Goal: Task Accomplishment & Management: Use online tool/utility

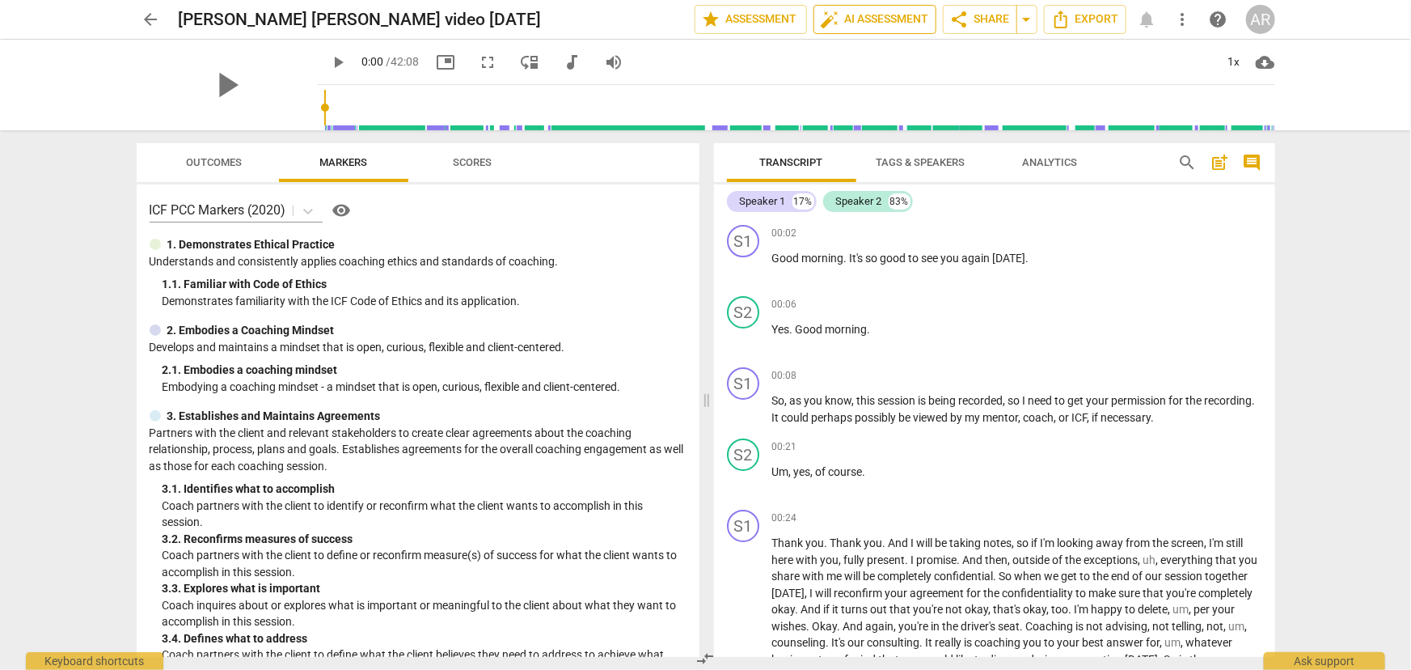
click at [848, 15] on span "auto_fix_high AI Assessment" at bounding box center [875, 19] width 108 height 19
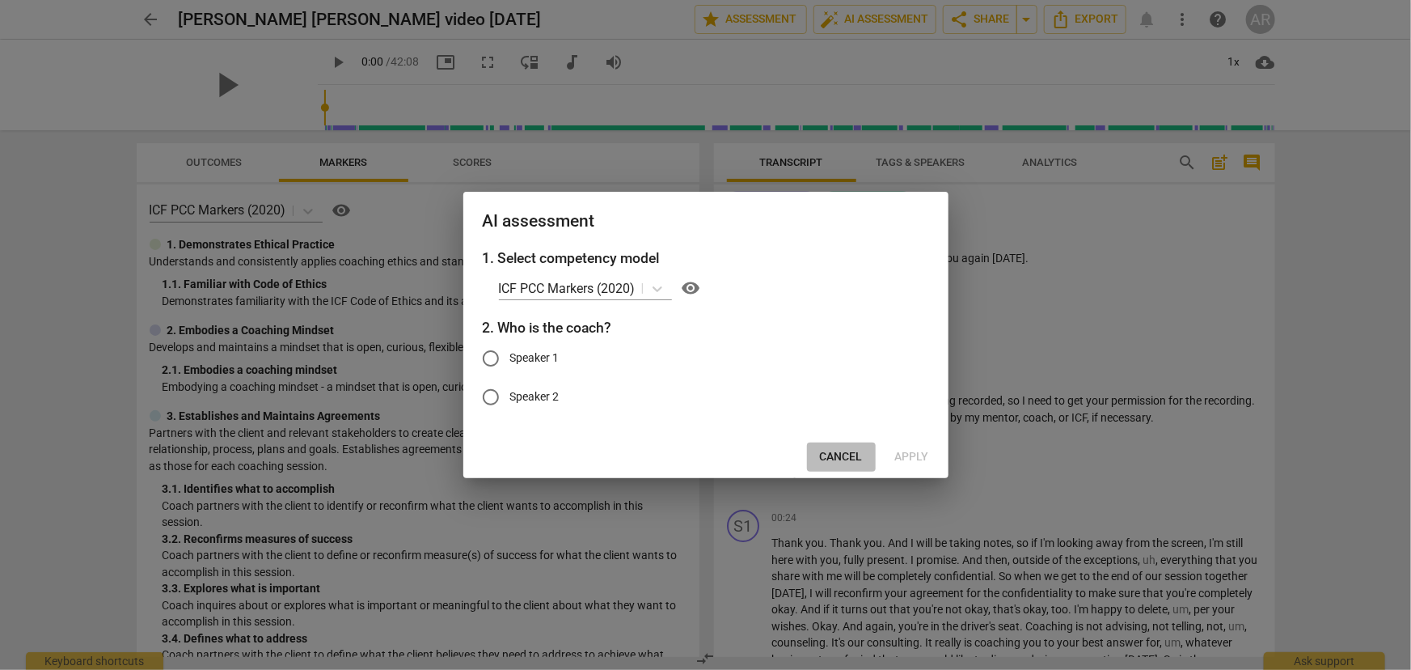
click at [835, 453] on span "Cancel" at bounding box center [841, 457] width 43 height 16
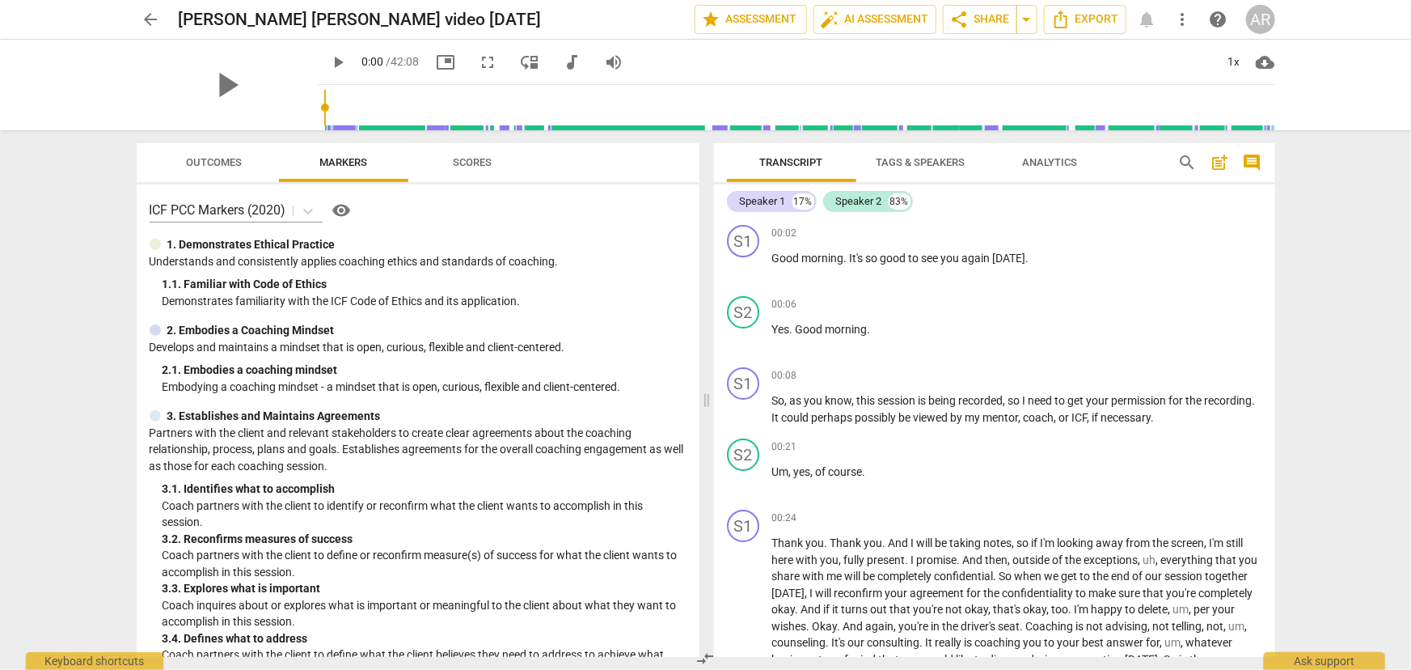
click at [924, 167] on span "Tags & Speakers" at bounding box center [921, 162] width 89 height 12
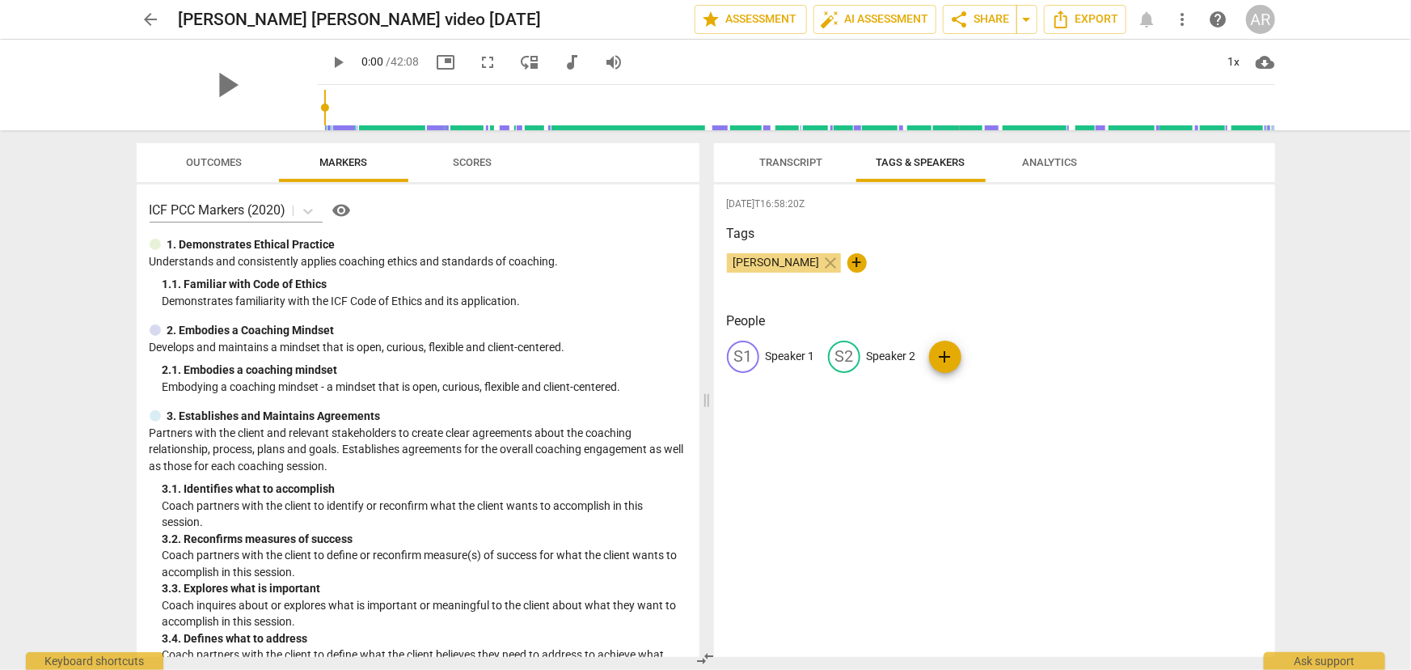
click at [784, 356] on p "Speaker 1" at bounding box center [790, 356] width 49 height 17
type input "COACH"
click at [988, 354] on p "Speaker 2" at bounding box center [996, 356] width 49 height 17
type input "CLIENT"
click at [900, 455] on div "2025-09-04T16:58:20Z Tags Angela R Curry close + People CO COACH edit CLIENT de…" at bounding box center [994, 420] width 561 height 472
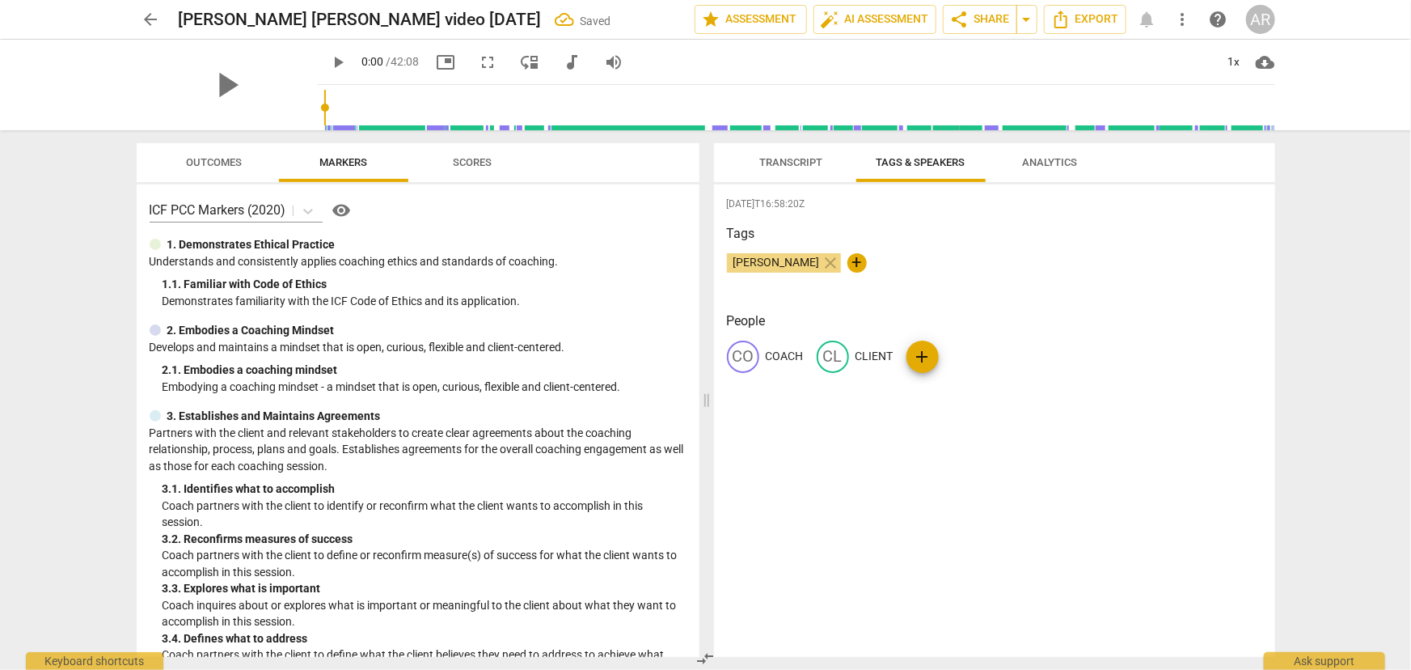
click at [763, 164] on span "Transcript" at bounding box center [791, 162] width 63 height 12
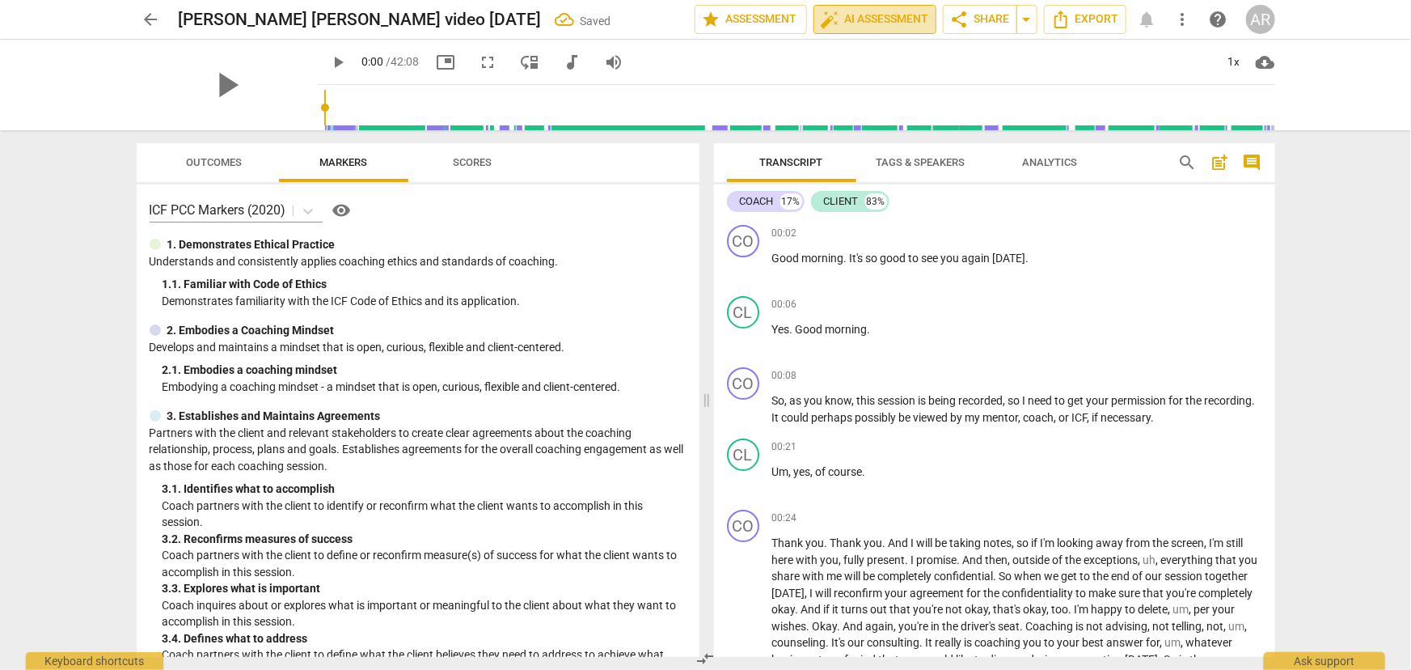
click at [856, 18] on span "auto_fix_high AI Assessment" at bounding box center [875, 19] width 108 height 19
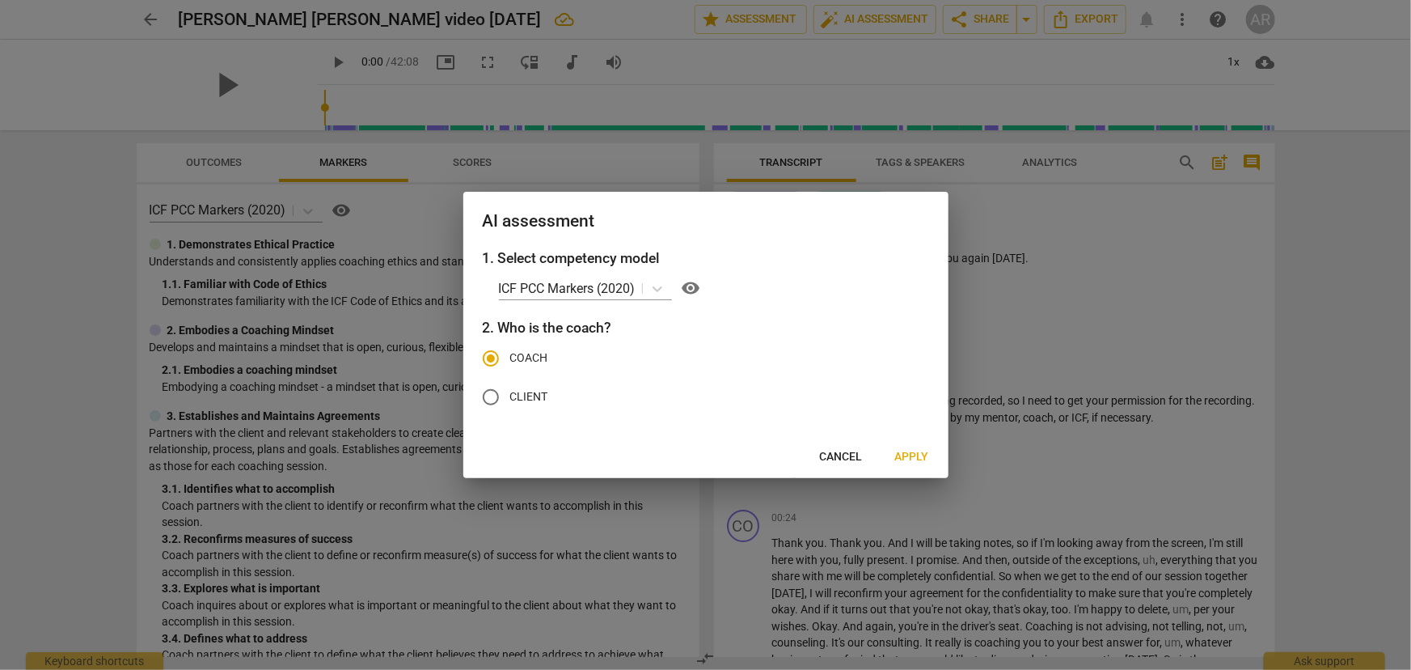
click at [900, 457] on span "Apply" at bounding box center [912, 457] width 34 height 16
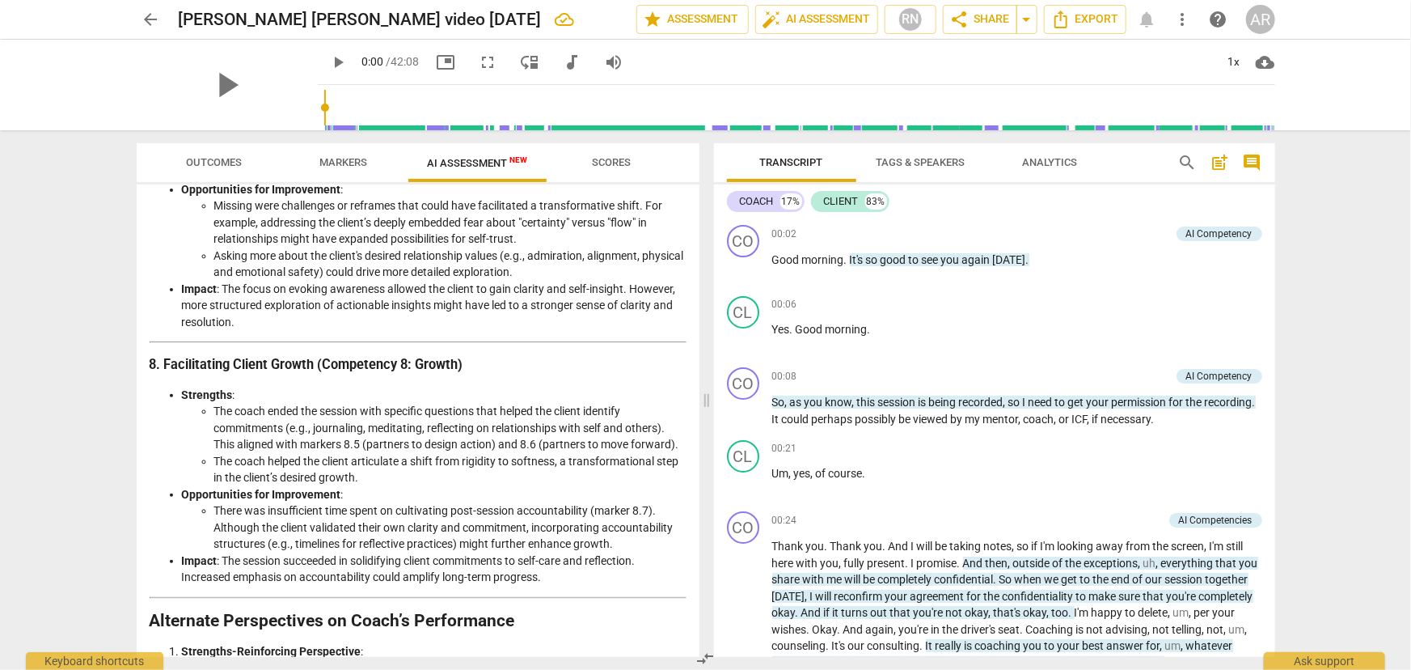
scroll to position [1990, 0]
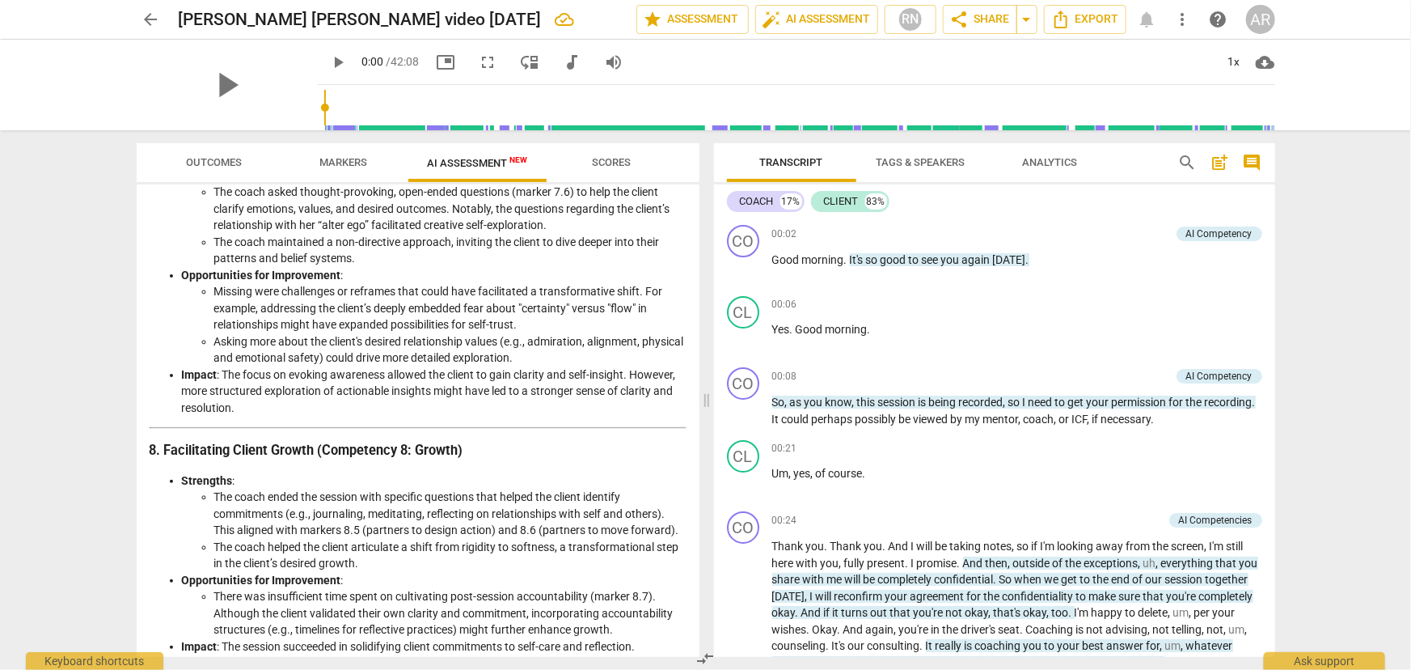
click at [345, 160] on span "Markers" at bounding box center [343, 162] width 48 height 12
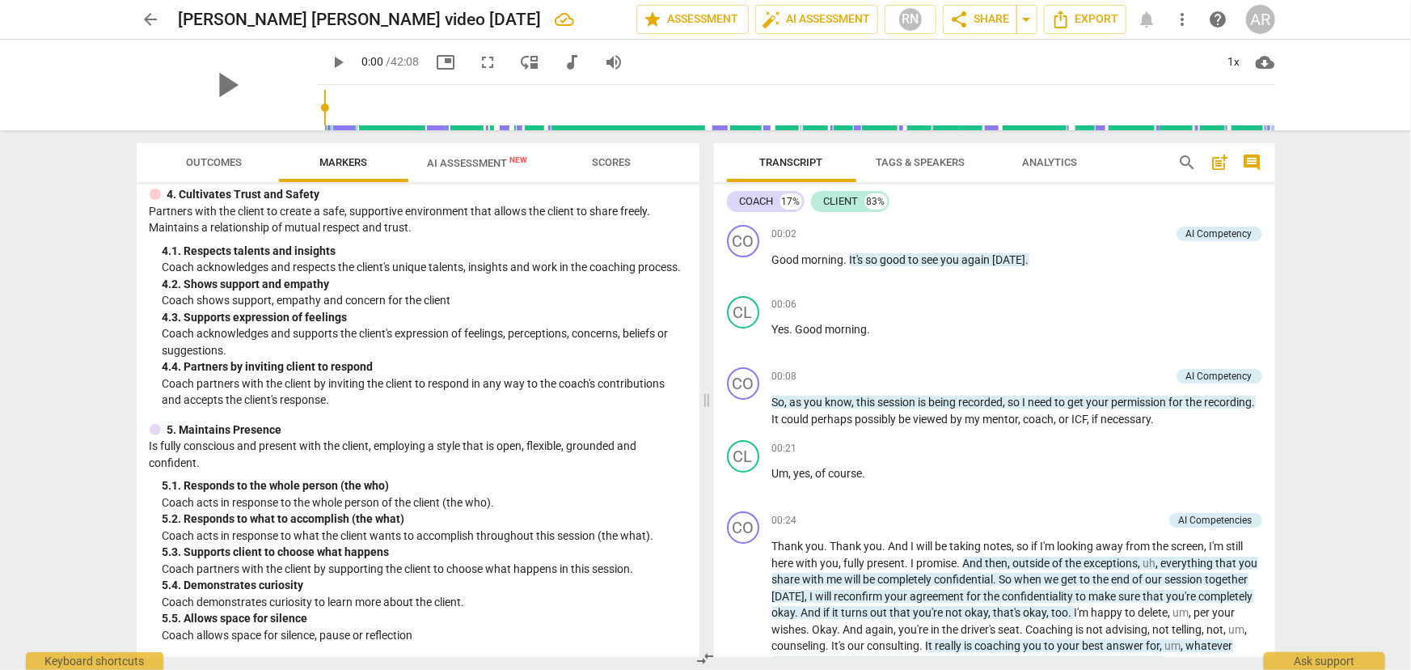
scroll to position [0, 0]
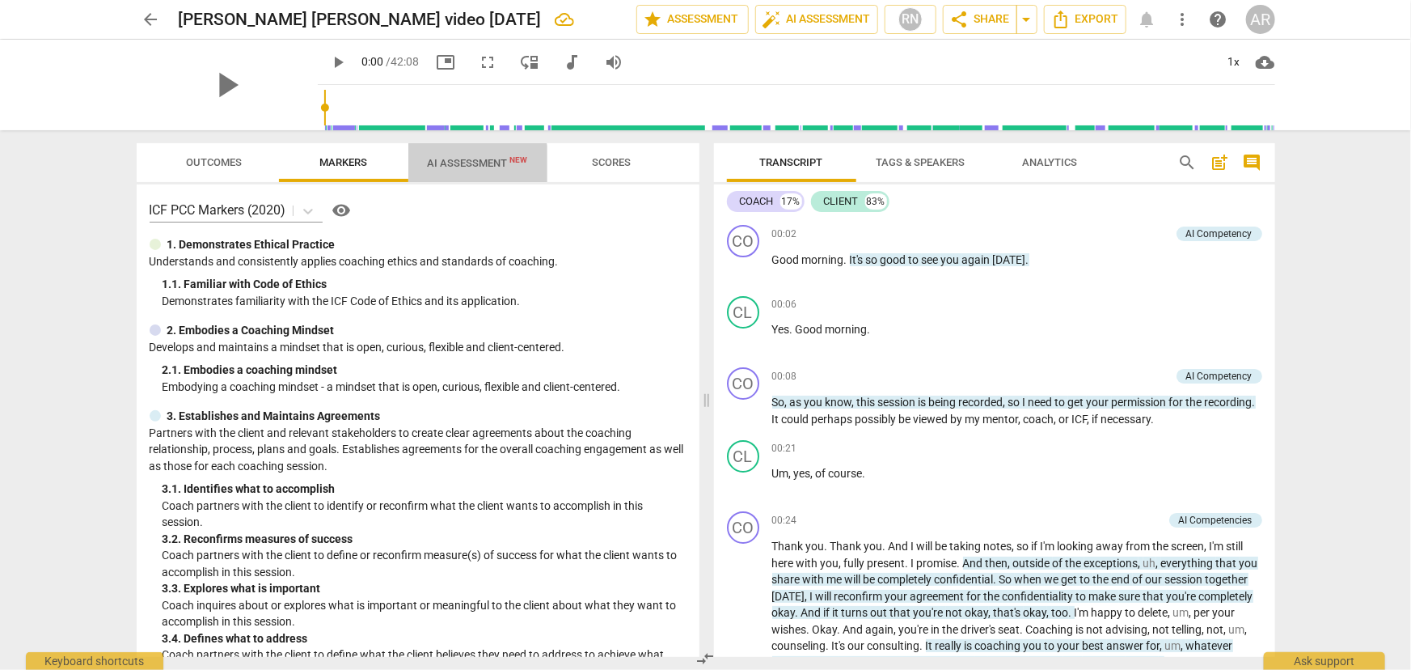
click at [458, 167] on span "AI Assessment New" at bounding box center [478, 163] width 100 height 12
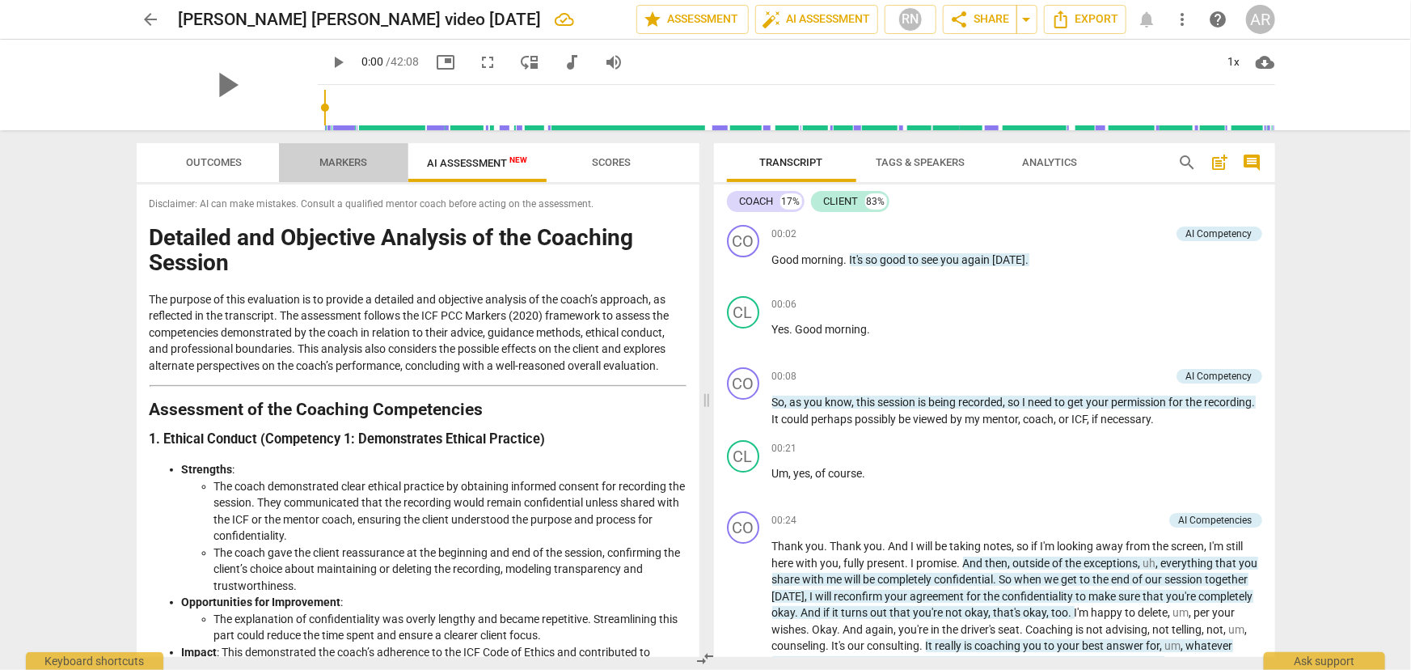
click at [335, 164] on span "Markers" at bounding box center [343, 162] width 48 height 12
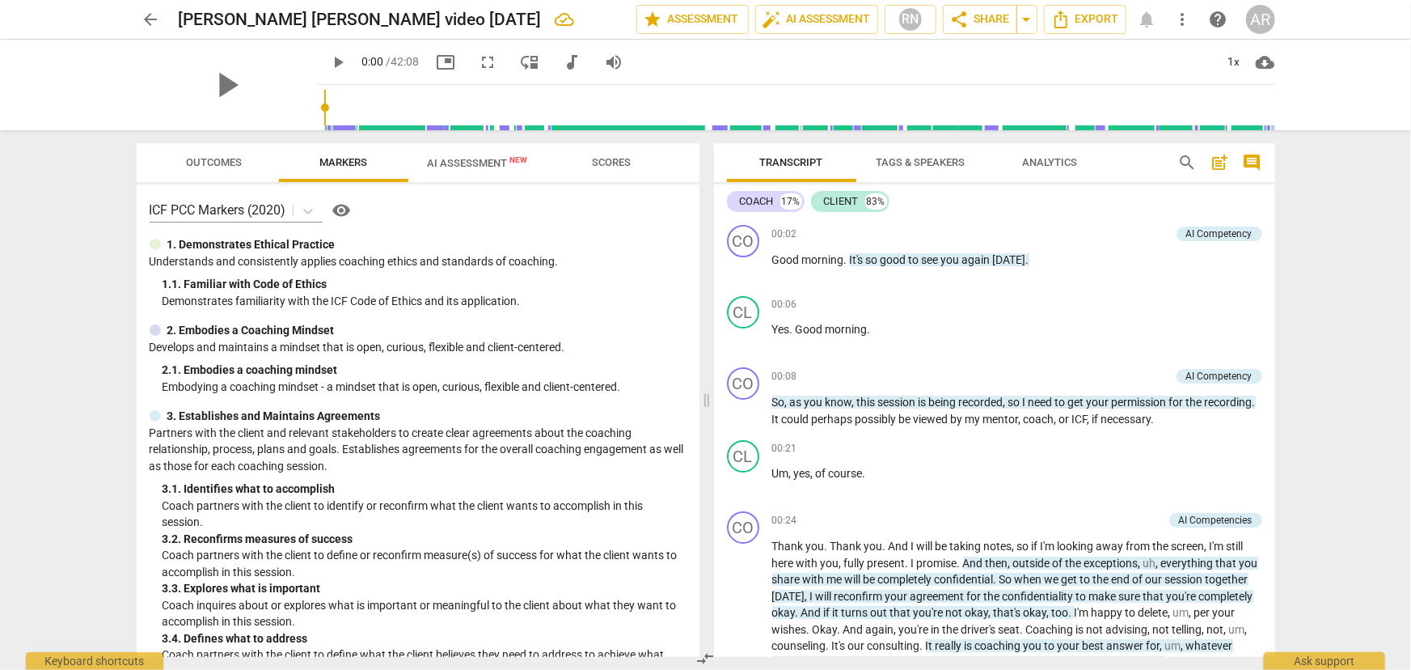
click at [151, 18] on span "arrow_back" at bounding box center [151, 19] width 19 height 19
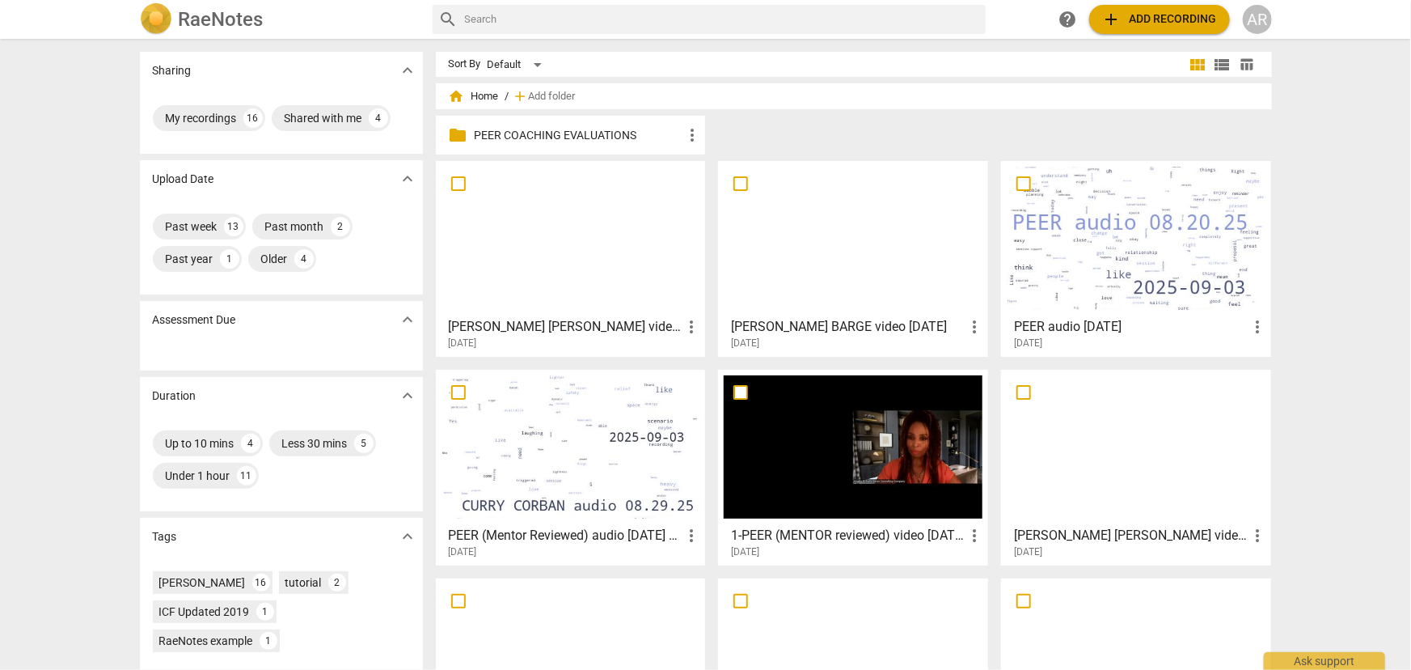
click at [1148, 19] on span "add Add recording" at bounding box center [1159, 19] width 115 height 19
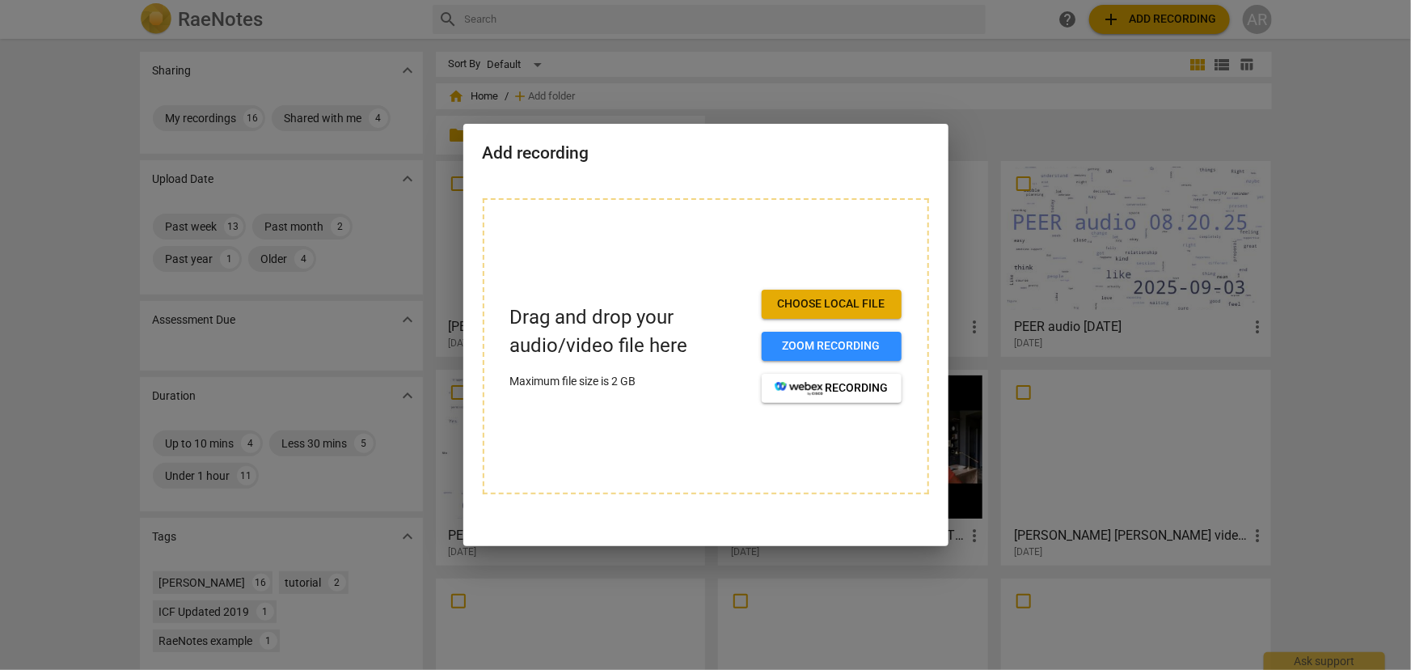
click at [814, 301] on span "Choose local file" at bounding box center [832, 304] width 114 height 16
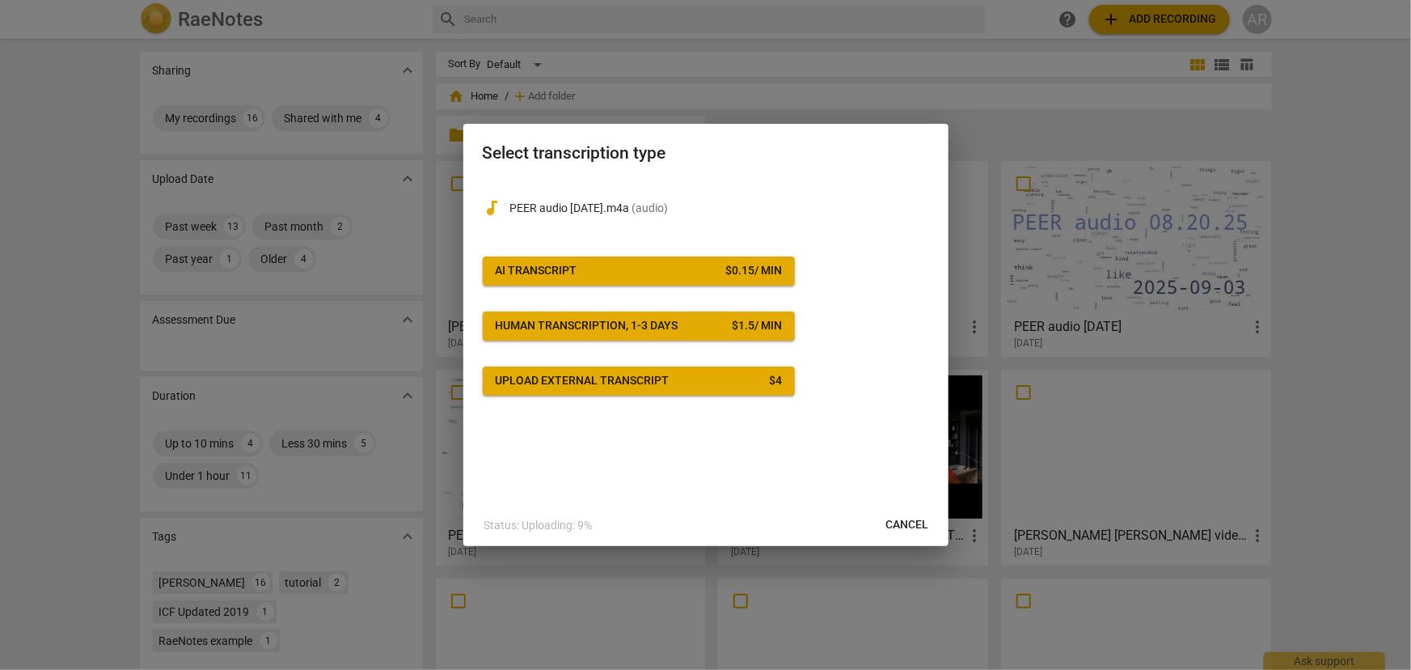
click at [702, 271] on span "AI Transcript $ 0.15 / min" at bounding box center [639, 271] width 286 height 16
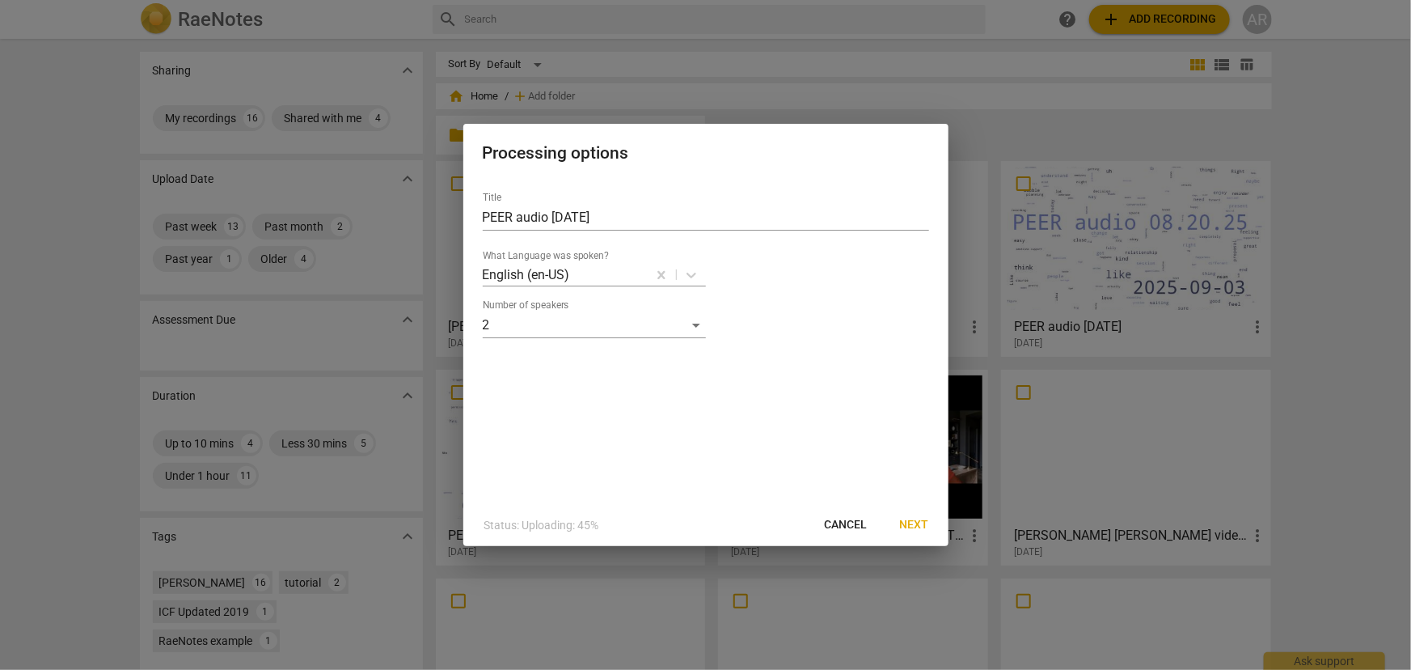
click at [914, 522] on span "Next" at bounding box center [914, 525] width 29 height 16
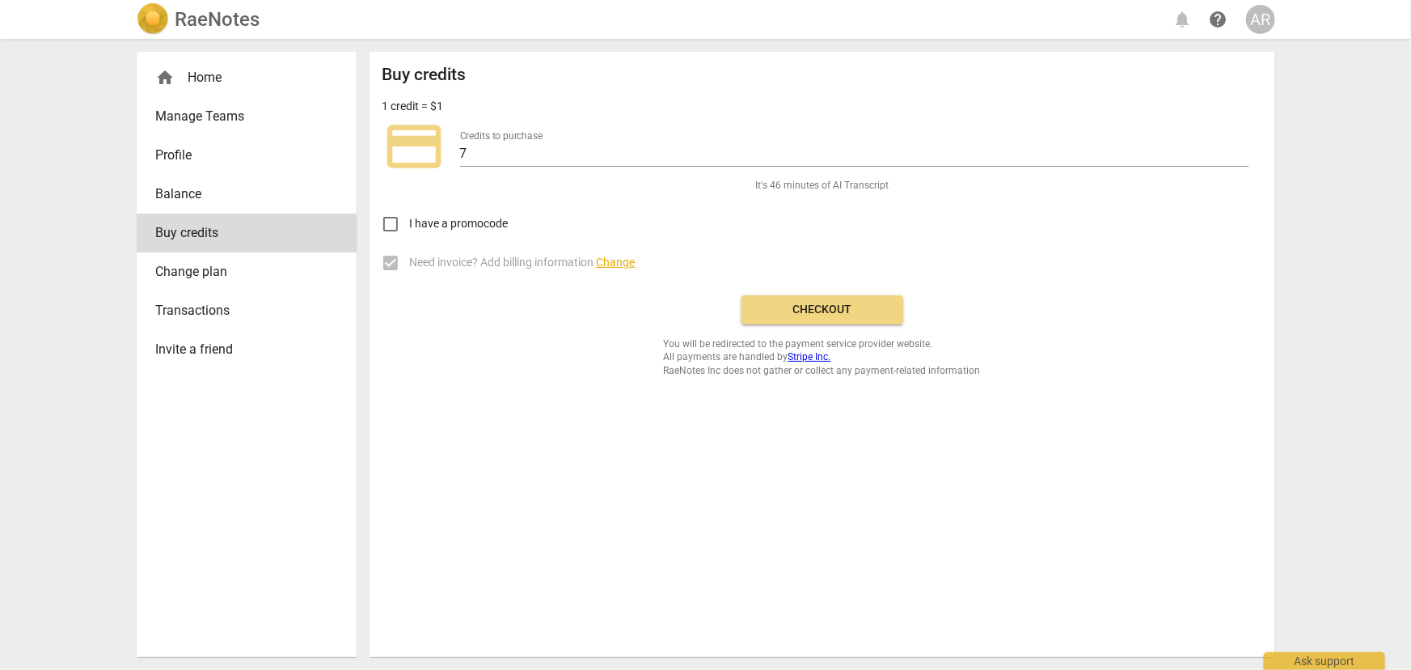
click at [842, 308] on span "Checkout" at bounding box center [823, 310] width 136 height 16
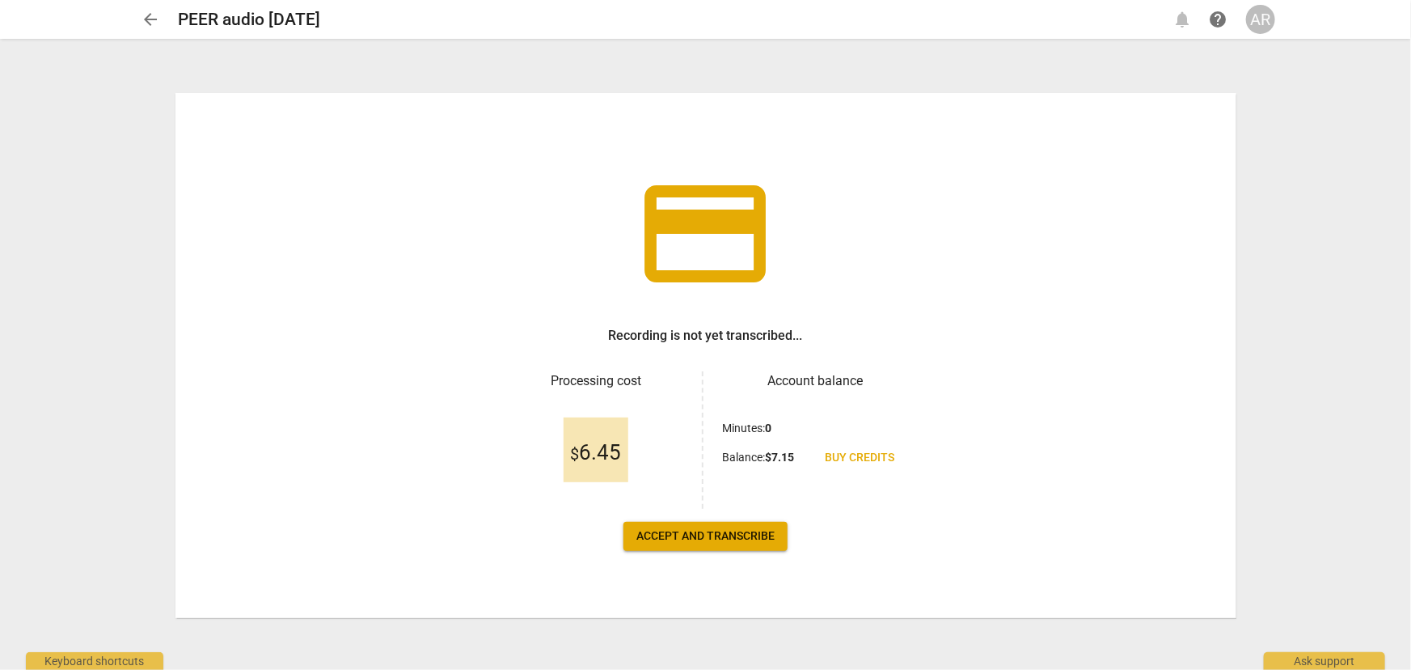
click at [687, 531] on span "Accept and transcribe" at bounding box center [705, 536] width 138 height 16
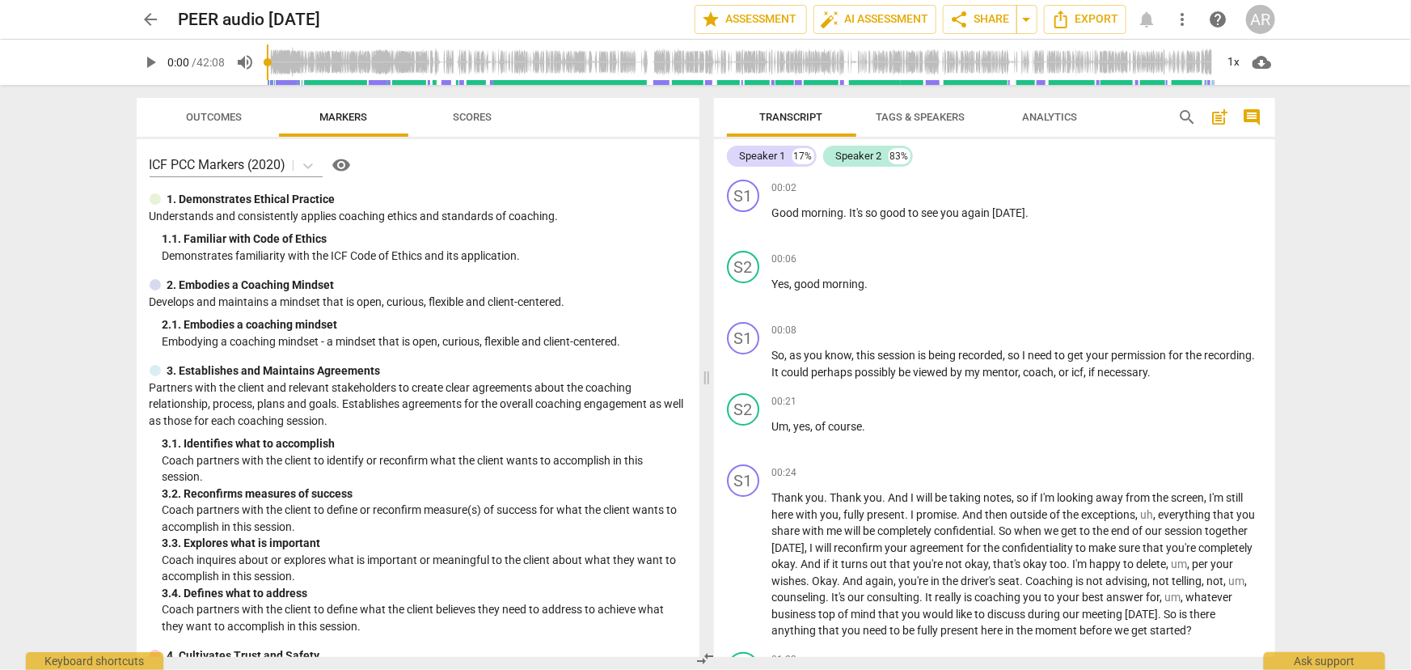
click at [1037, 120] on span "Analytics" at bounding box center [1050, 117] width 55 height 12
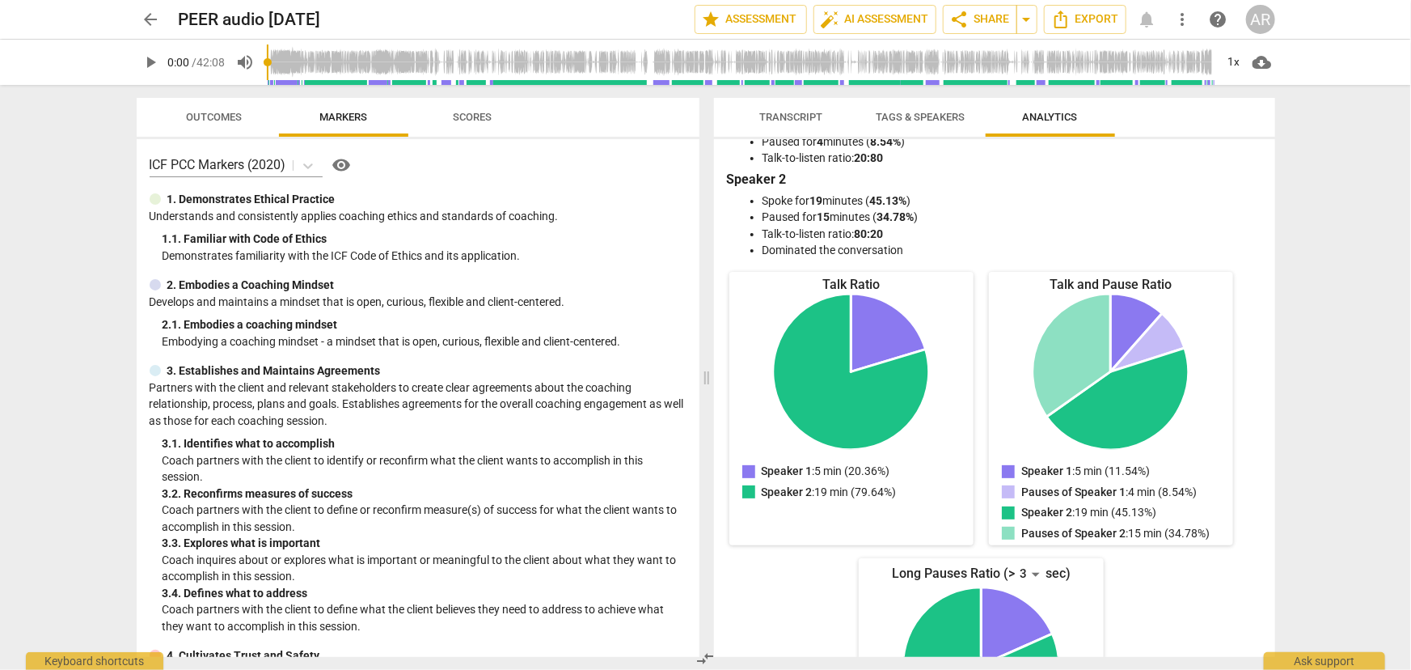
scroll to position [214, 0]
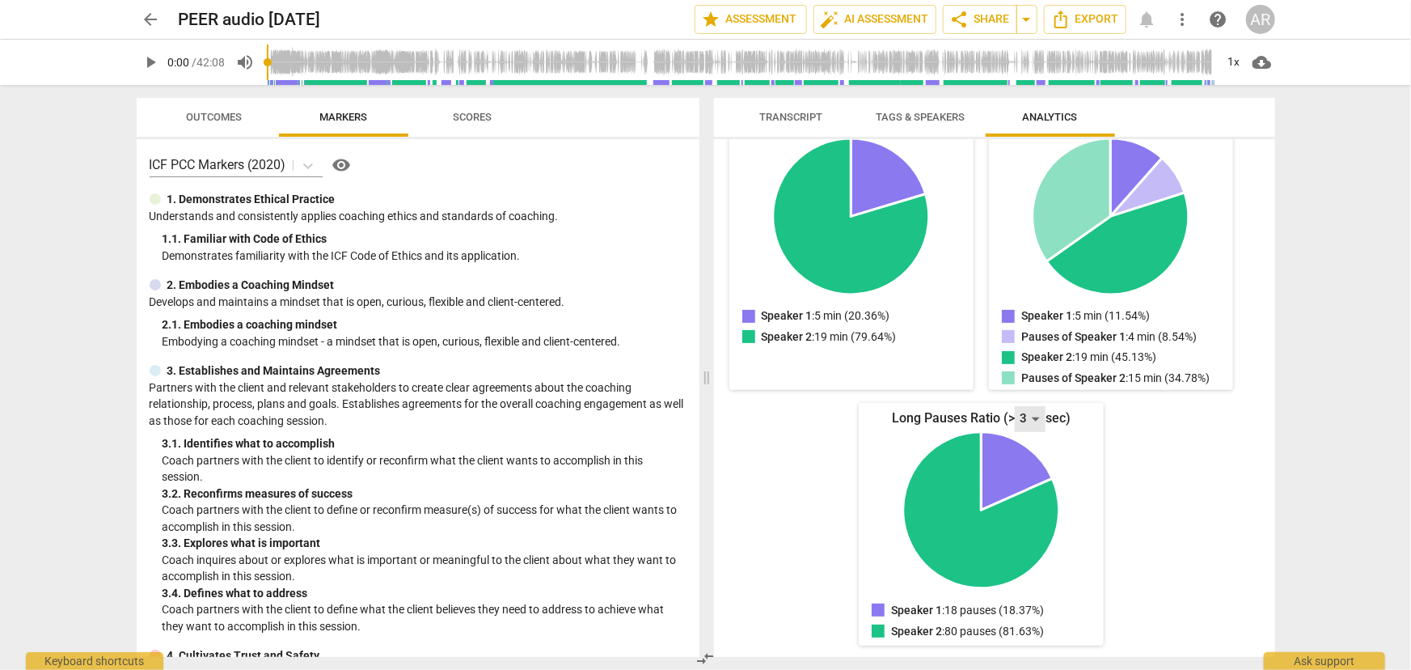
click at [1026, 417] on div "3" at bounding box center [1030, 419] width 31 height 26
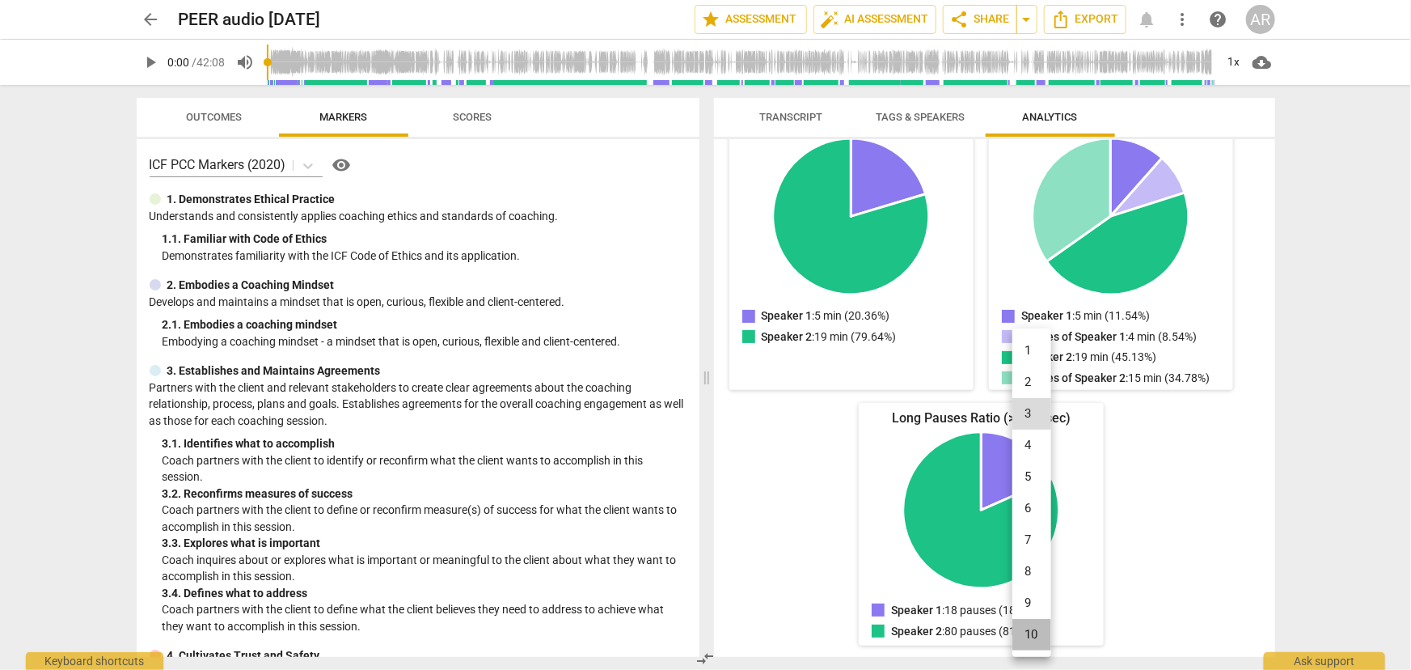
click at [1038, 627] on li "10" at bounding box center [1032, 635] width 39 height 32
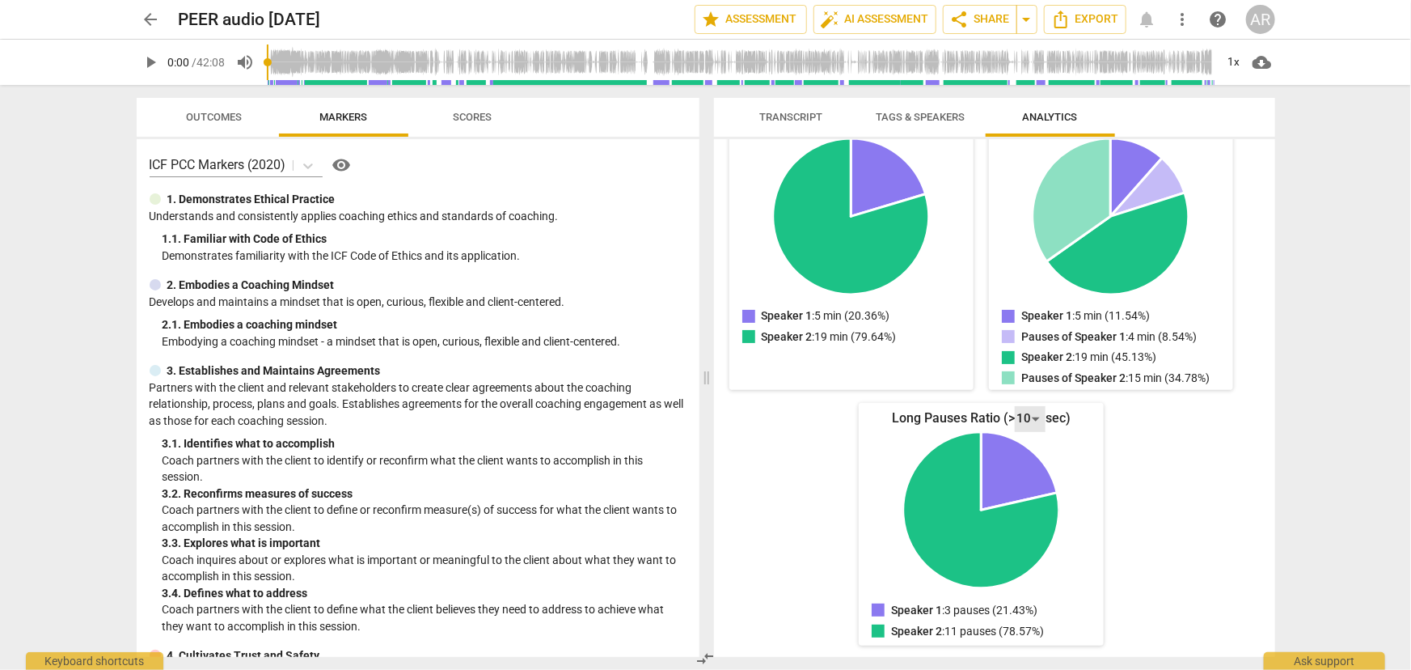
click at [1024, 420] on div "10" at bounding box center [1030, 419] width 31 height 26
click at [1032, 134] on li "1" at bounding box center [1032, 134] width 39 height 32
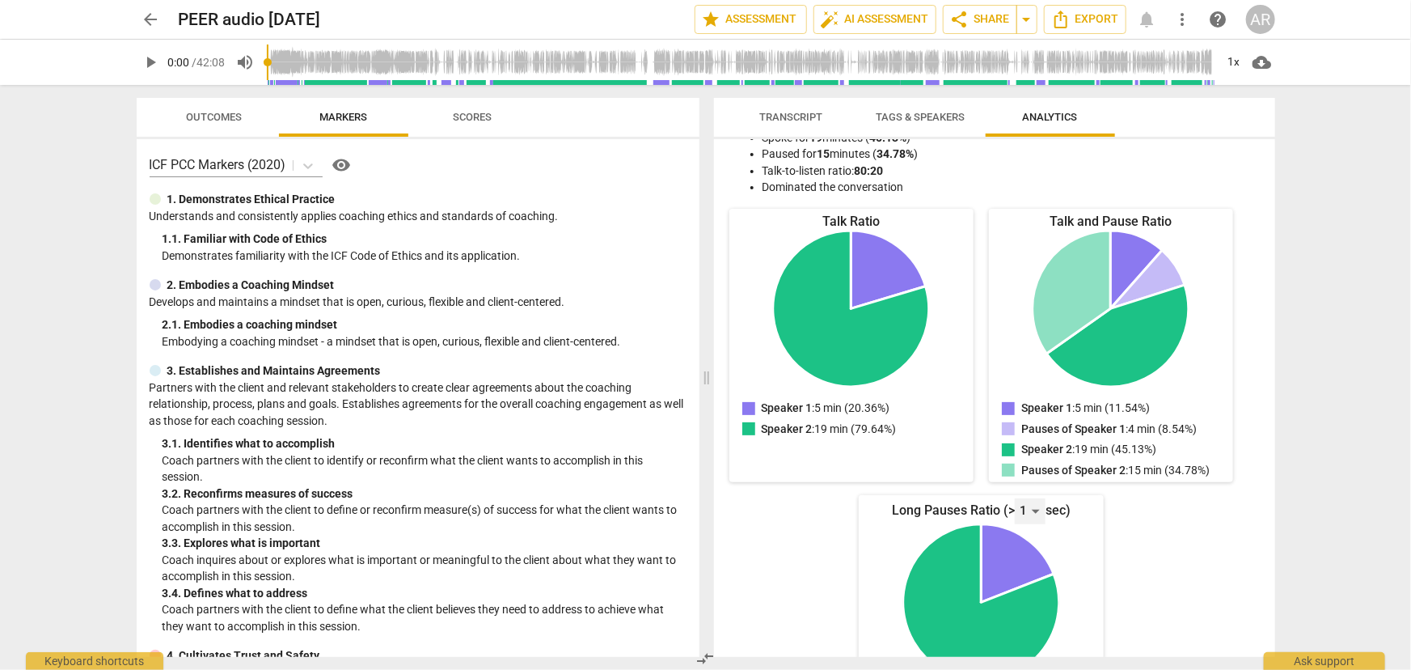
scroll to position [0, 0]
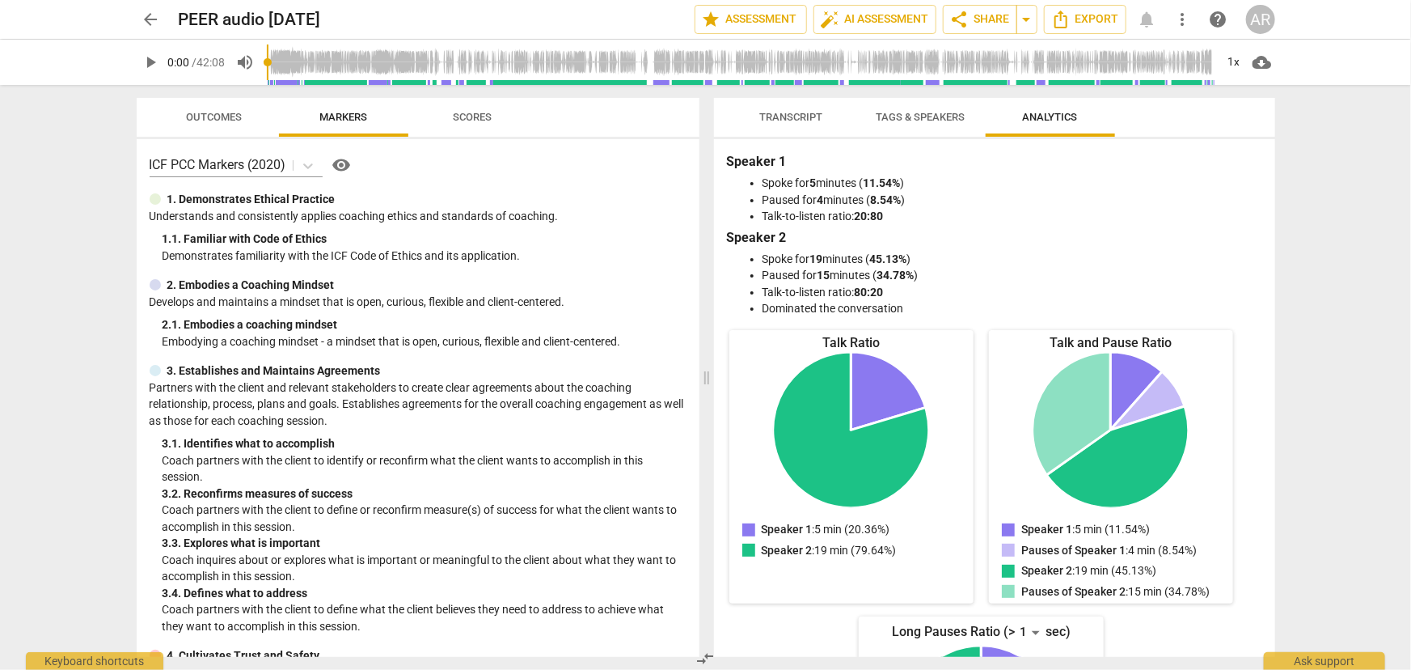
click at [919, 113] on span "Tags & Speakers" at bounding box center [921, 117] width 89 height 12
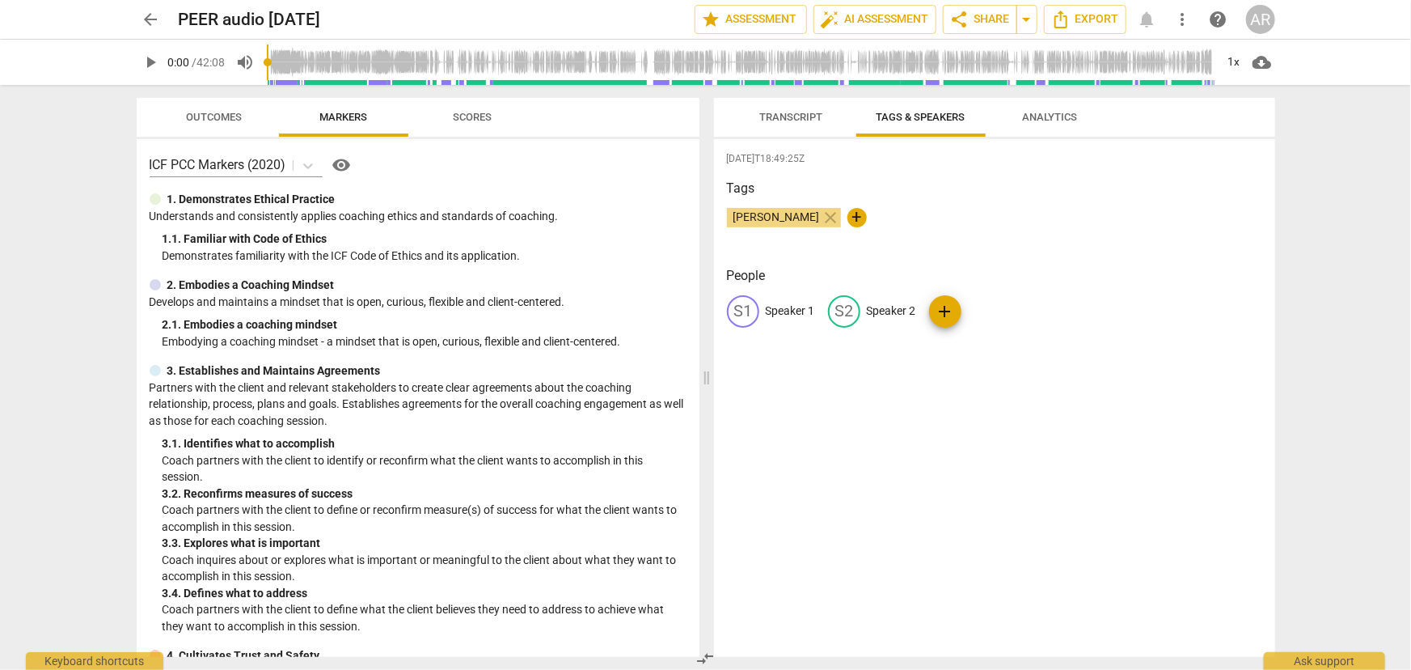
click at [788, 121] on span "Transcript" at bounding box center [791, 117] width 63 height 12
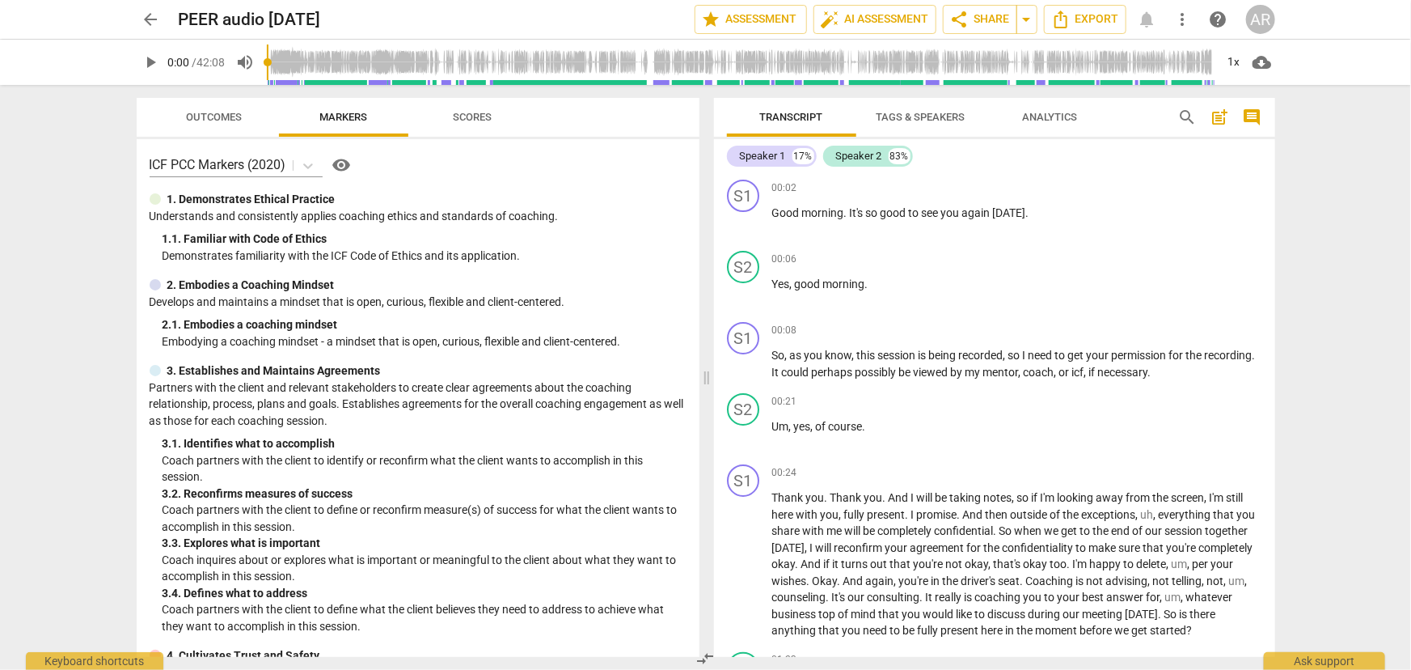
click at [1245, 113] on span "comment" at bounding box center [1252, 117] width 19 height 19
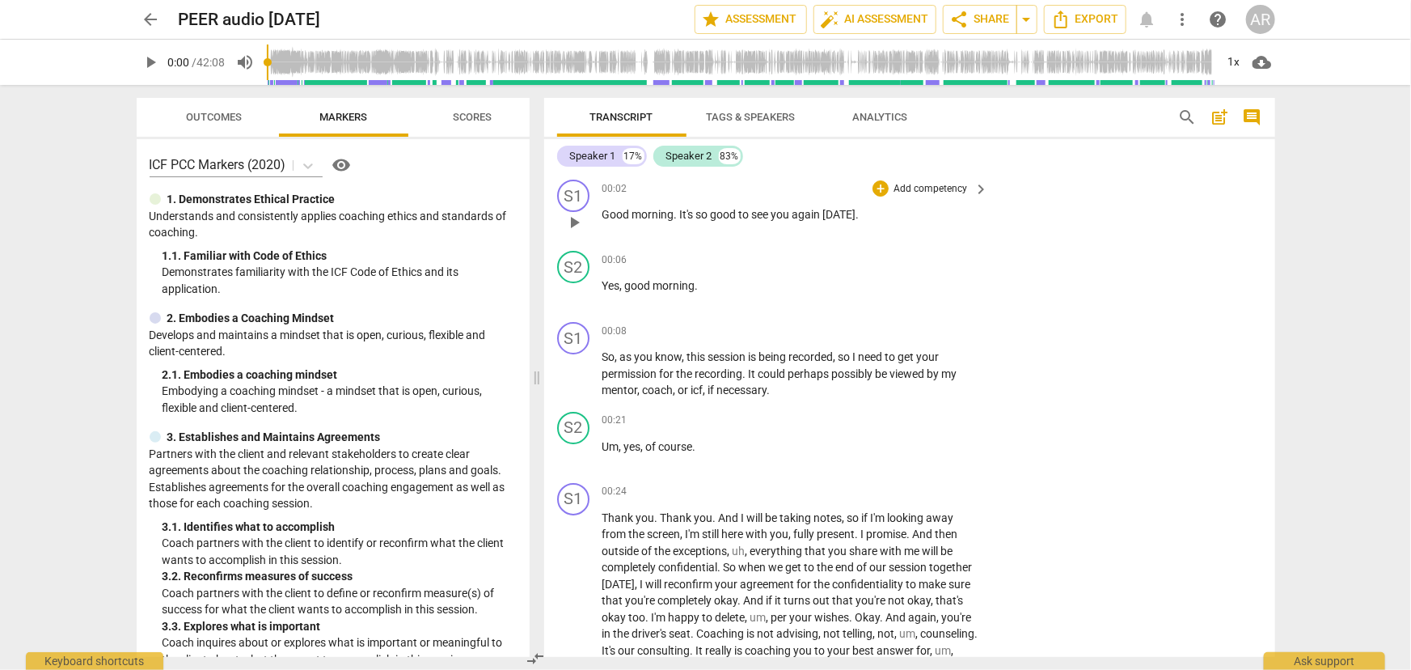
click at [934, 189] on p "Add competency" at bounding box center [930, 189] width 77 height 15
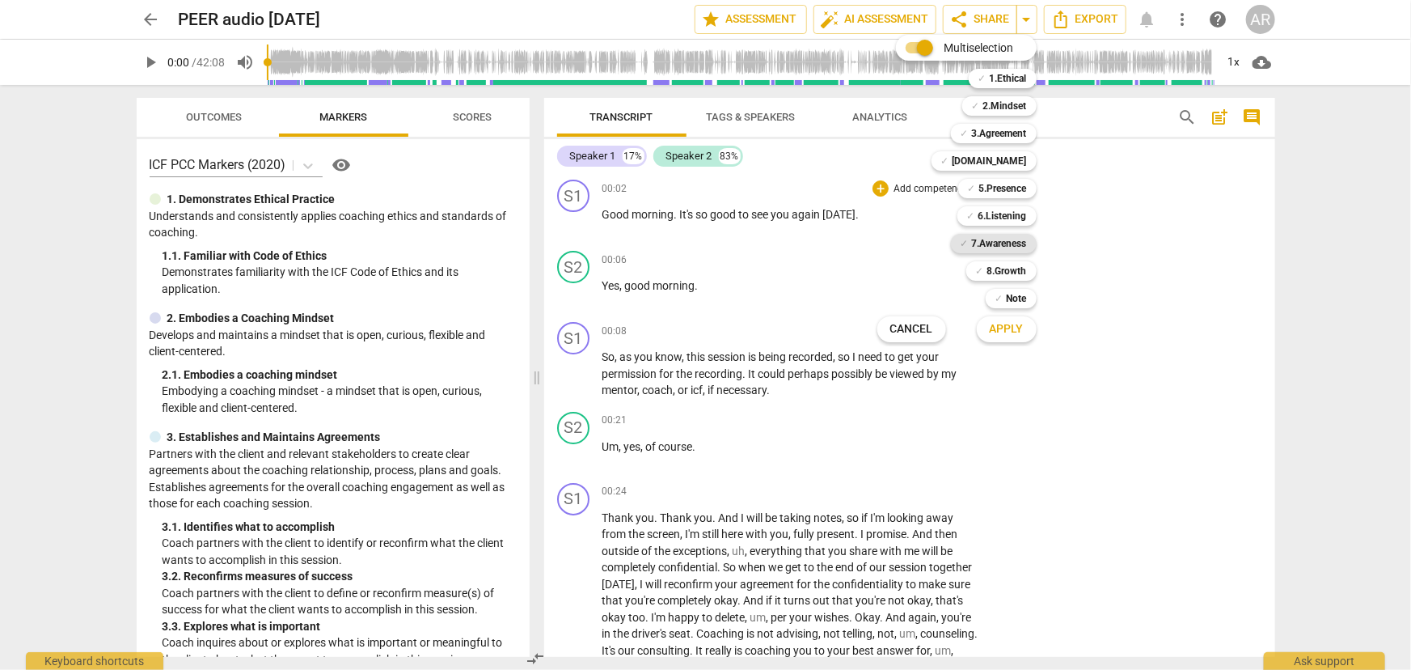
click at [991, 248] on b "7.Awareness" at bounding box center [999, 243] width 55 height 19
click at [1008, 330] on span "Apply" at bounding box center [1007, 329] width 34 height 16
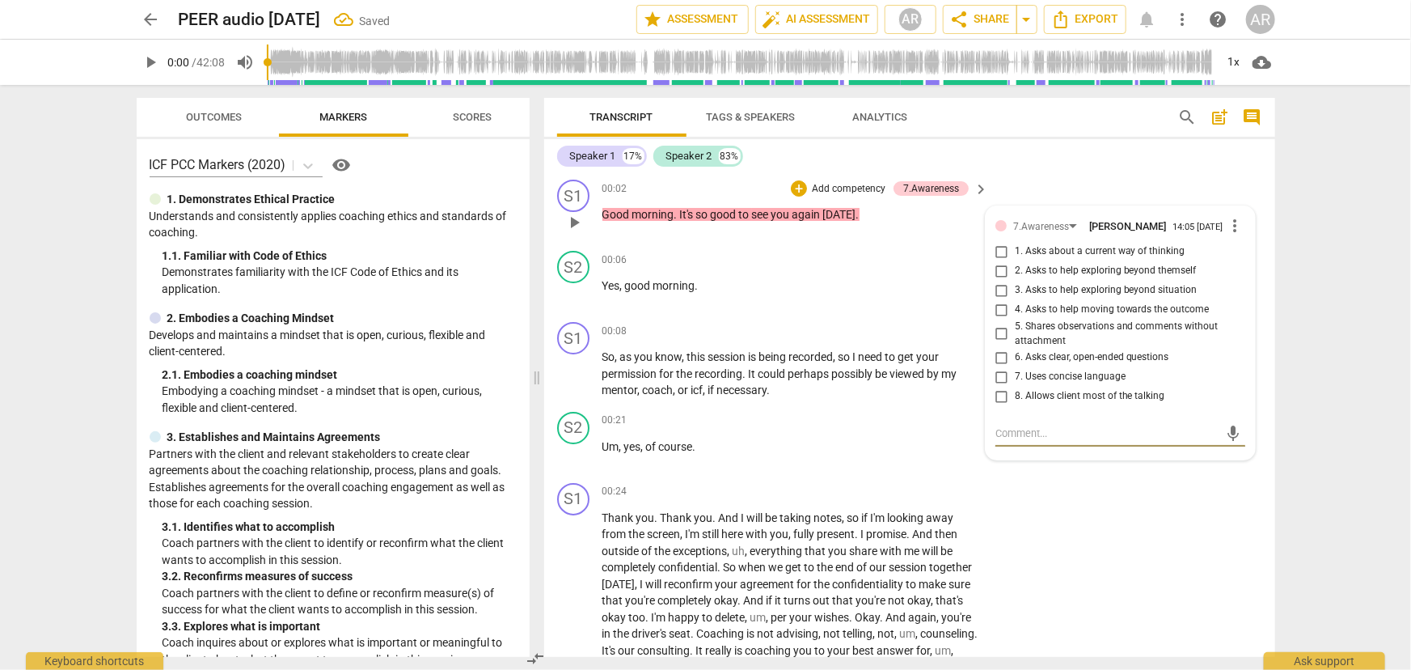
click at [1005, 400] on input "8. Allows client most of the talking" at bounding box center [1002, 396] width 26 height 19
checkbox input "true"
click at [1009, 439] on textarea at bounding box center [1108, 432] width 224 height 15
type textarea "C"
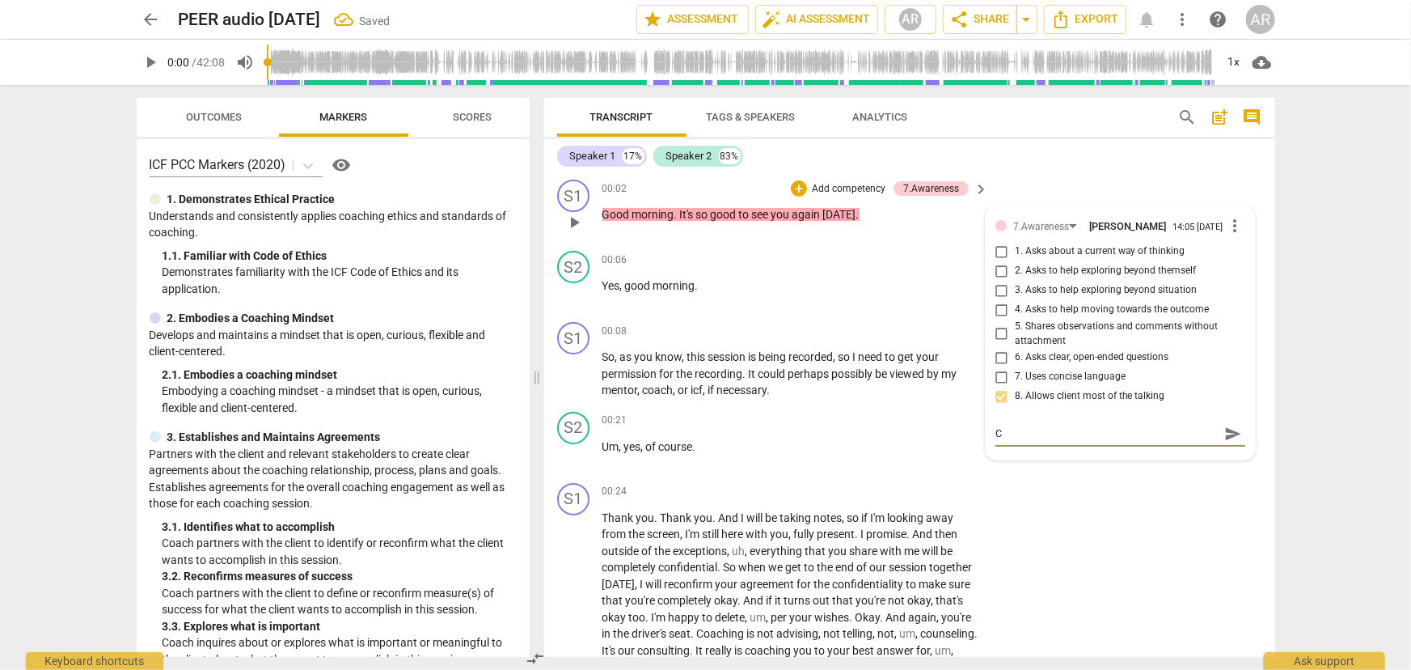
type textarea "Co"
type textarea "Coa"
type textarea "Coac"
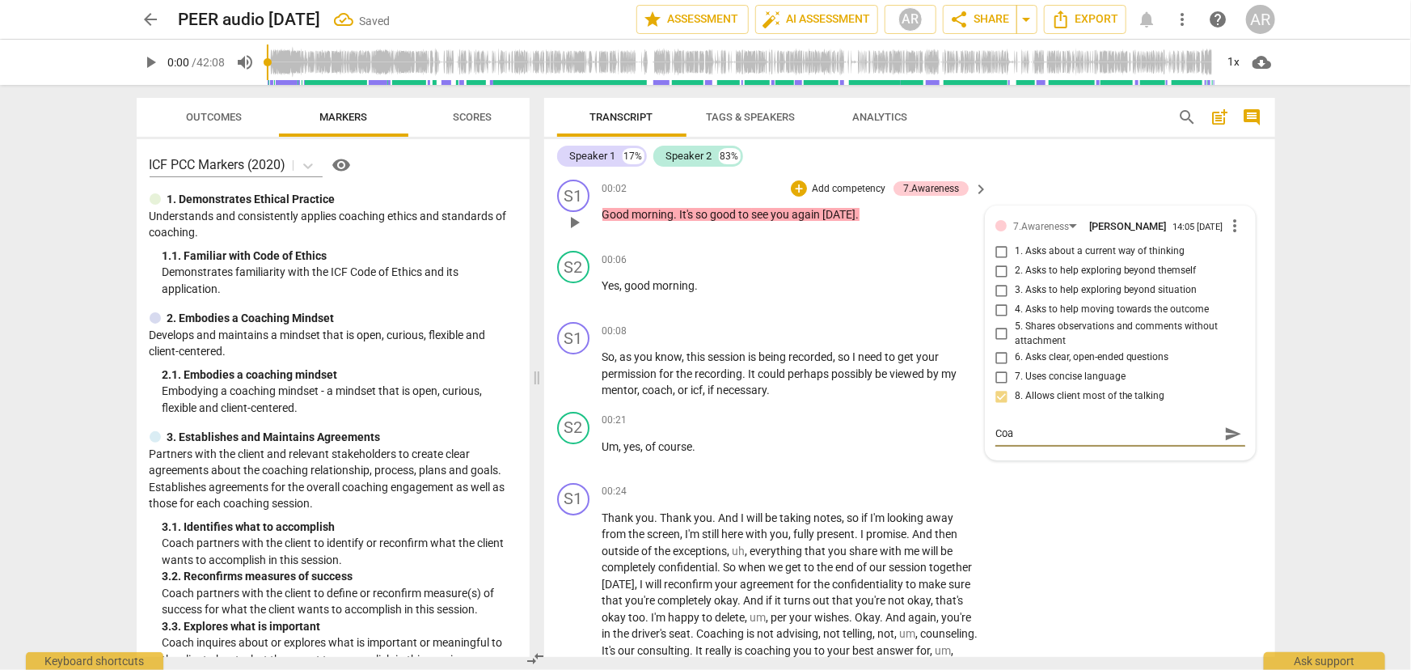
type textarea "Coac"
type textarea "Coach"
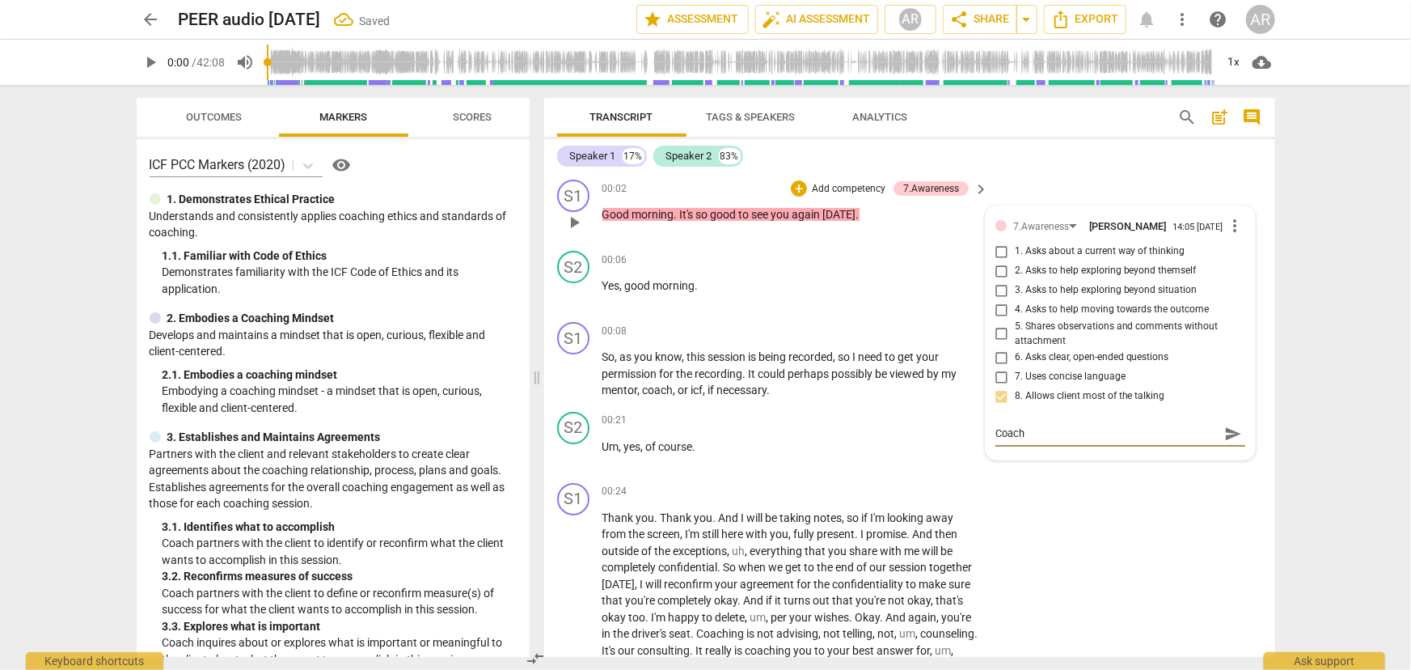
type textarea "Coach s"
type textarea "Coach sp"
type textarea "Coach spe"
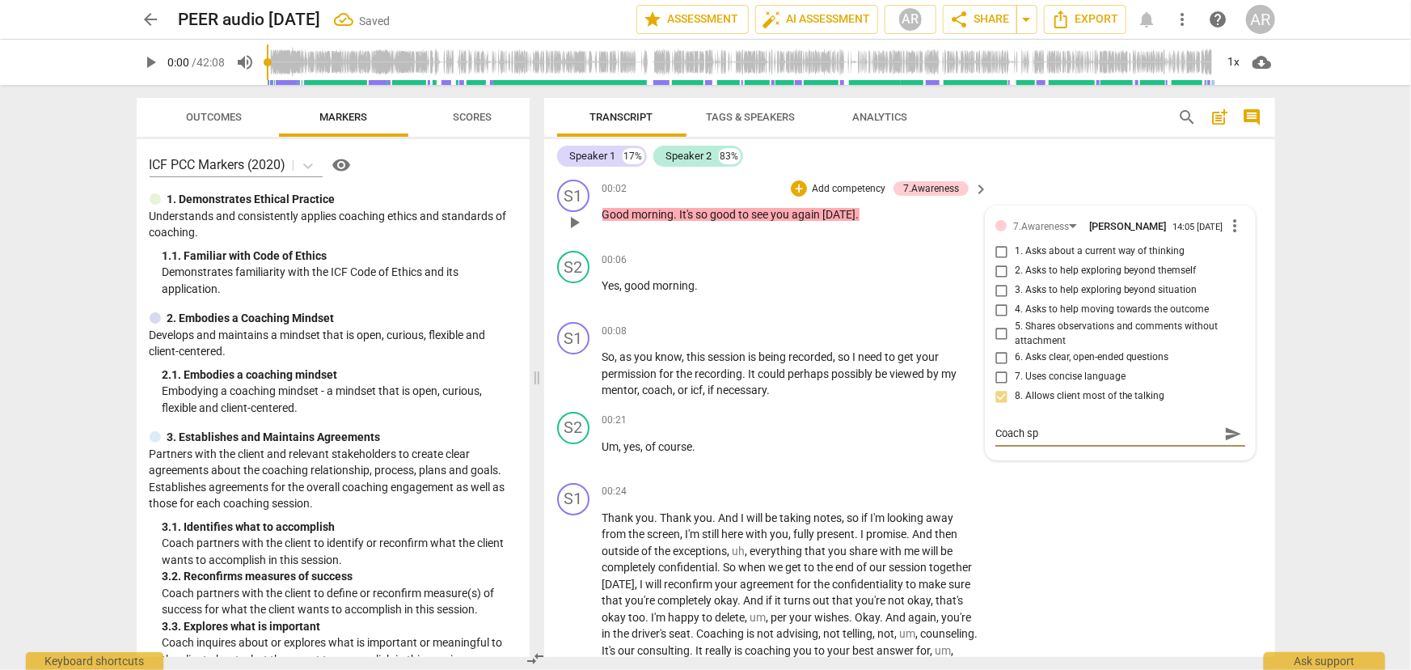
type textarea "Coach spe"
type textarea "Coach spea"
type textarea "Coach speak"
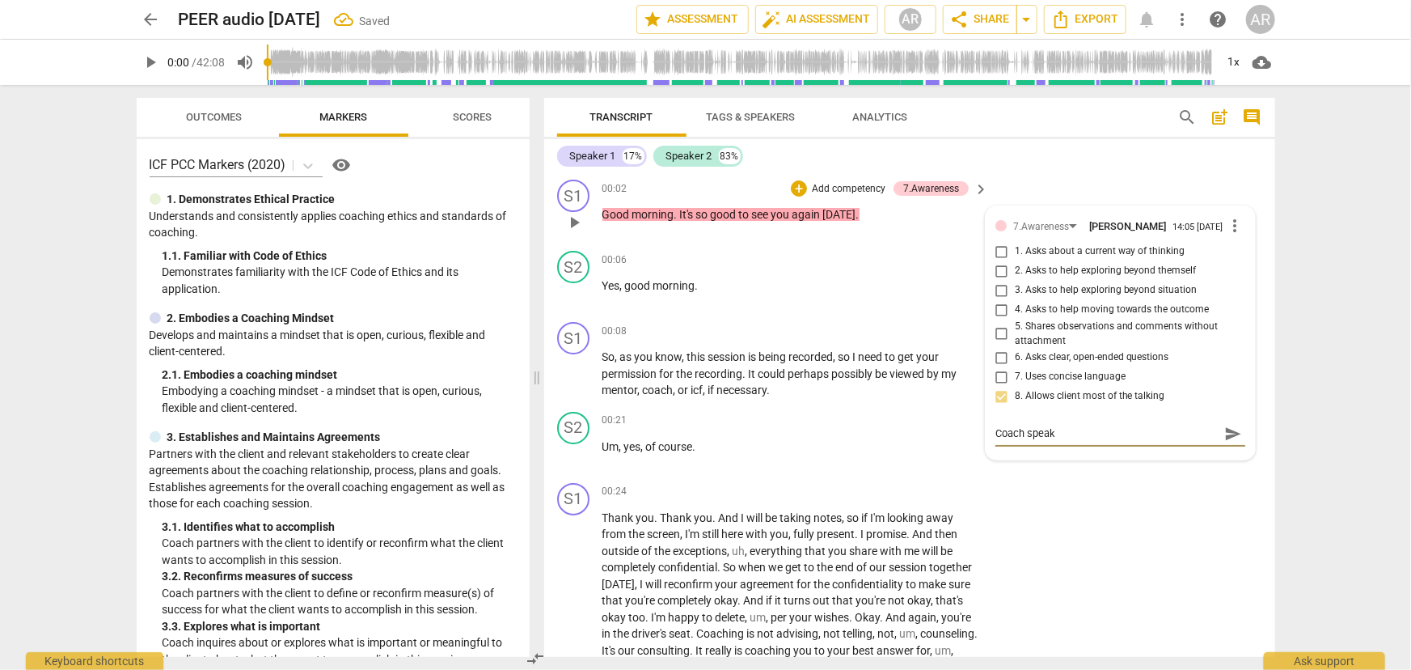
type textarea "Coach speaks"
type textarea "Coach speaks 1"
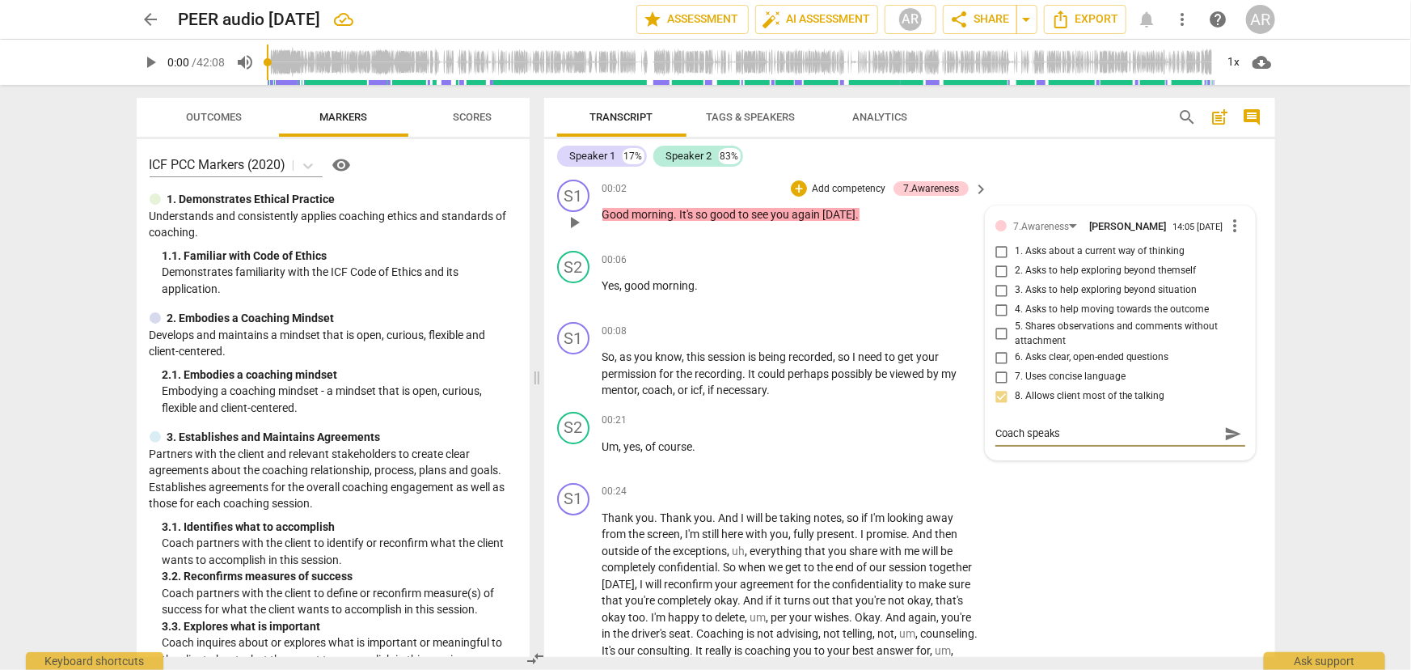
type textarea "Coach speaks 1"
type textarea "Coach speaks 17"
type textarea "Coach speaks 17%"
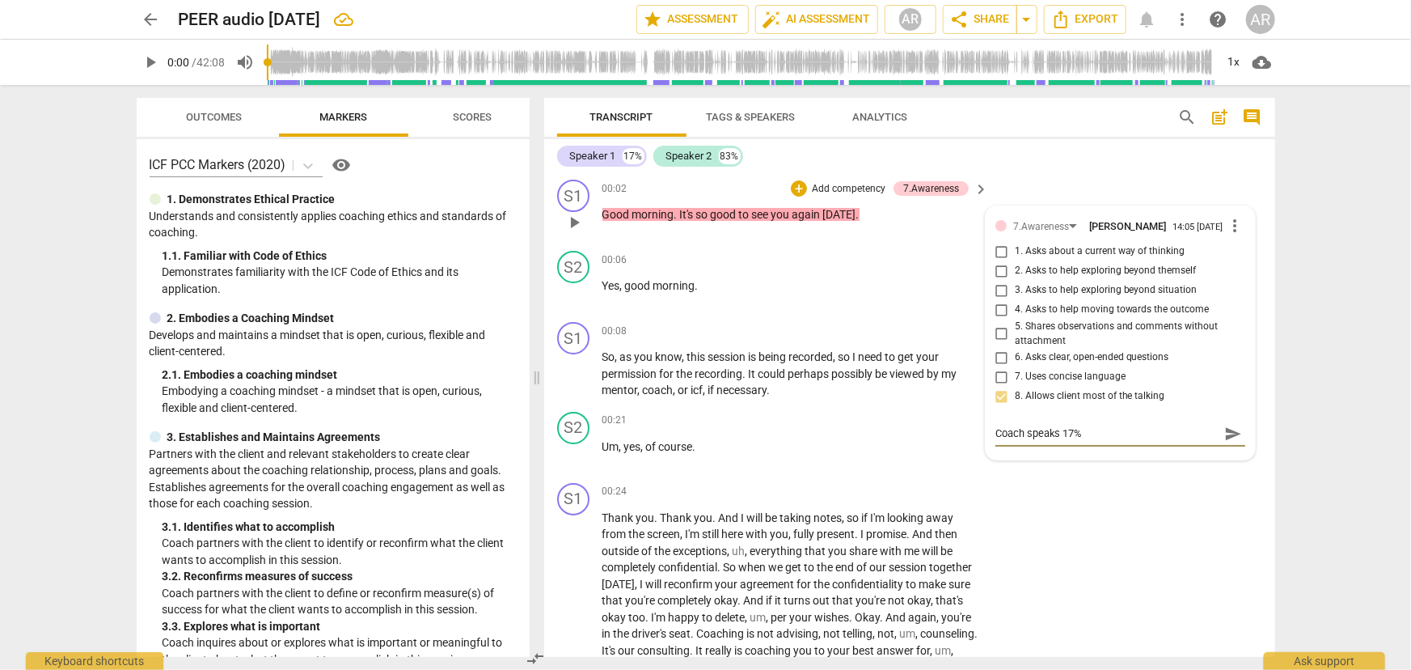
type textarea "Coach speaks 17%"
type textarea "Coach speaks 17% -"
type textarea "Coach speaks 17% - C"
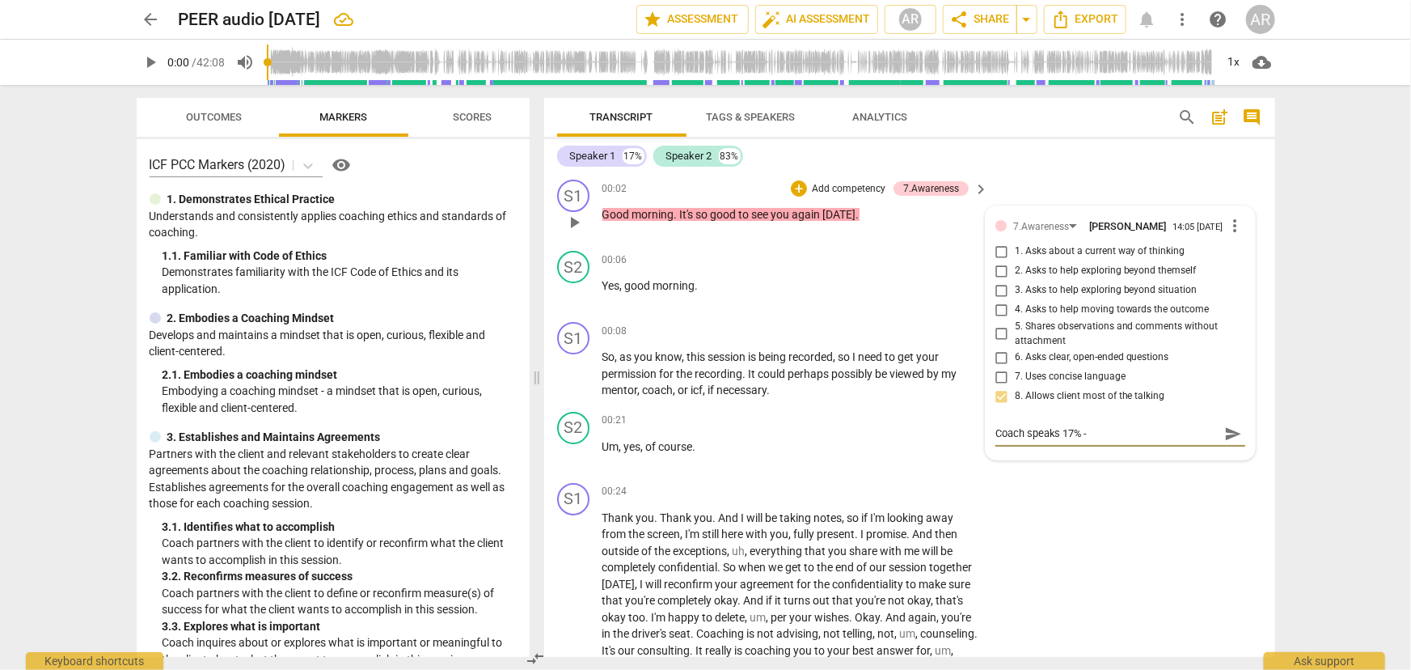
type textarea "Coach speaks 17% - C"
type textarea "Coach speaks 17% - Cl"
type textarea "Coach speaks 17% - Cli"
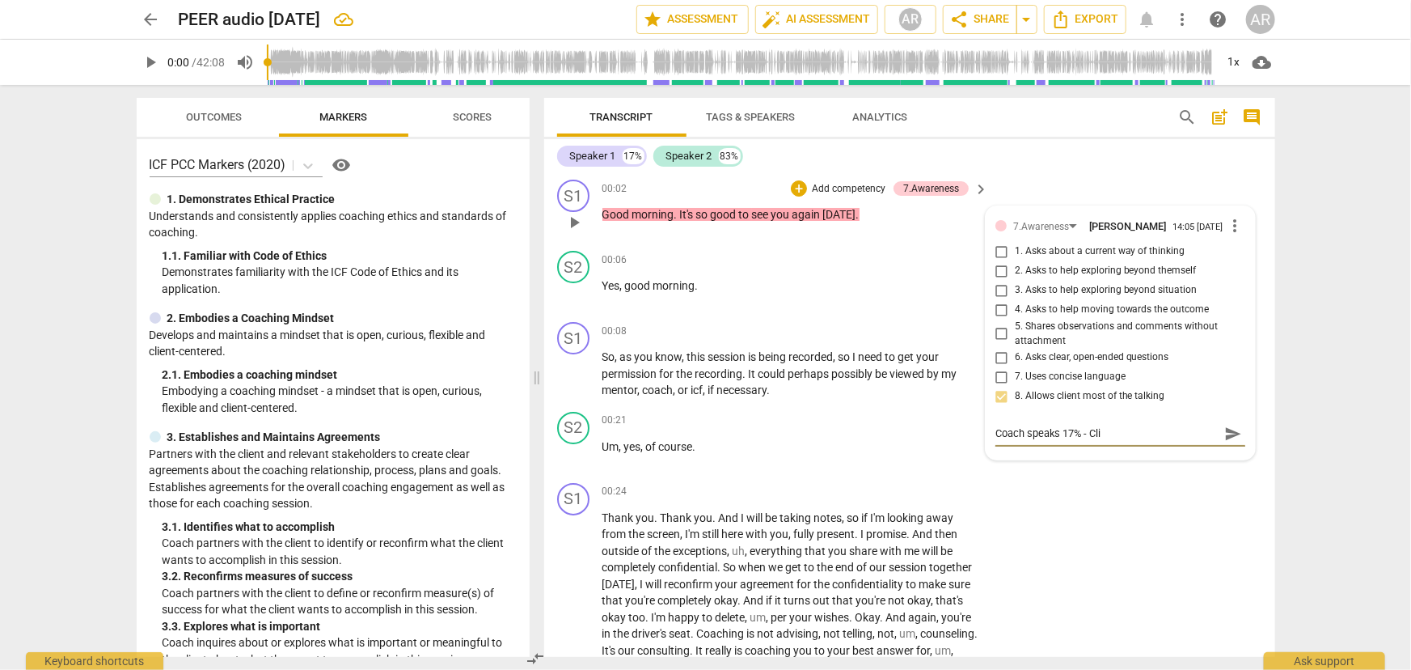
type textarea "Coach speaks 17% - Clie"
type textarea "Coach speaks 17% - Clien"
type textarea "Coach speaks 17% - Client"
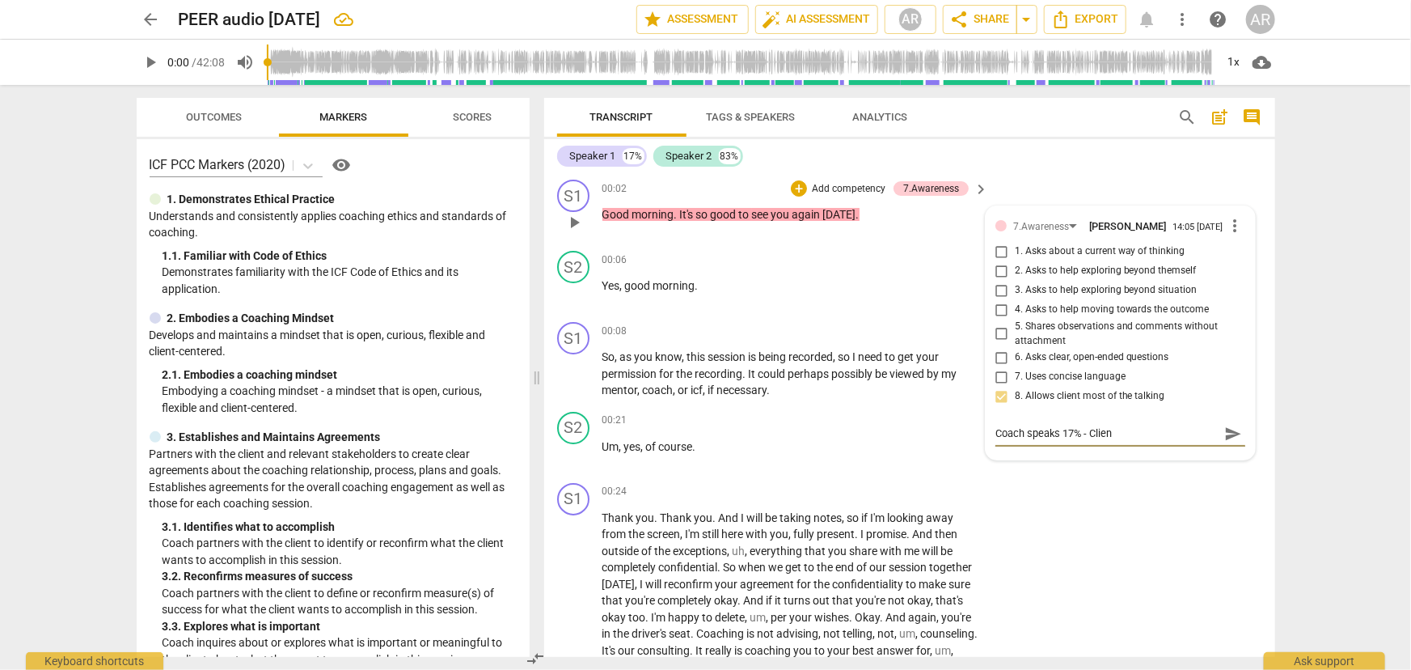
type textarea "Coach speaks 17% - Client"
type textarea "Coach speaks 17% - Client s"
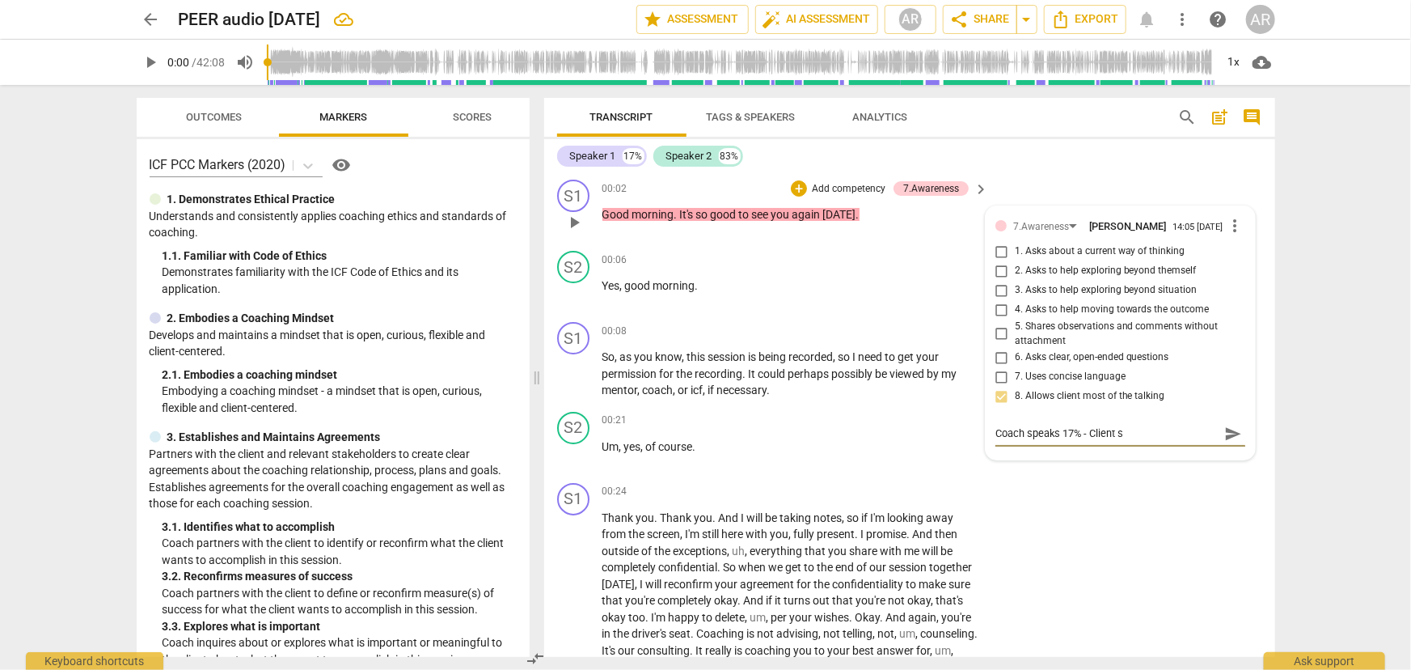
type textarea "Coach speaks 17% - Client sp"
type textarea "Coach speaks 17% - Client spe"
type textarea "Coach speaks 17% - Client spea"
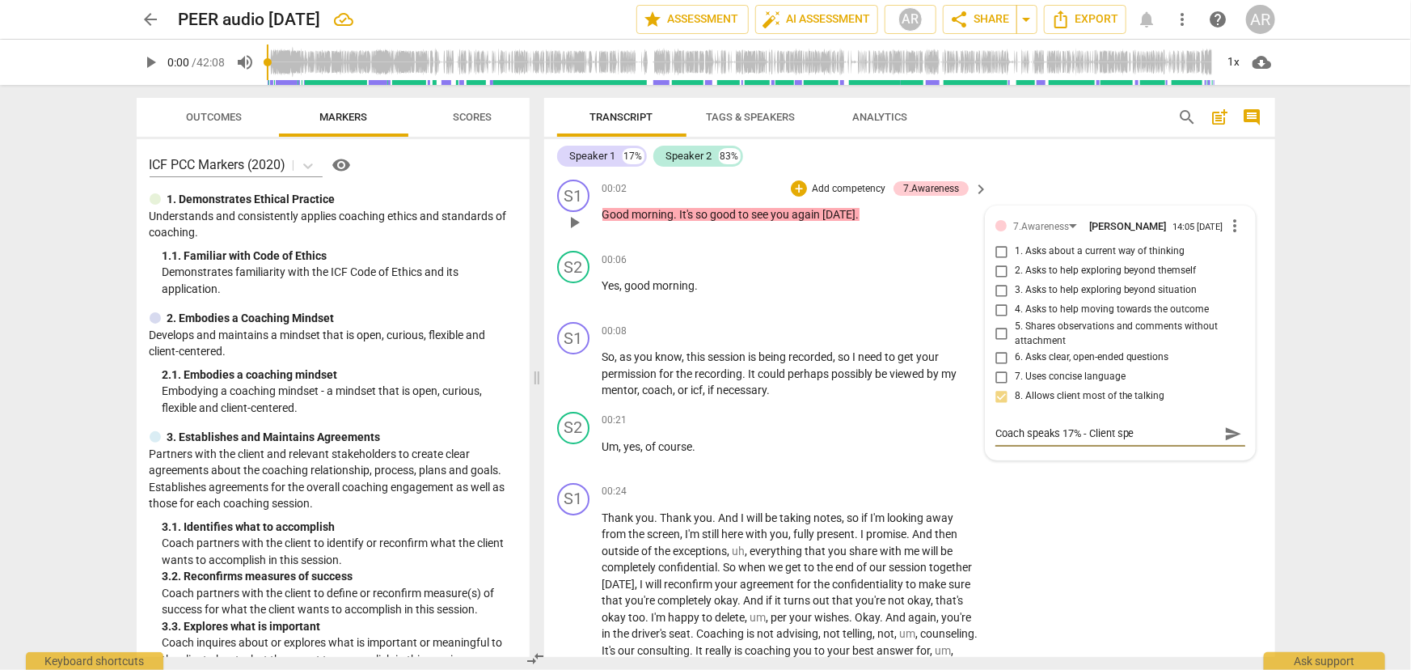
type textarea "Coach speaks 17% - Client spea"
type textarea "Coach speaks 17% - Client speak"
type textarea "Coach speaks 17% - Client speaks"
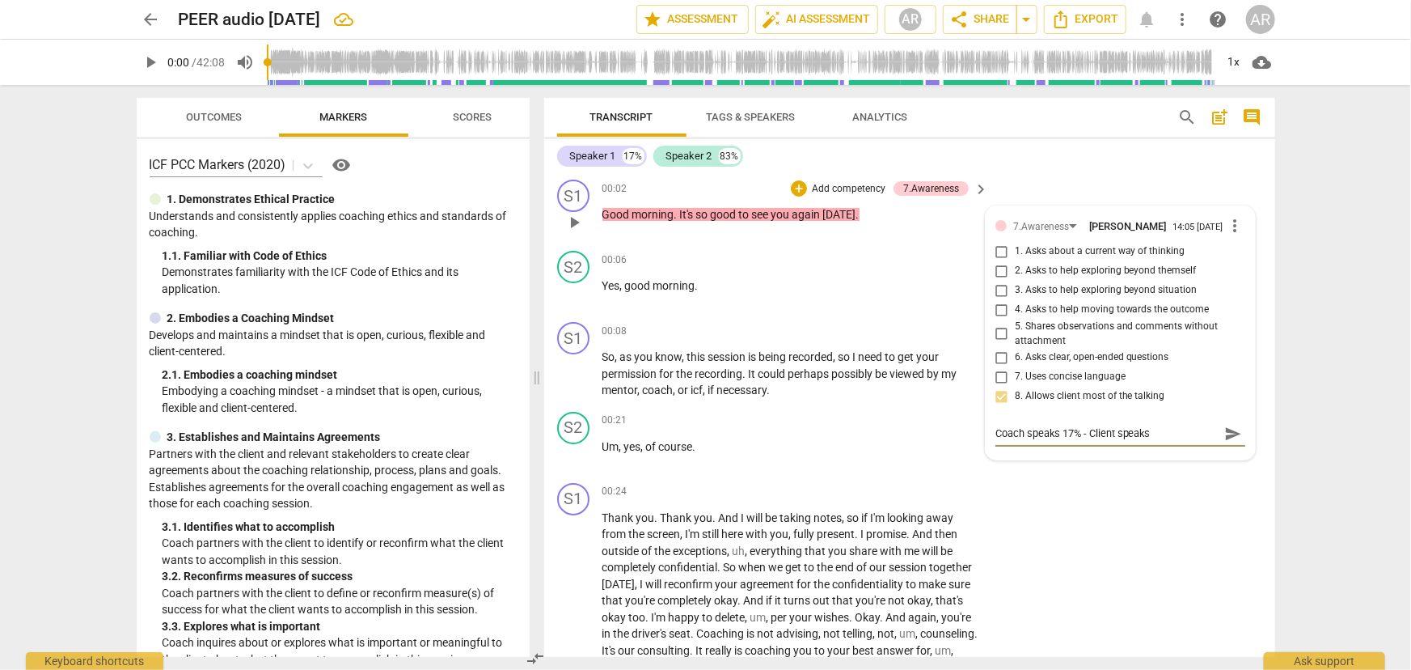
type textarea "Coach speaks 17% - Client speaks"
type textarea "Coach speaks 17% - Client speaks 8"
type textarea "Coach speaks 17% - Client speaks 83"
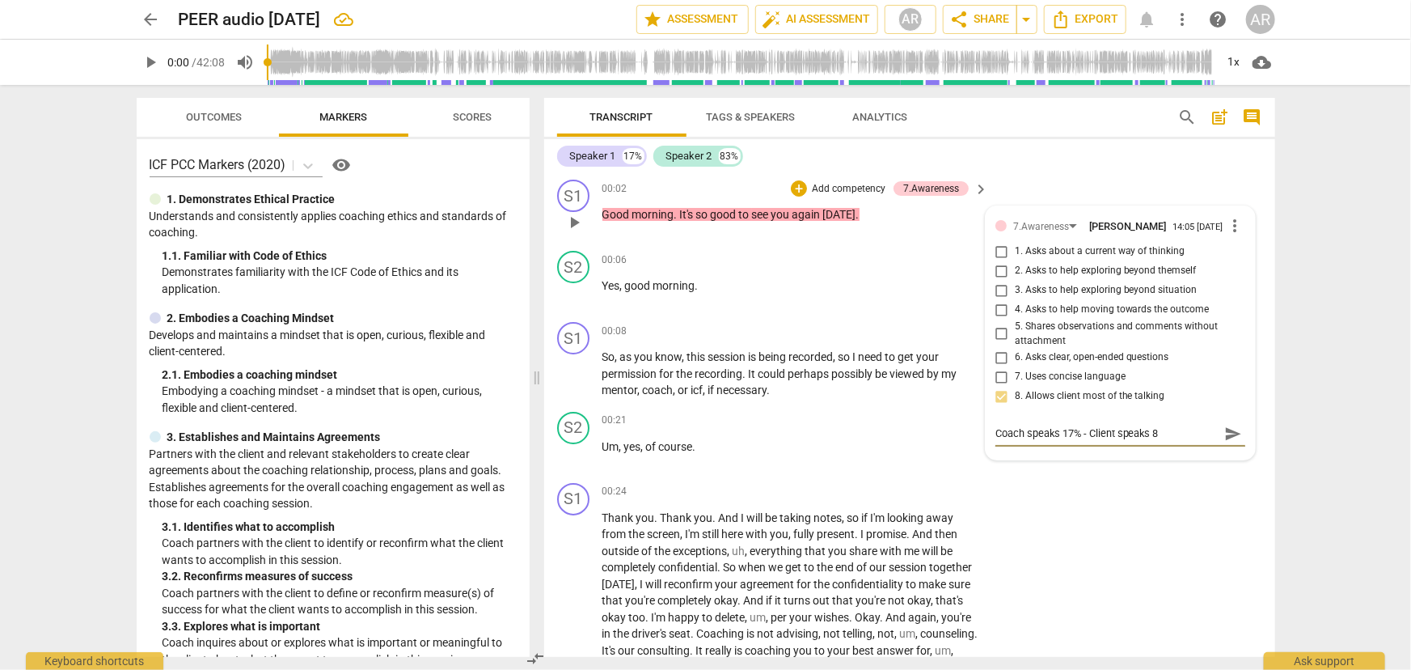
type textarea "Coach speaks 17% - Client speaks 83"
type textarea "Coach speaks 17% - Client speaks 83%"
click at [1229, 442] on span "send" at bounding box center [1233, 434] width 18 height 18
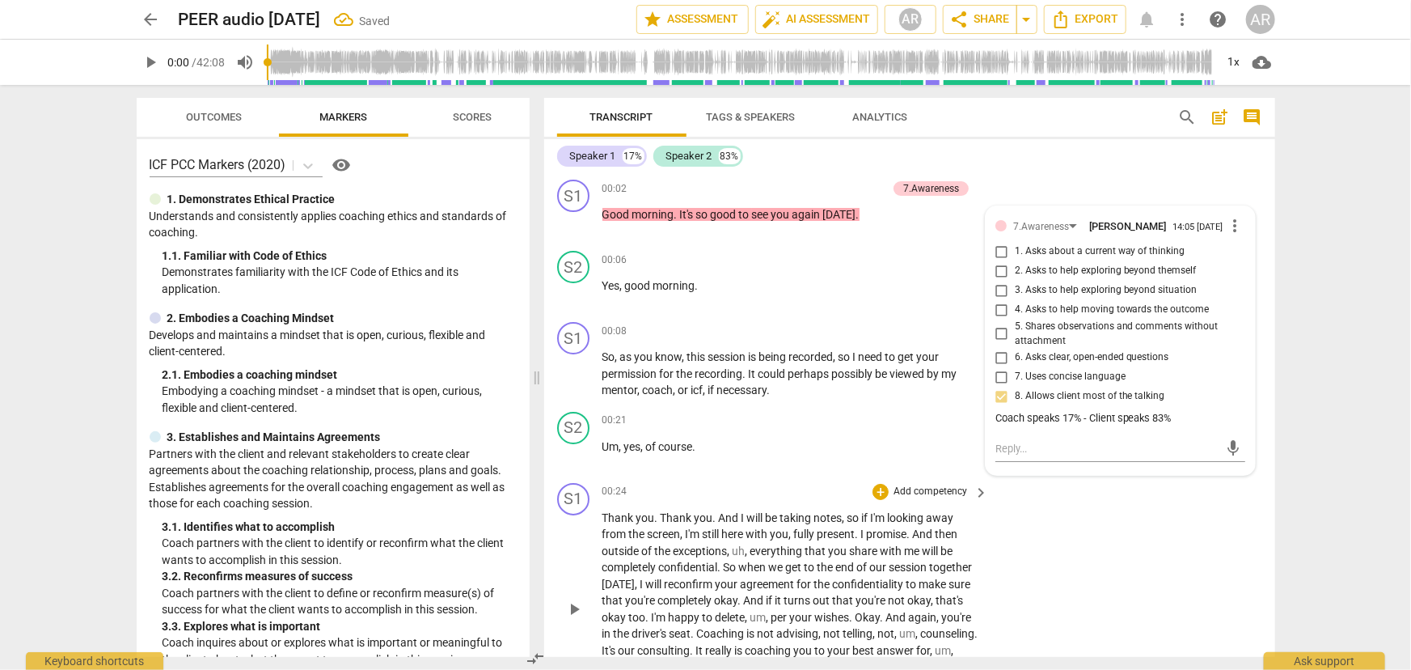
click at [1165, 544] on div "S1 play_arrow pause 00:24 + Add competency keyboard_arrow_right Thank you . Tha…" at bounding box center [909, 595] width 731 height 239
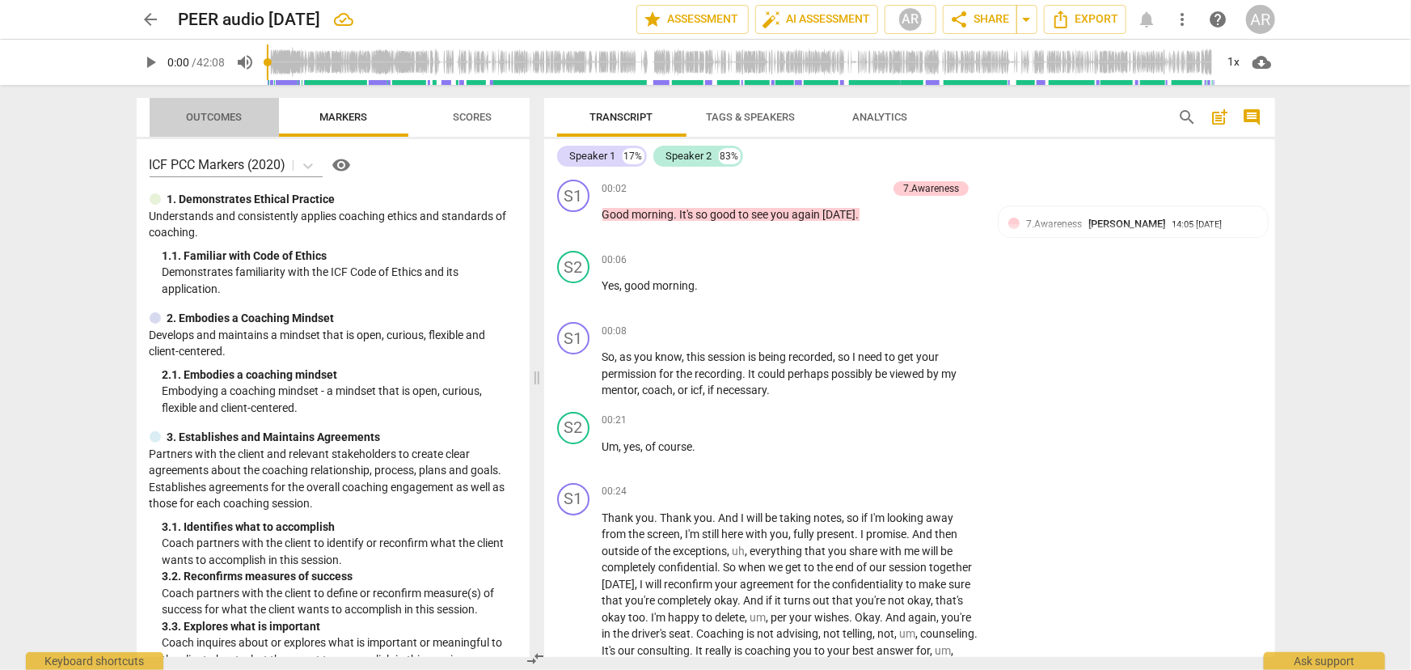
click at [211, 113] on span "Outcomes" at bounding box center [214, 117] width 56 height 12
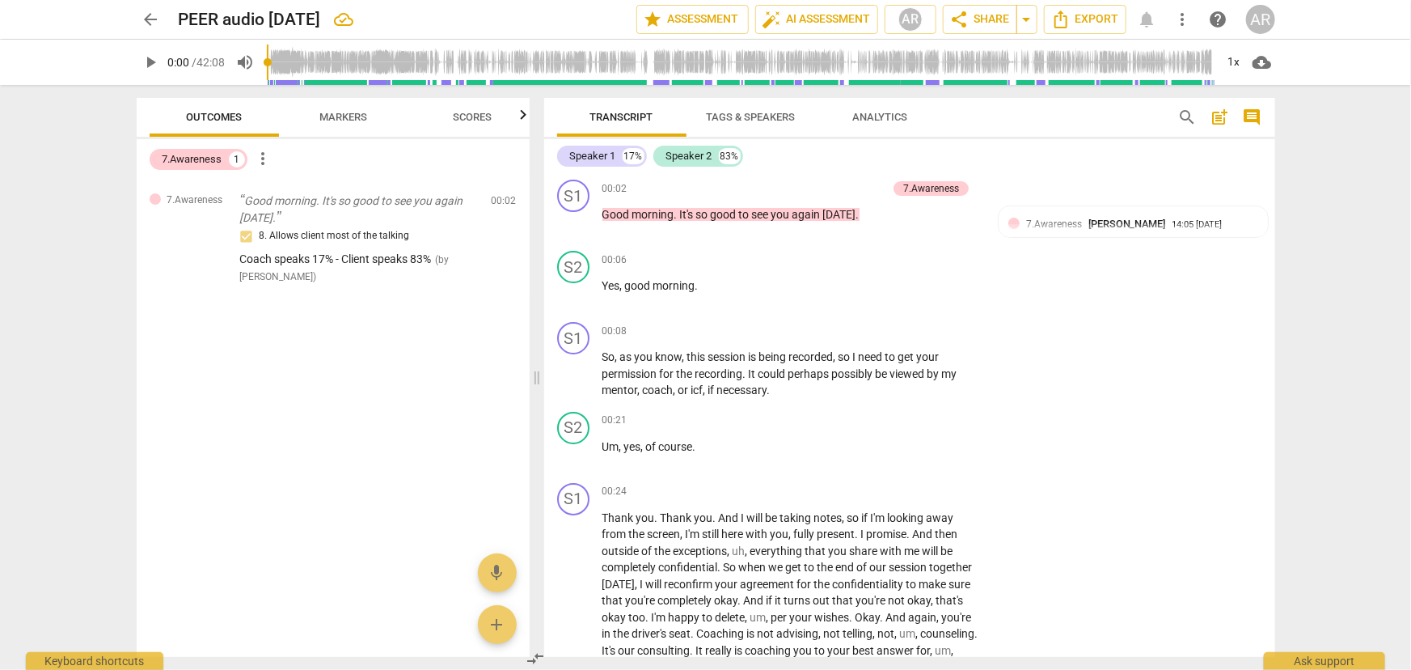
click at [341, 115] on span "Markers" at bounding box center [343, 117] width 48 height 12
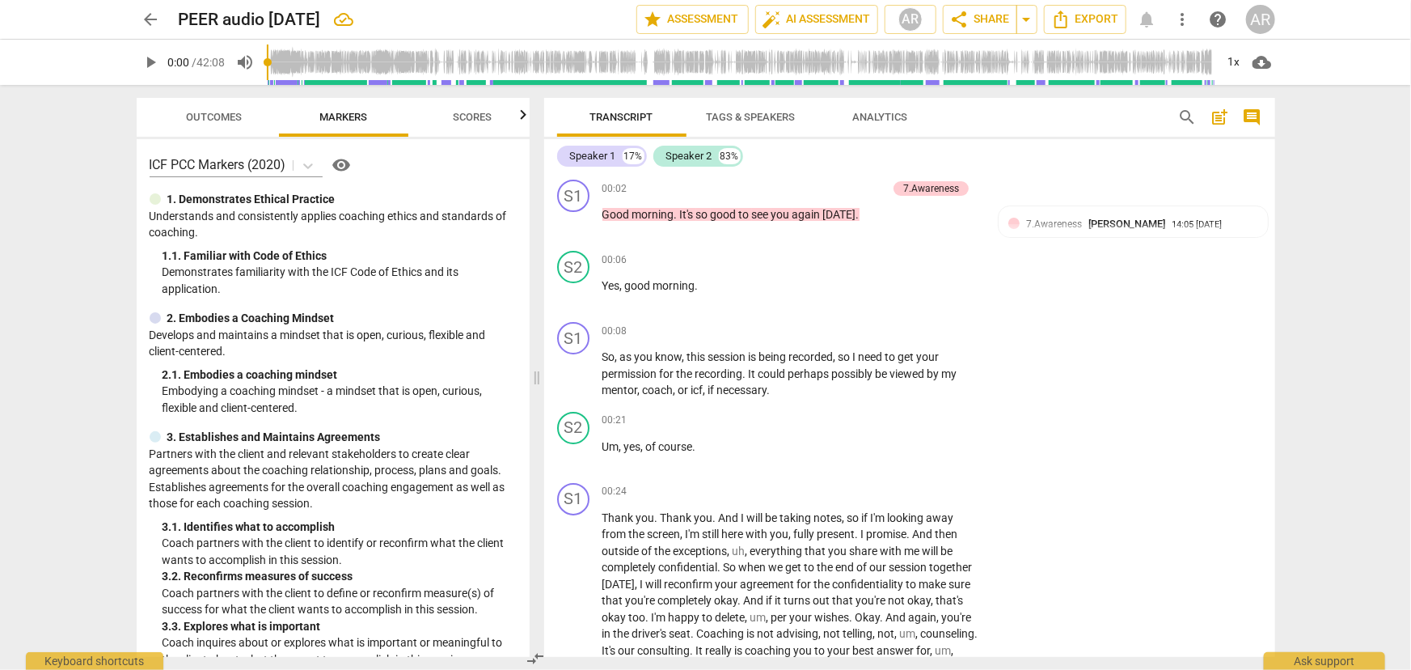
click at [456, 117] on span "Scores" at bounding box center [473, 117] width 39 height 12
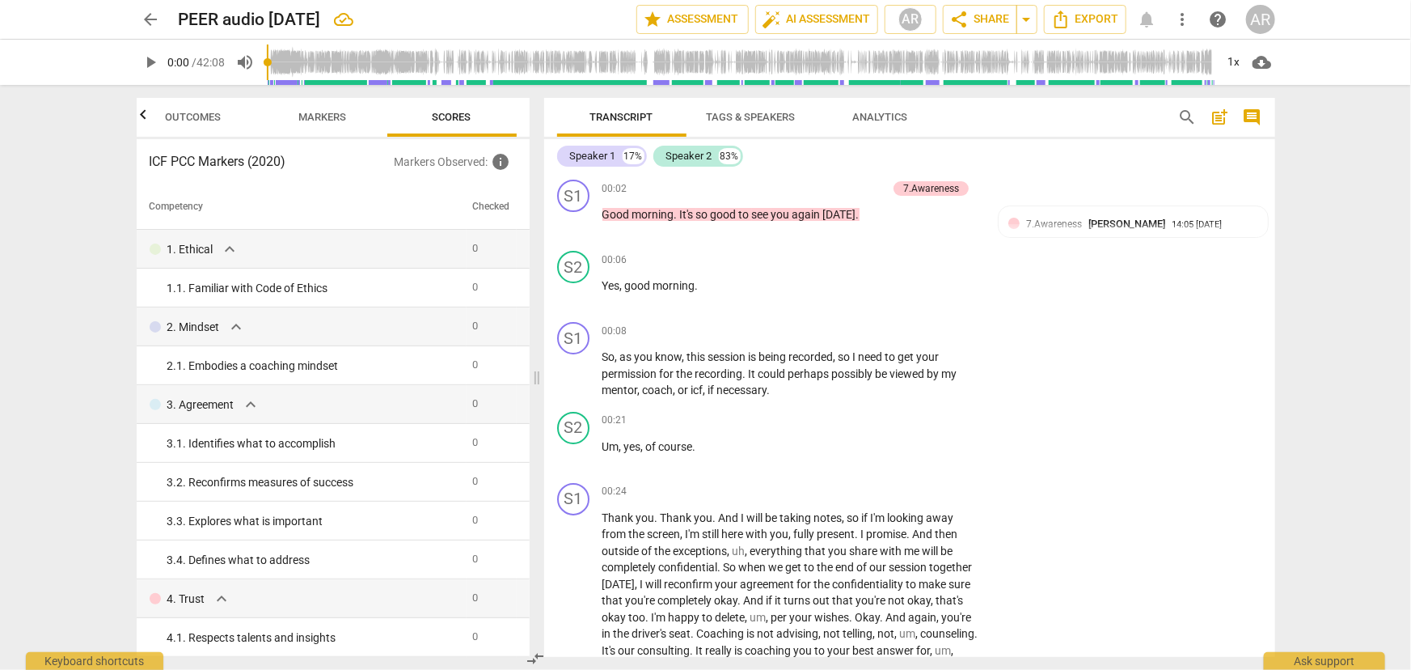
click at [187, 117] on span "Outcomes" at bounding box center [193, 117] width 56 height 12
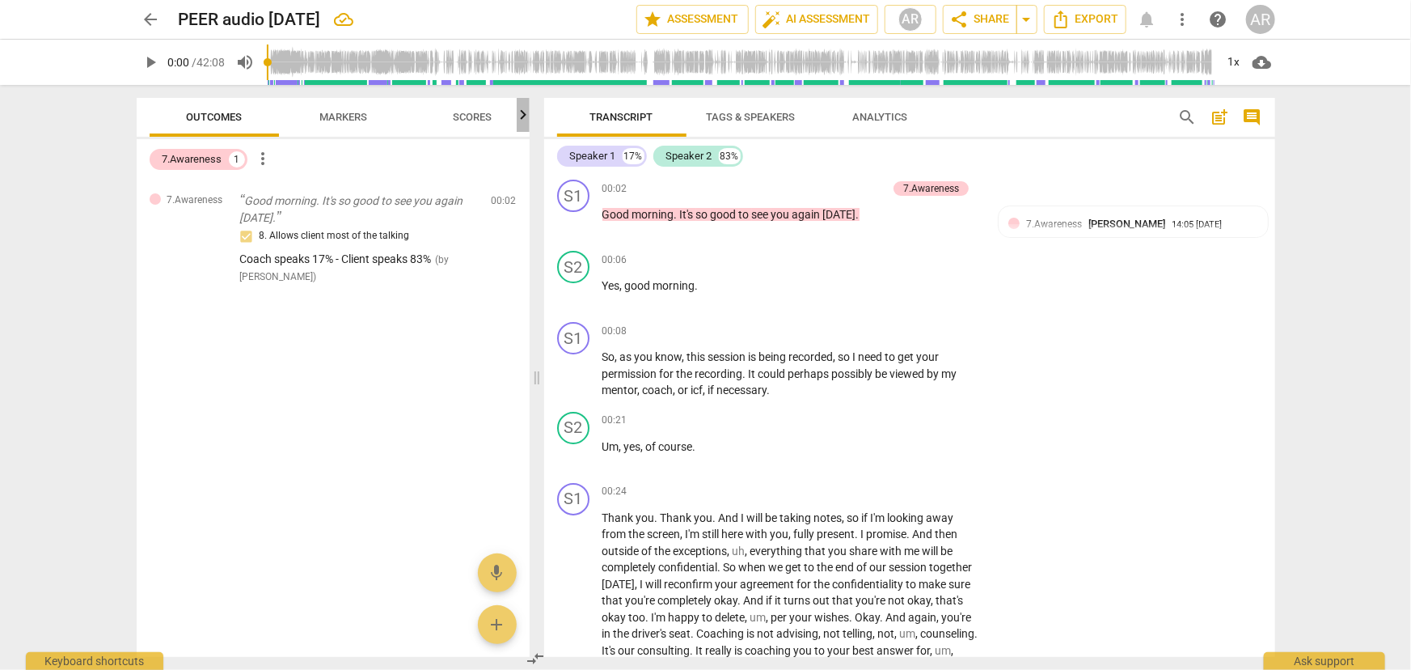
click at [524, 118] on icon "button" at bounding box center [523, 115] width 6 height 10
click at [459, 119] on span "Scores" at bounding box center [452, 117] width 39 height 12
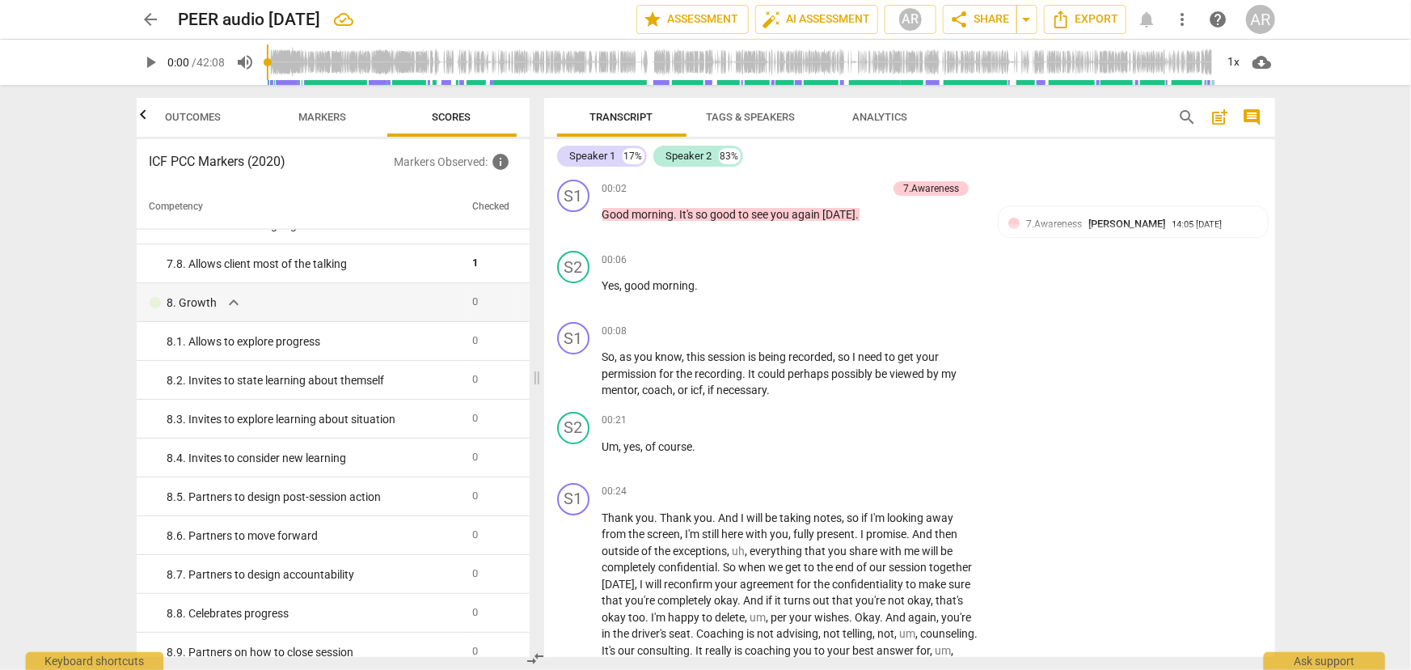
scroll to position [1406, 0]
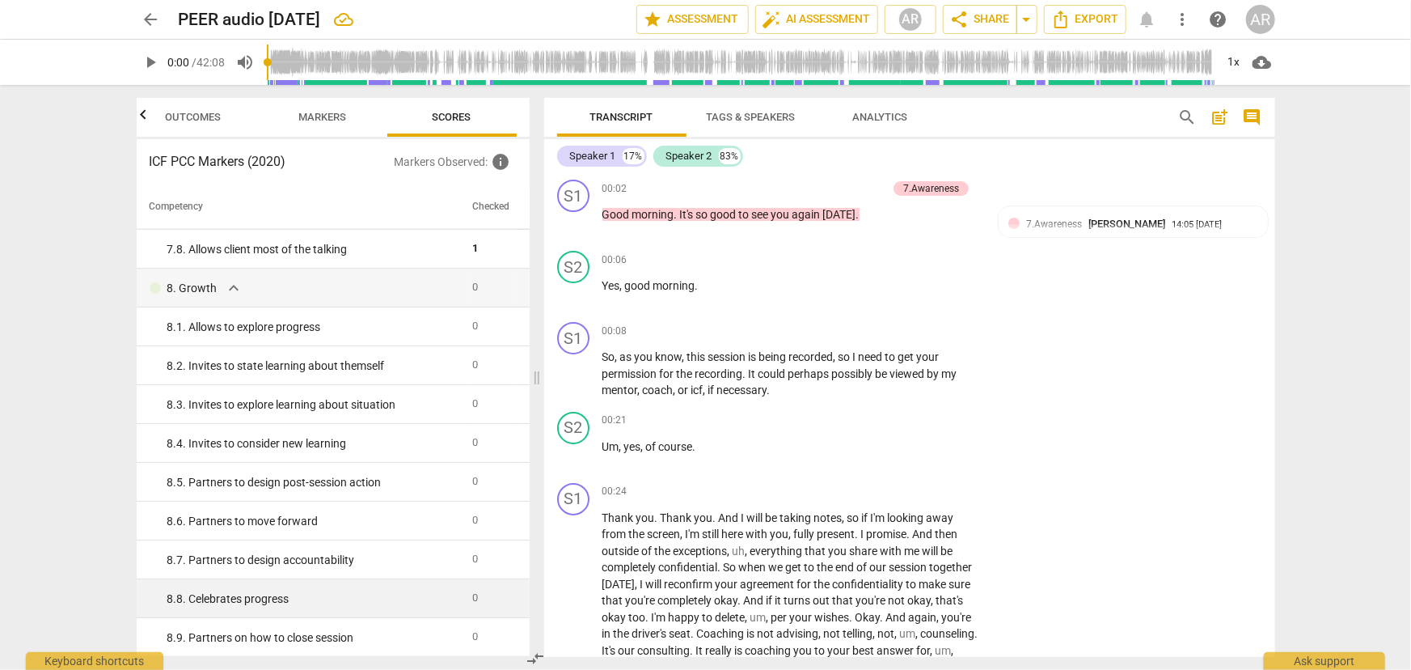
click at [216, 598] on div "8. 8. Celebrates progress" at bounding box center [313, 598] width 293 height 17
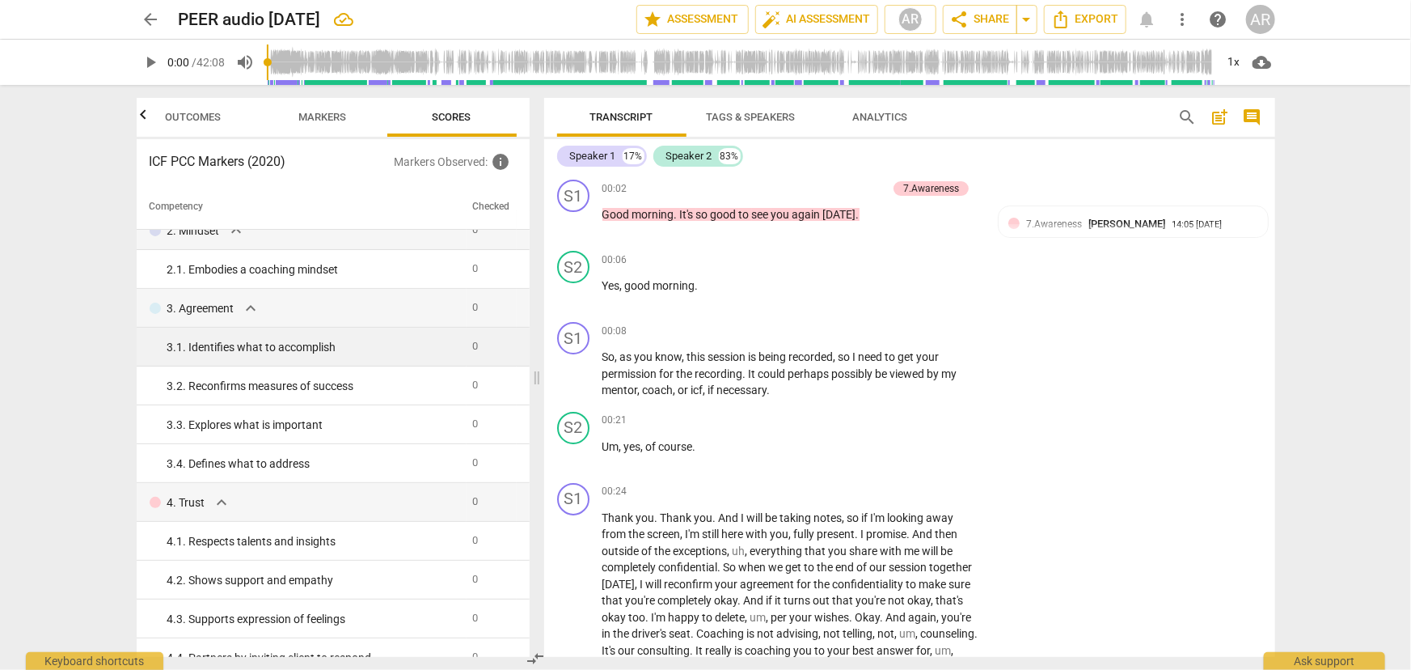
scroll to position [0, 0]
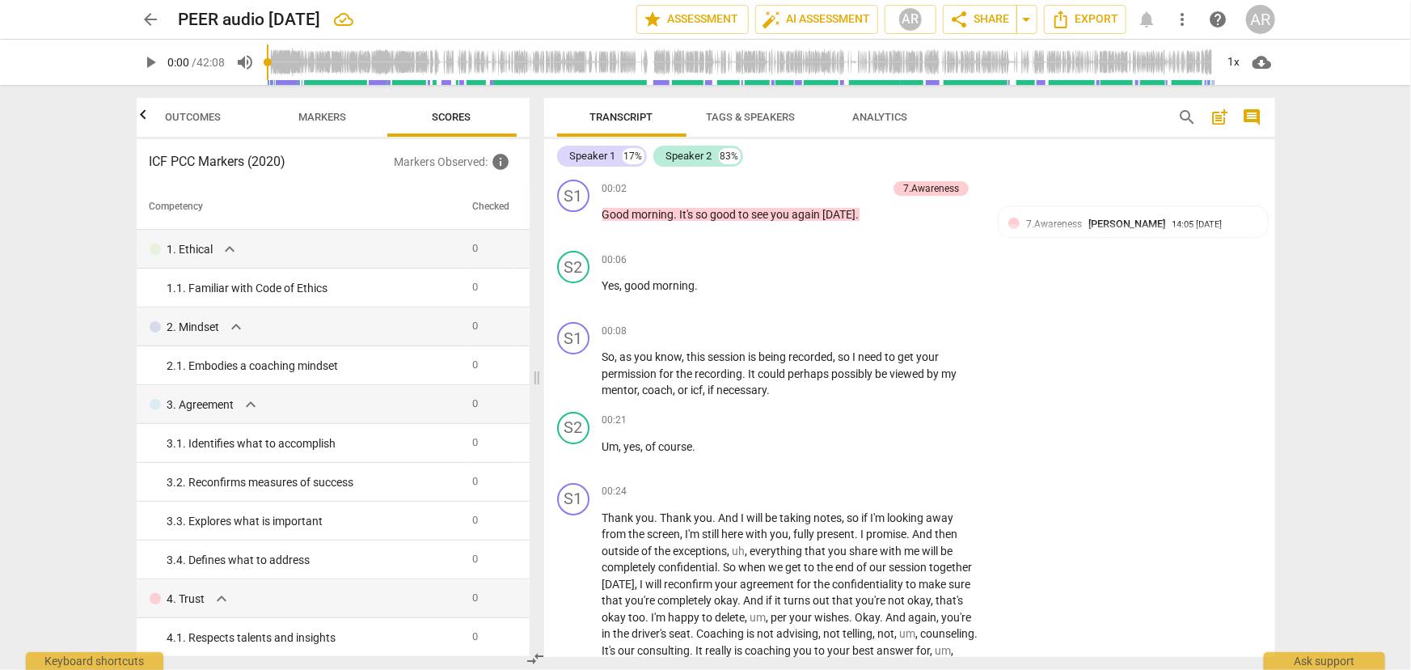
click at [318, 119] on span "Markers" at bounding box center [322, 117] width 48 height 12
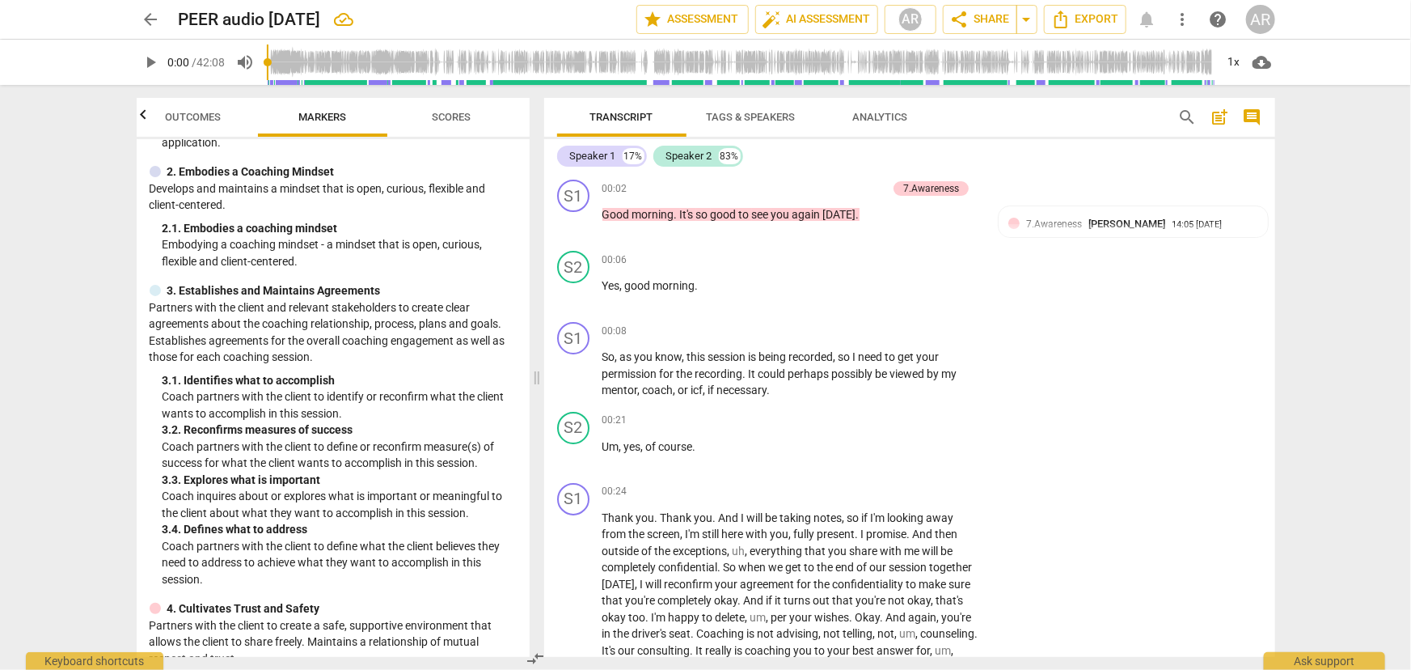
scroll to position [220, 0]
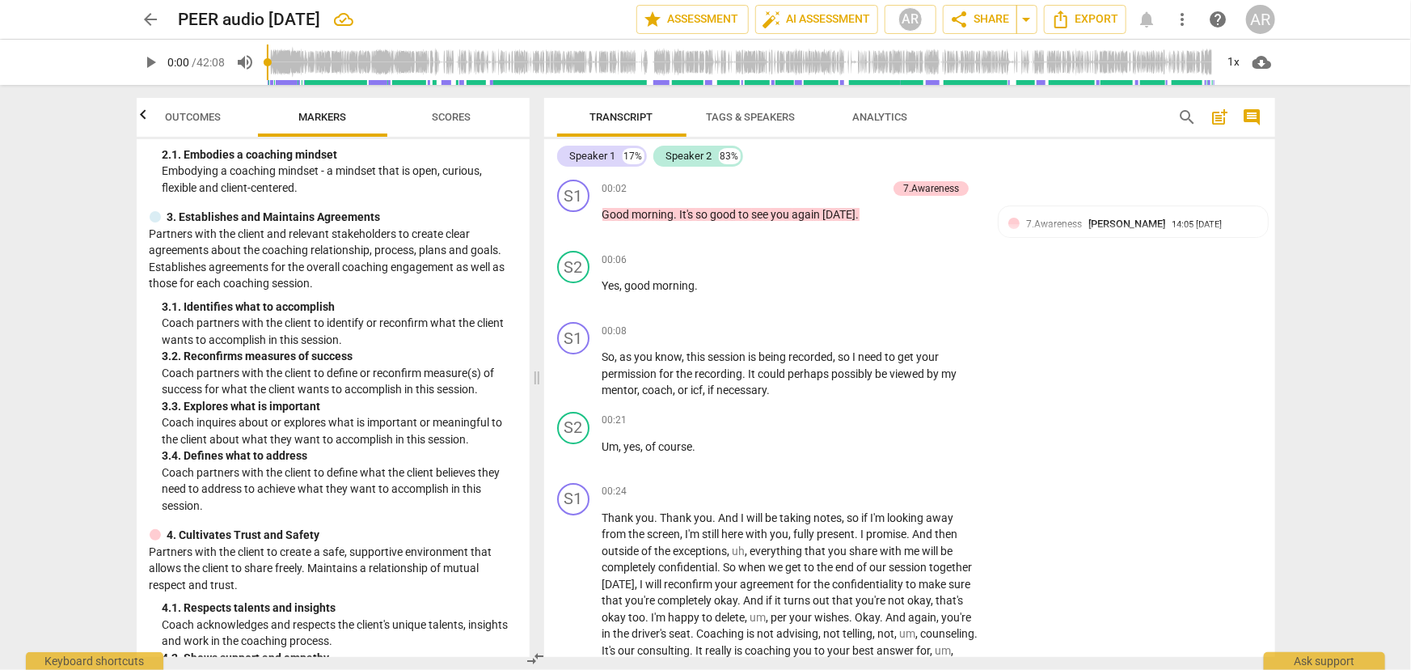
click at [178, 116] on span "Outcomes" at bounding box center [193, 117] width 56 height 12
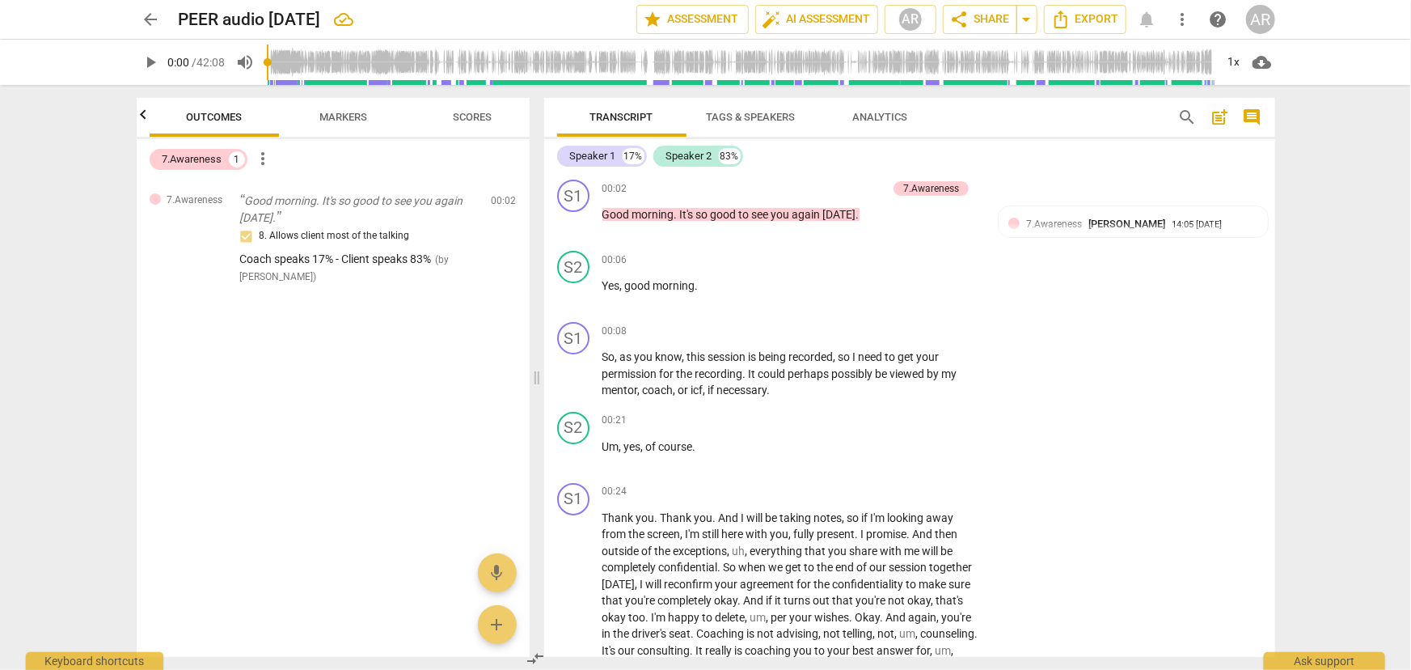
scroll to position [0, 0]
click at [333, 115] on span "Markers" at bounding box center [343, 117] width 48 height 12
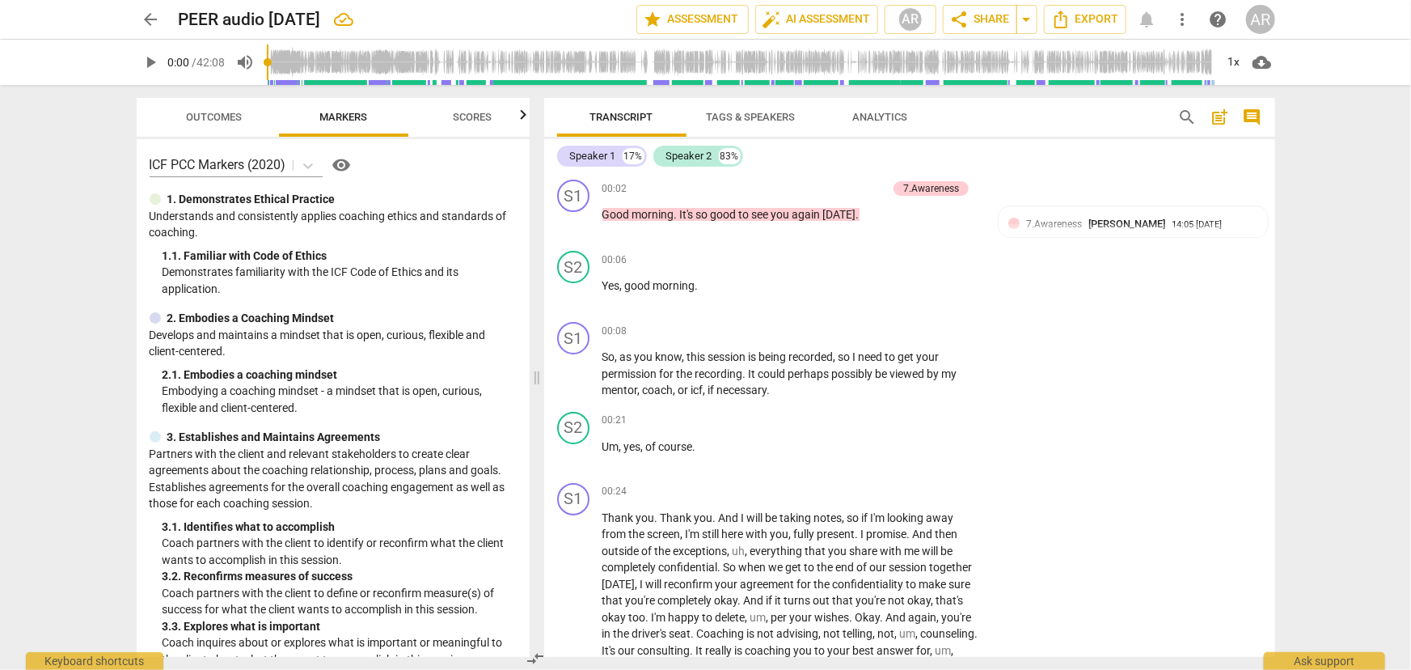
click at [520, 115] on icon "button" at bounding box center [523, 114] width 19 height 19
click at [454, 118] on span "Scores" at bounding box center [452, 117] width 39 height 12
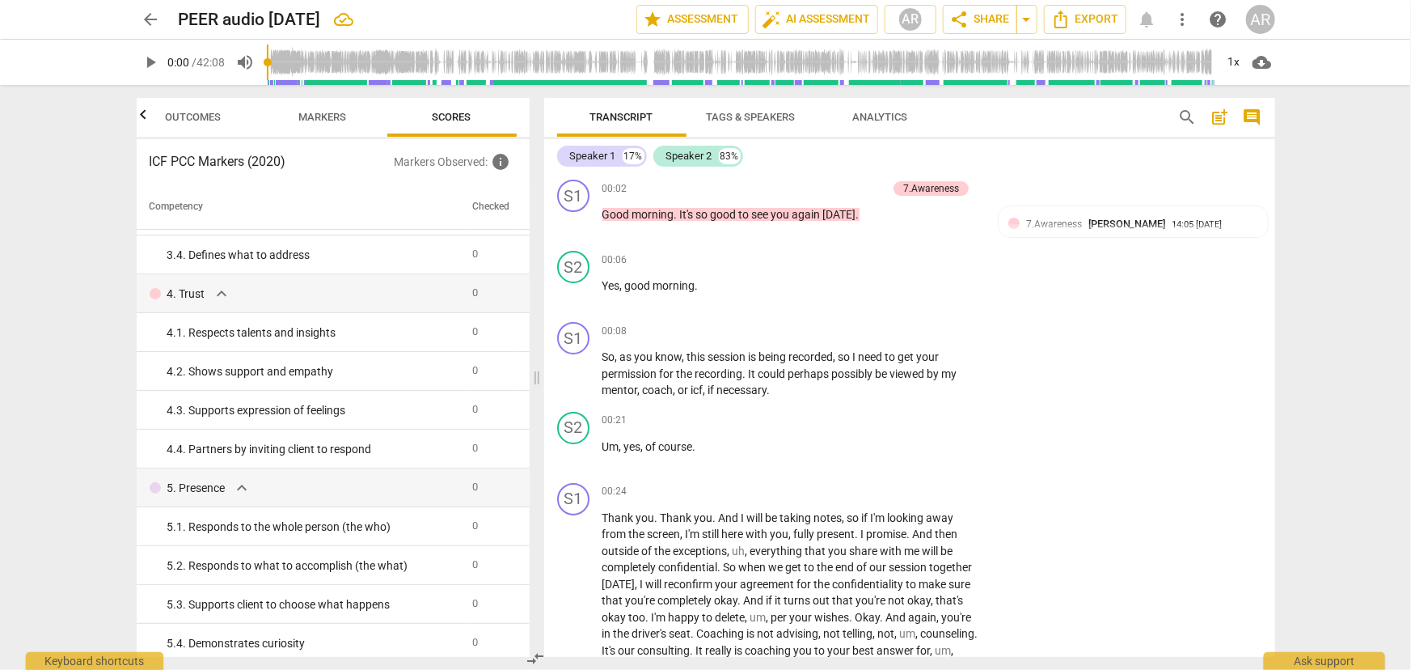
scroll to position [303, 0]
click at [315, 121] on span "Markers" at bounding box center [322, 117] width 48 height 12
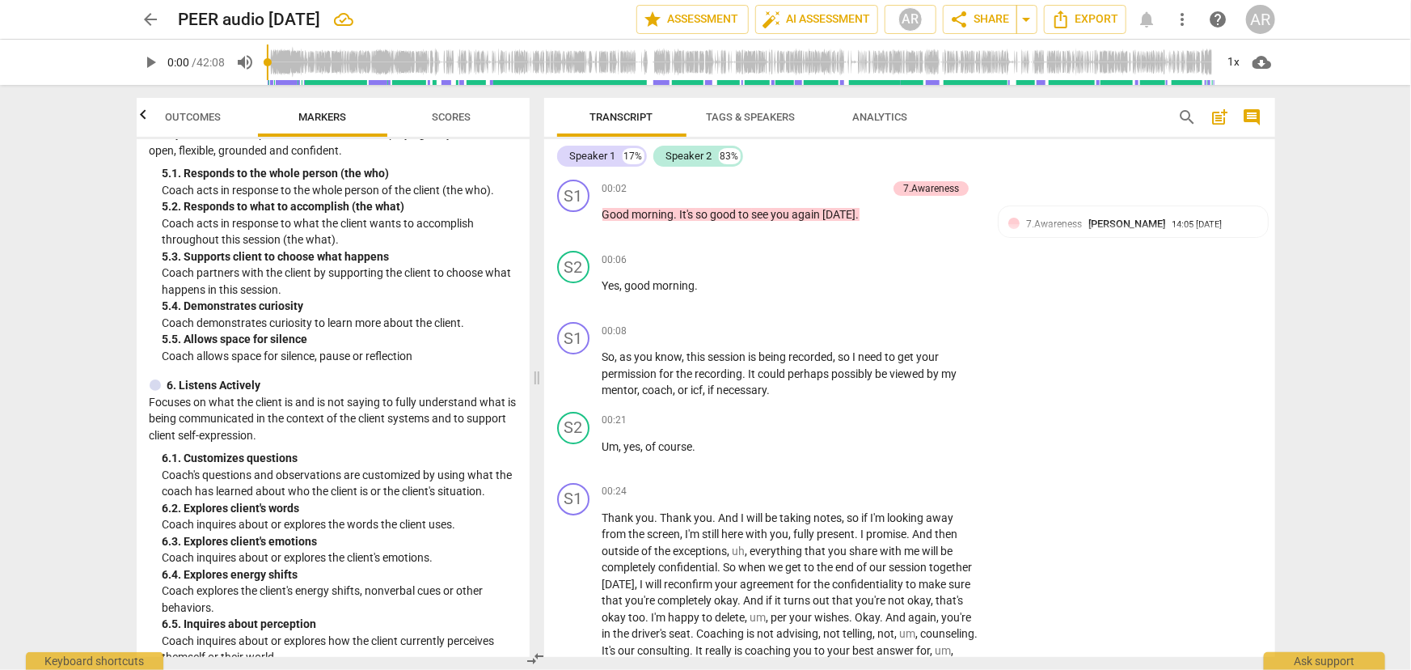
scroll to position [704, 0]
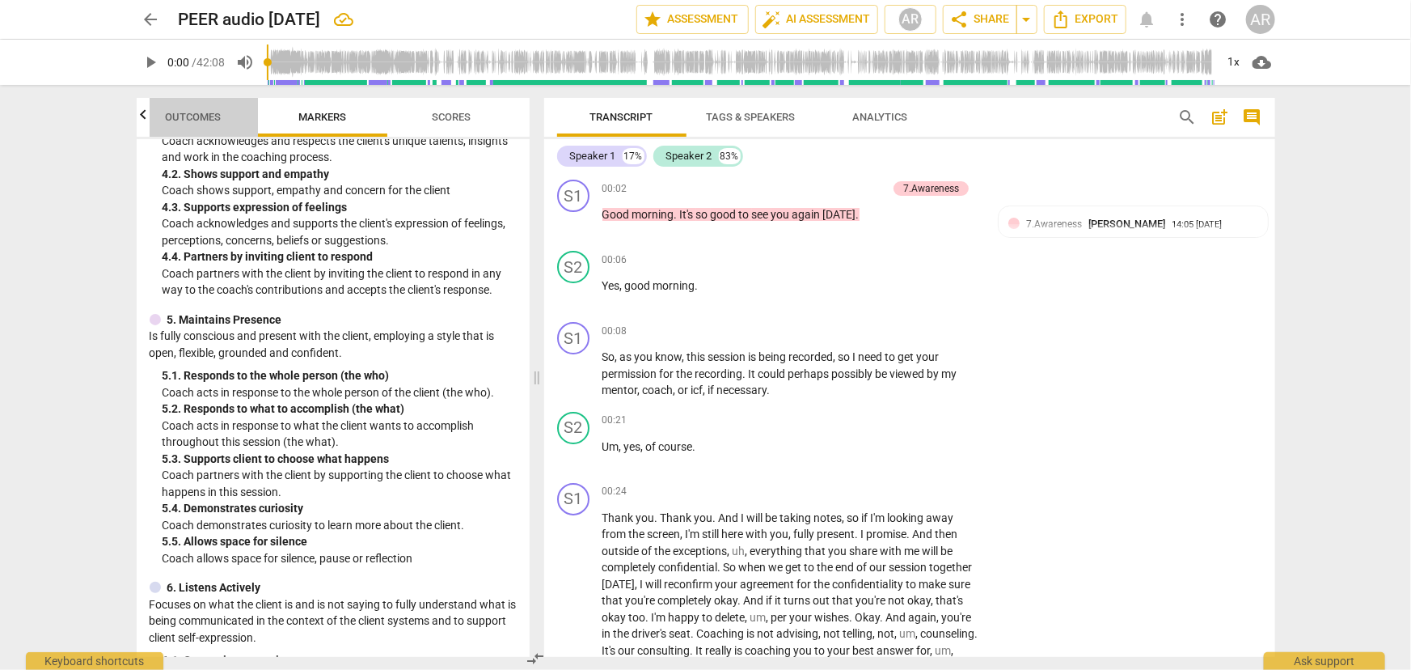
click at [189, 113] on span "Outcomes" at bounding box center [193, 117] width 56 height 12
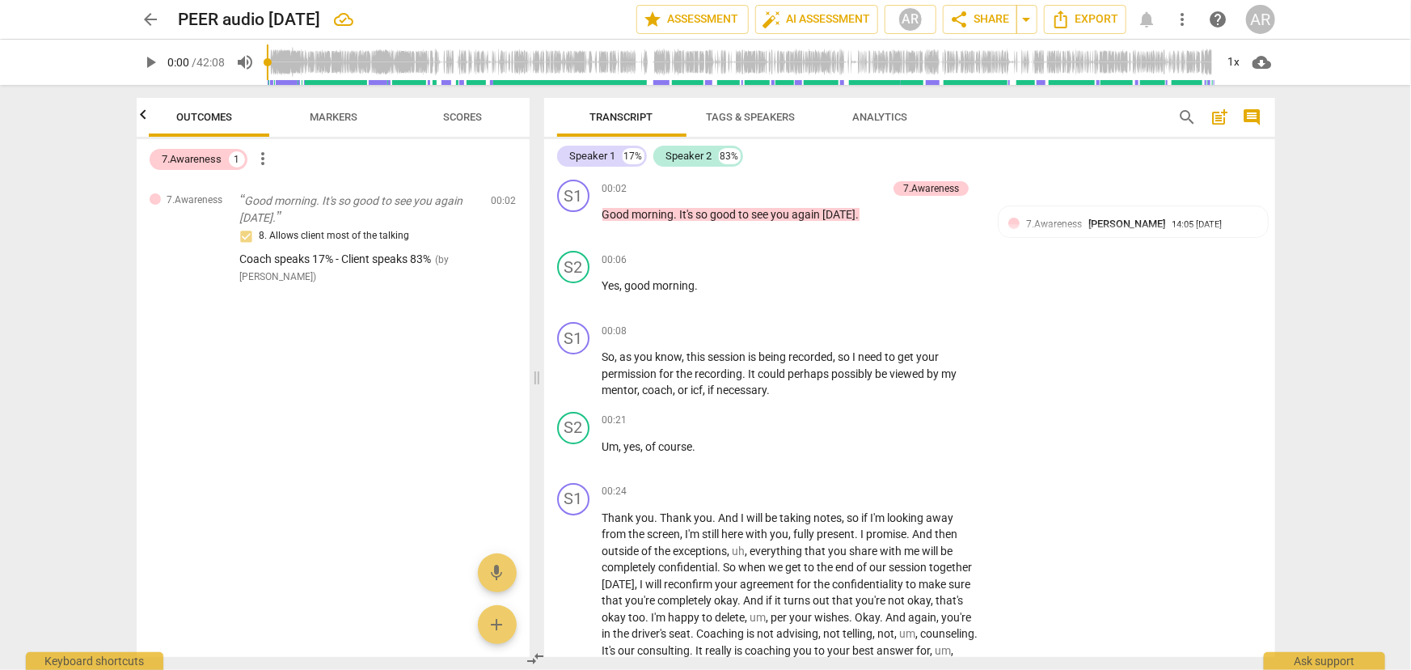
scroll to position [0, 0]
click at [150, 63] on span "play_arrow" at bounding box center [151, 62] width 19 height 19
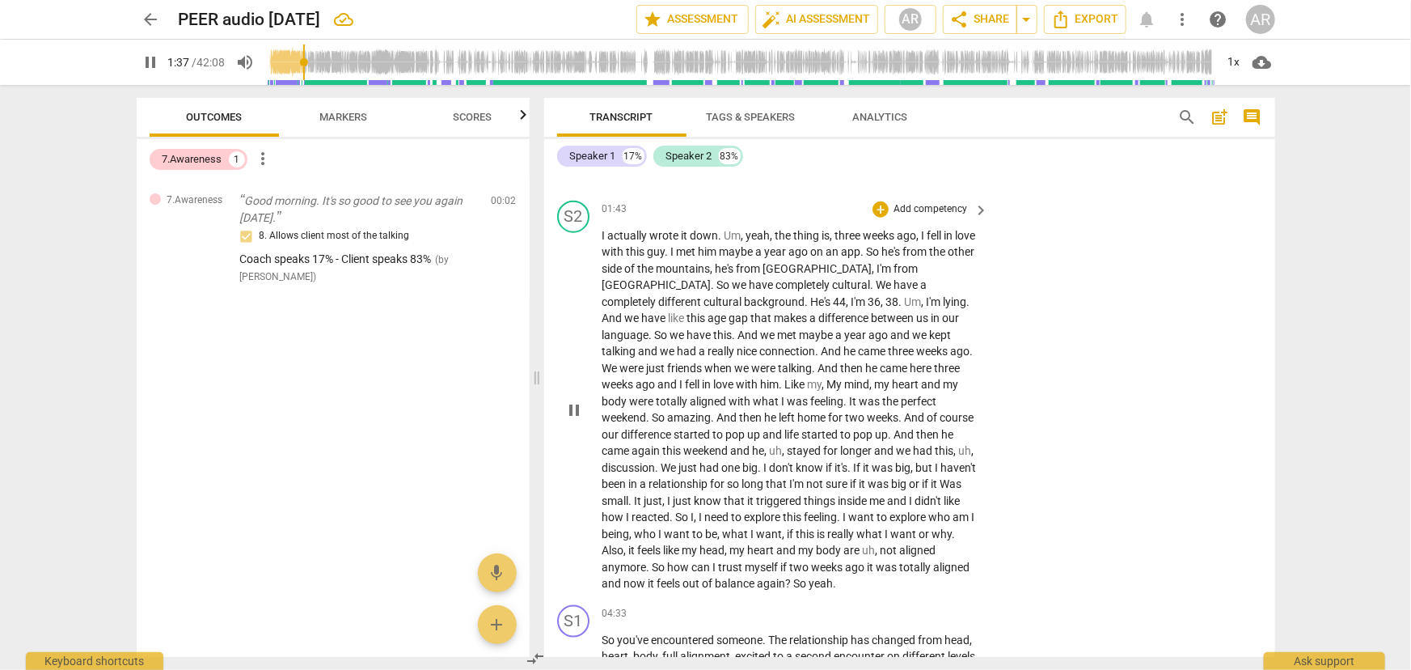
scroll to position [809, 0]
click at [1249, 116] on span "comment" at bounding box center [1252, 117] width 19 height 19
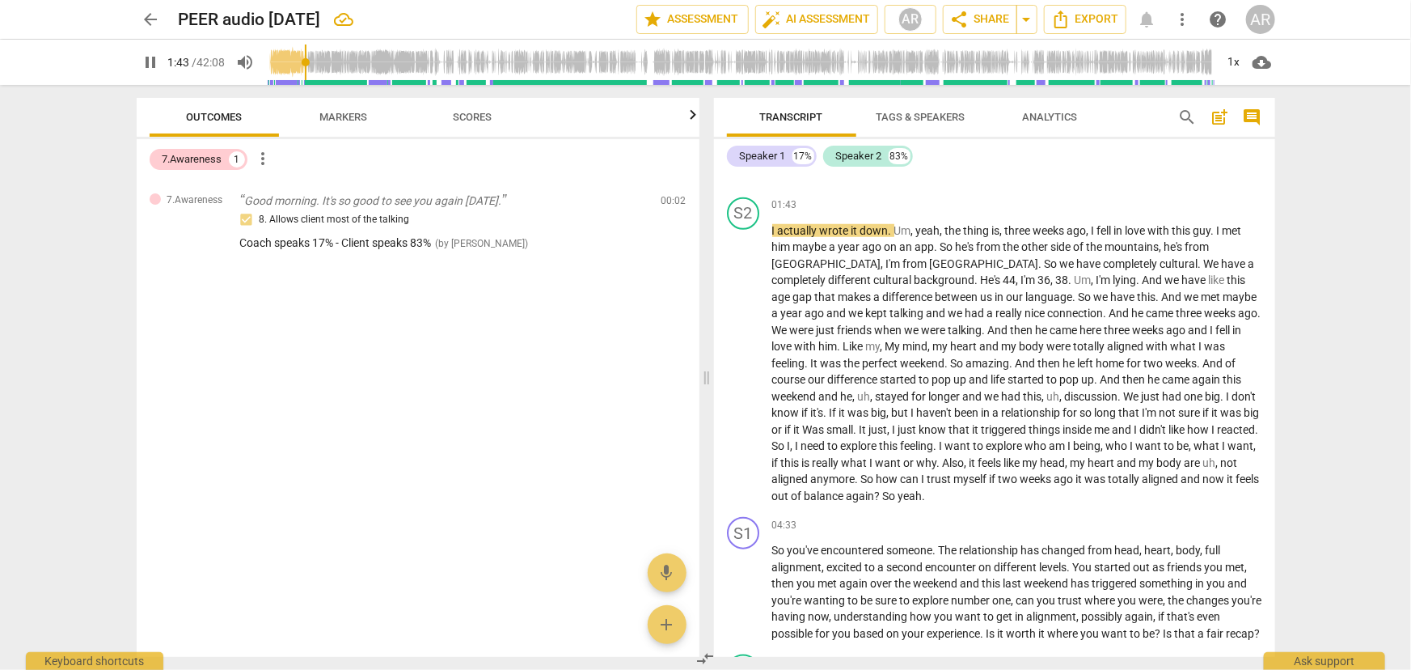
click at [1254, 115] on span "comment" at bounding box center [1252, 117] width 19 height 19
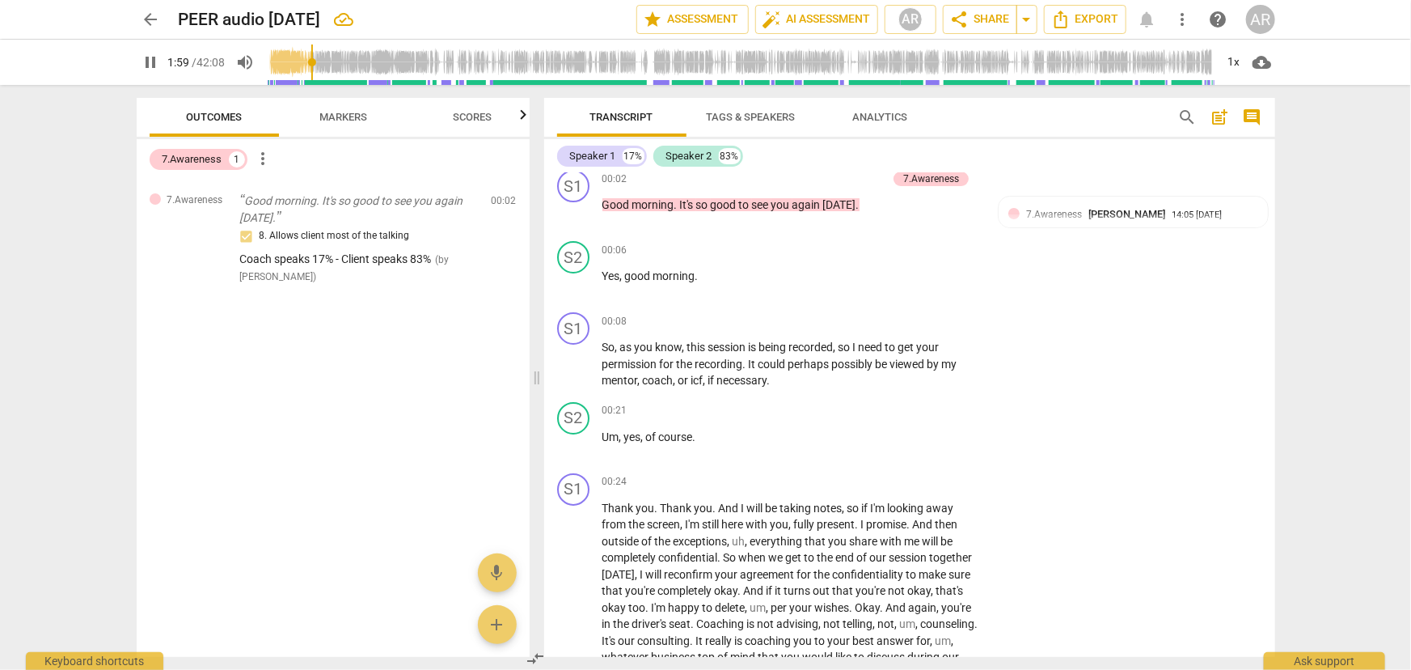
scroll to position [0, 0]
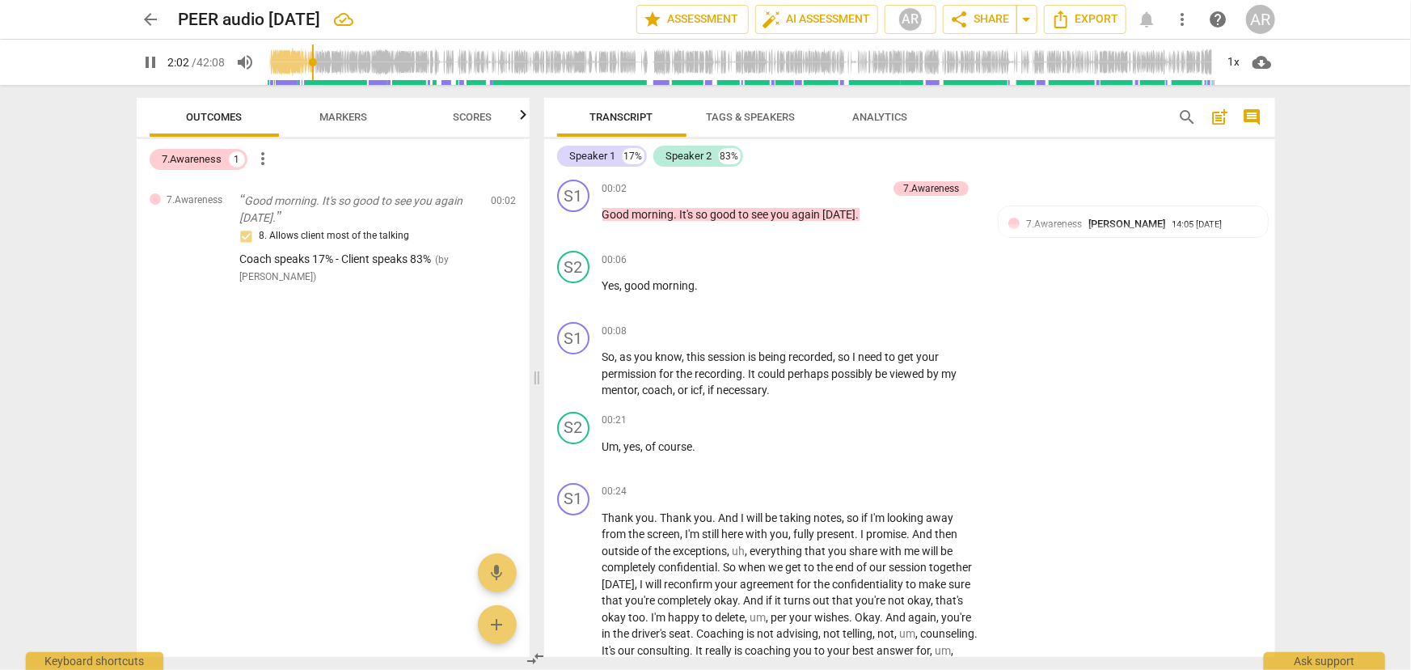
click at [474, 114] on span "Scores" at bounding box center [473, 117] width 39 height 12
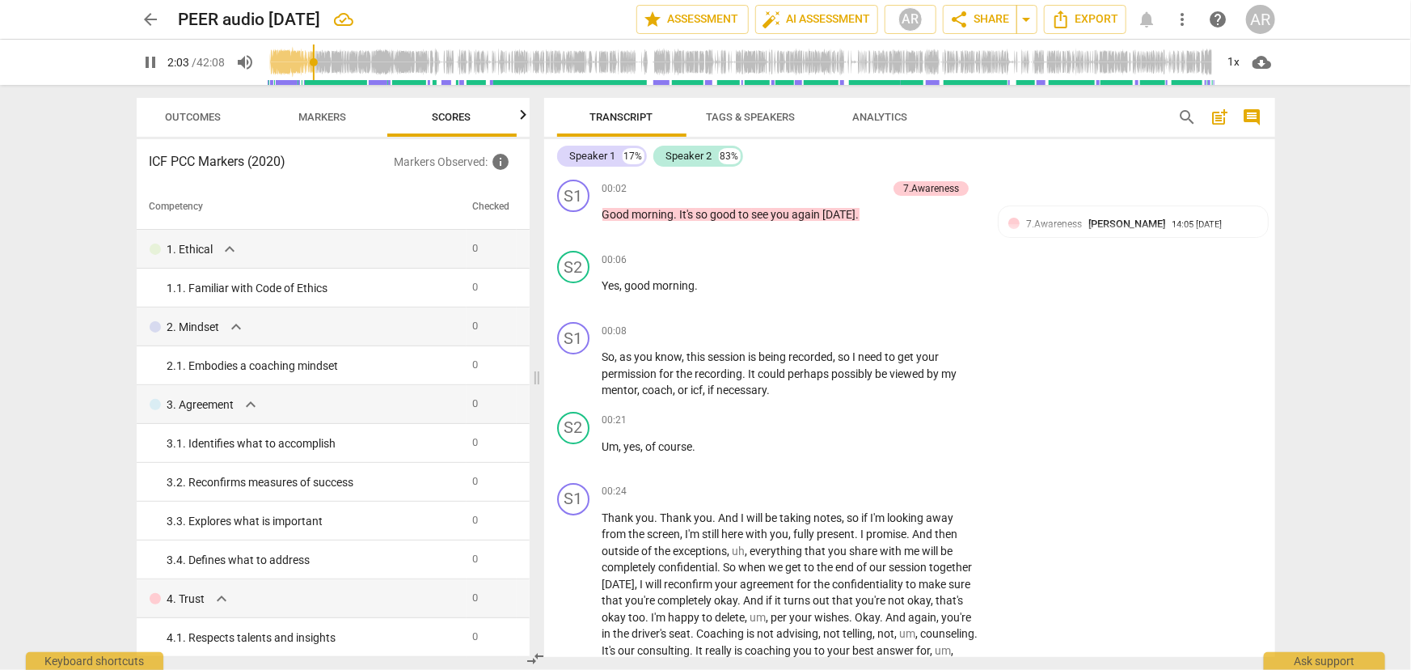
scroll to position [0, 21]
click at [313, 116] on span "Markers" at bounding box center [322, 117] width 48 height 12
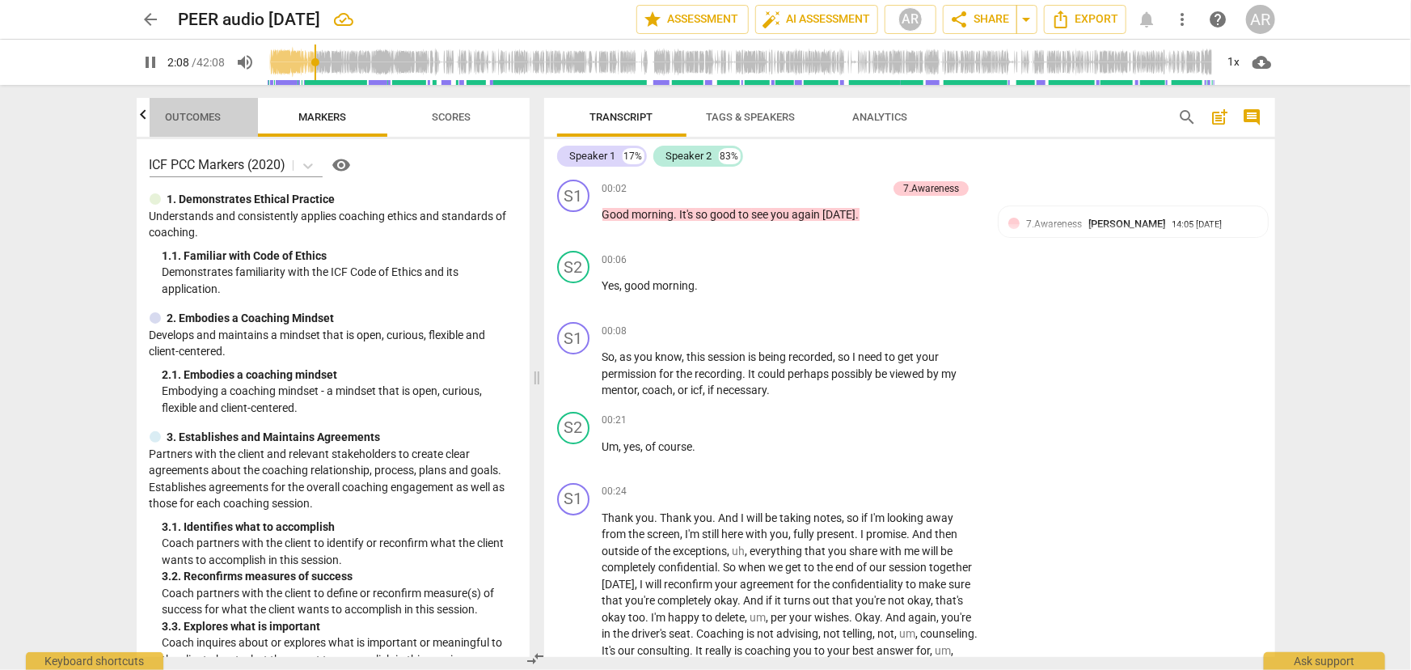
click at [185, 112] on span "Outcomes" at bounding box center [193, 117] width 56 height 12
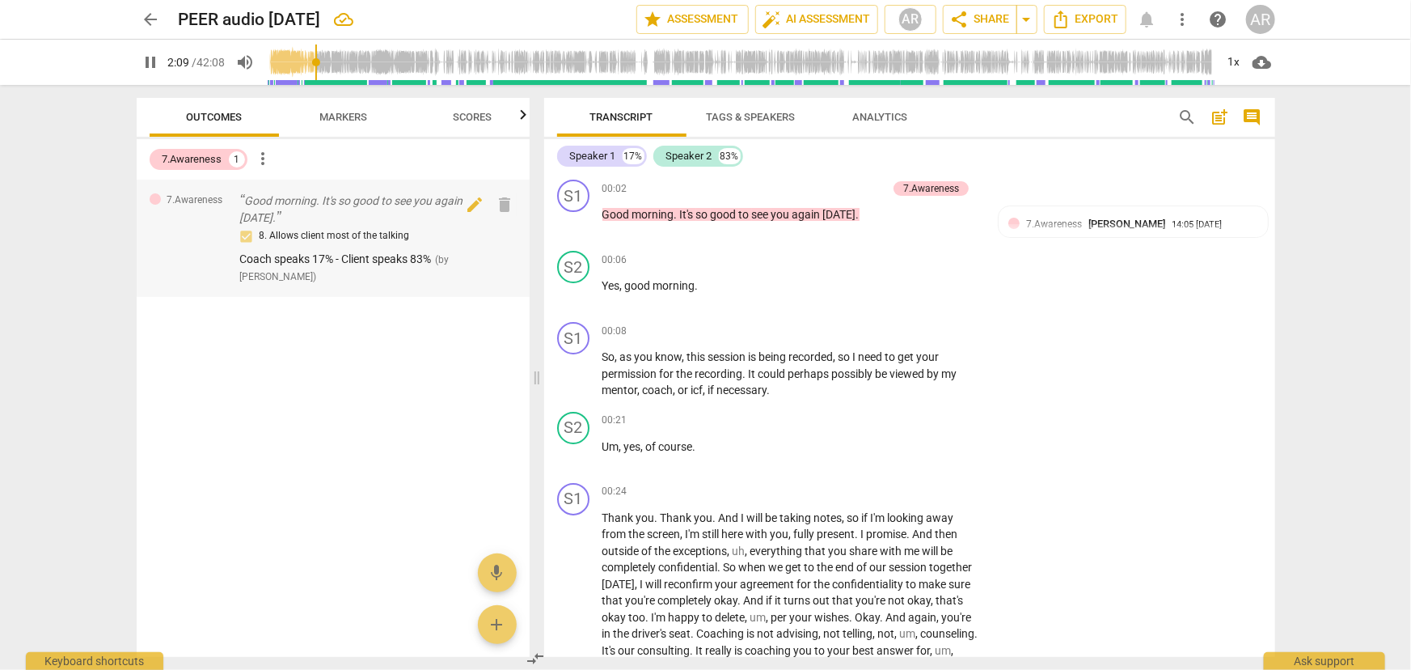
scroll to position [890, 0]
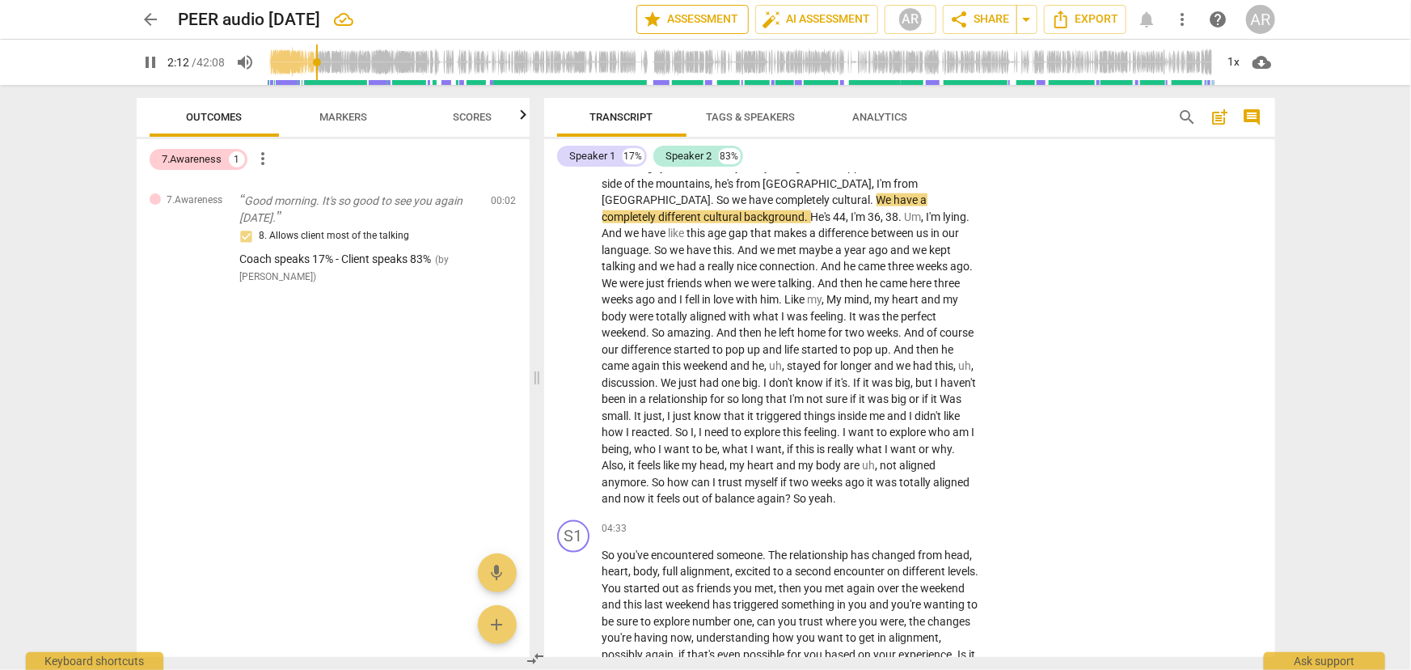
click at [674, 19] on span "star Assessment" at bounding box center [693, 19] width 98 height 19
type input "132"
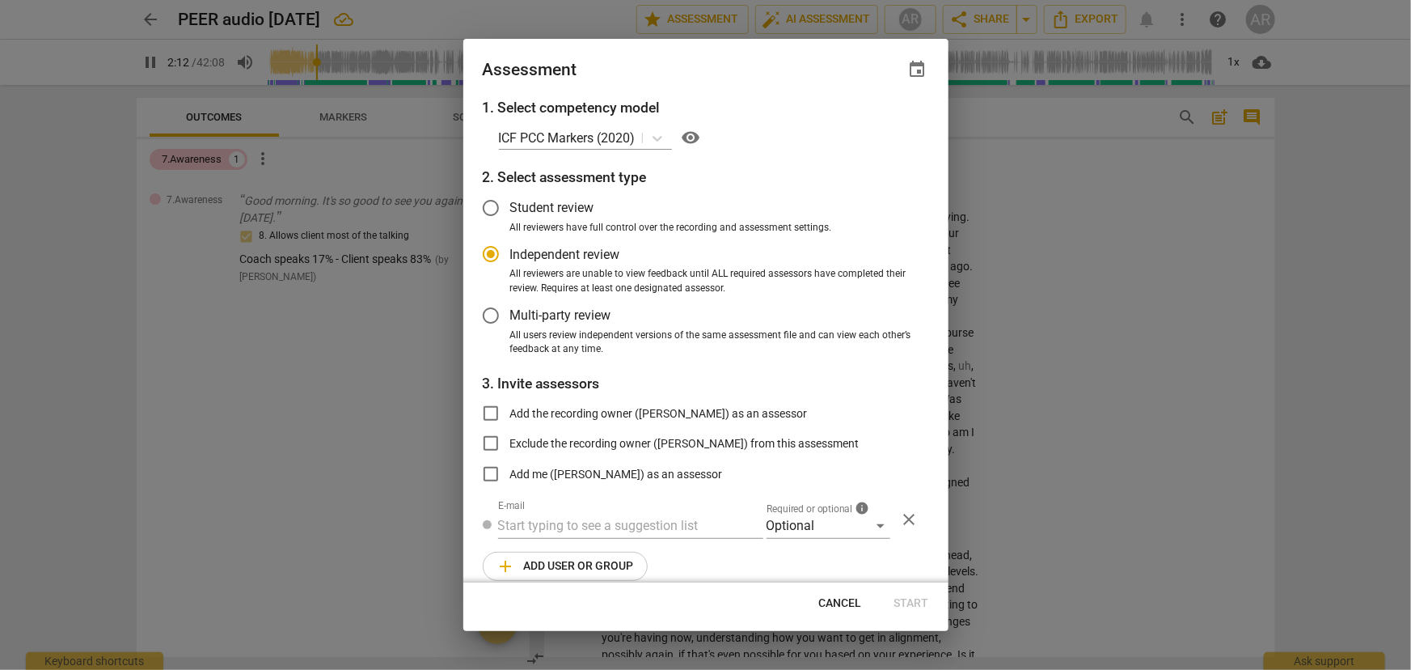
radio input "false"
type input "142"
click at [184, 378] on div at bounding box center [705, 335] width 1411 height 670
radio input "false"
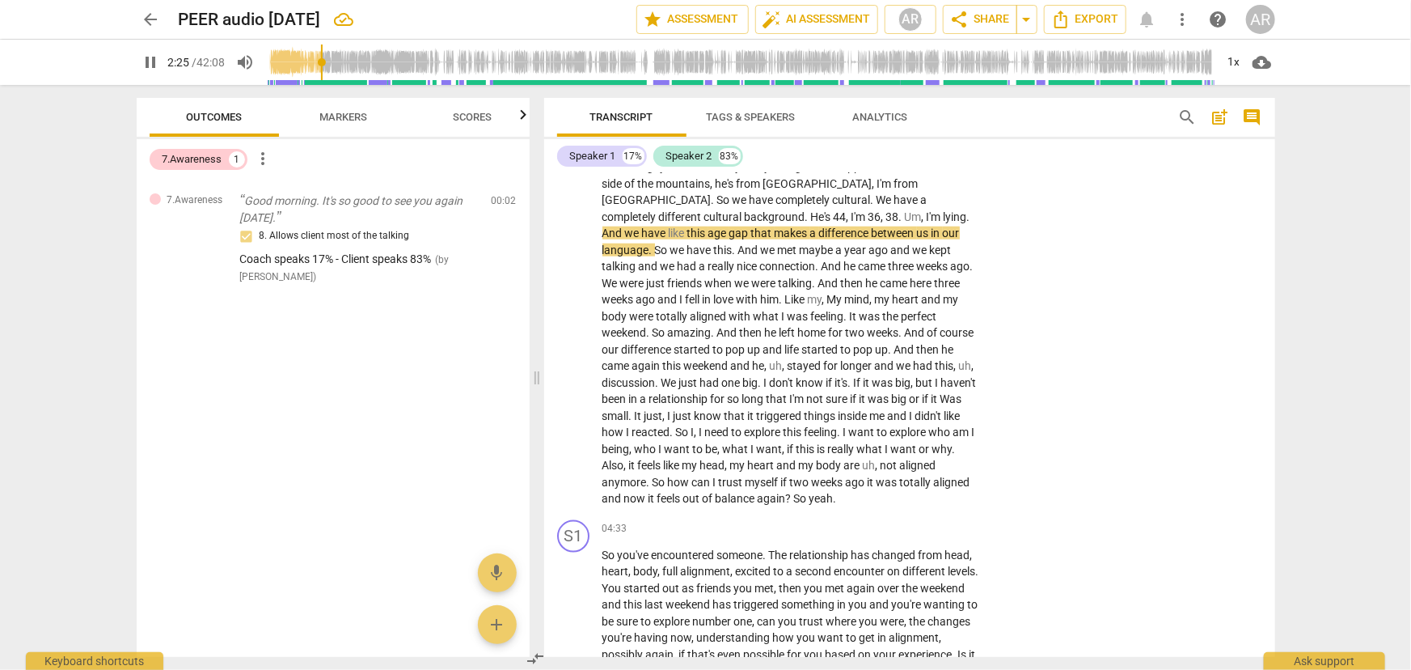
click at [345, 115] on span "Markers" at bounding box center [343, 117] width 48 height 12
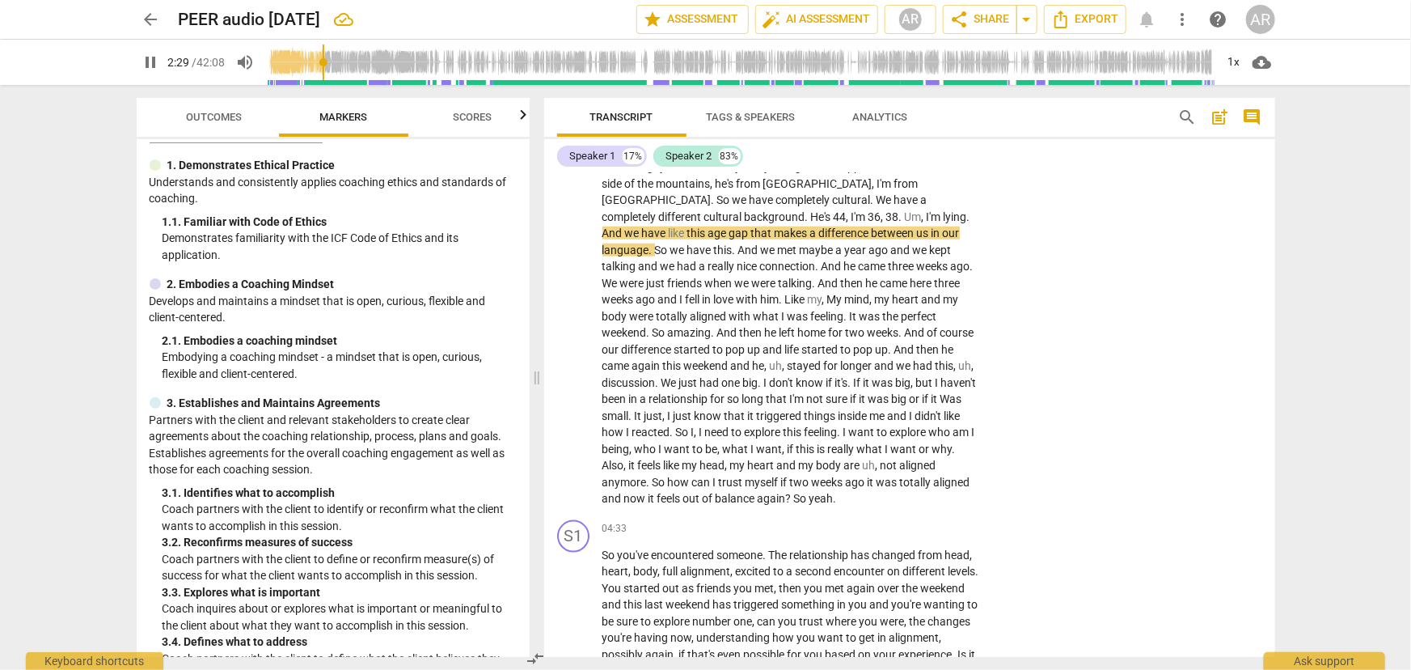
scroll to position [0, 0]
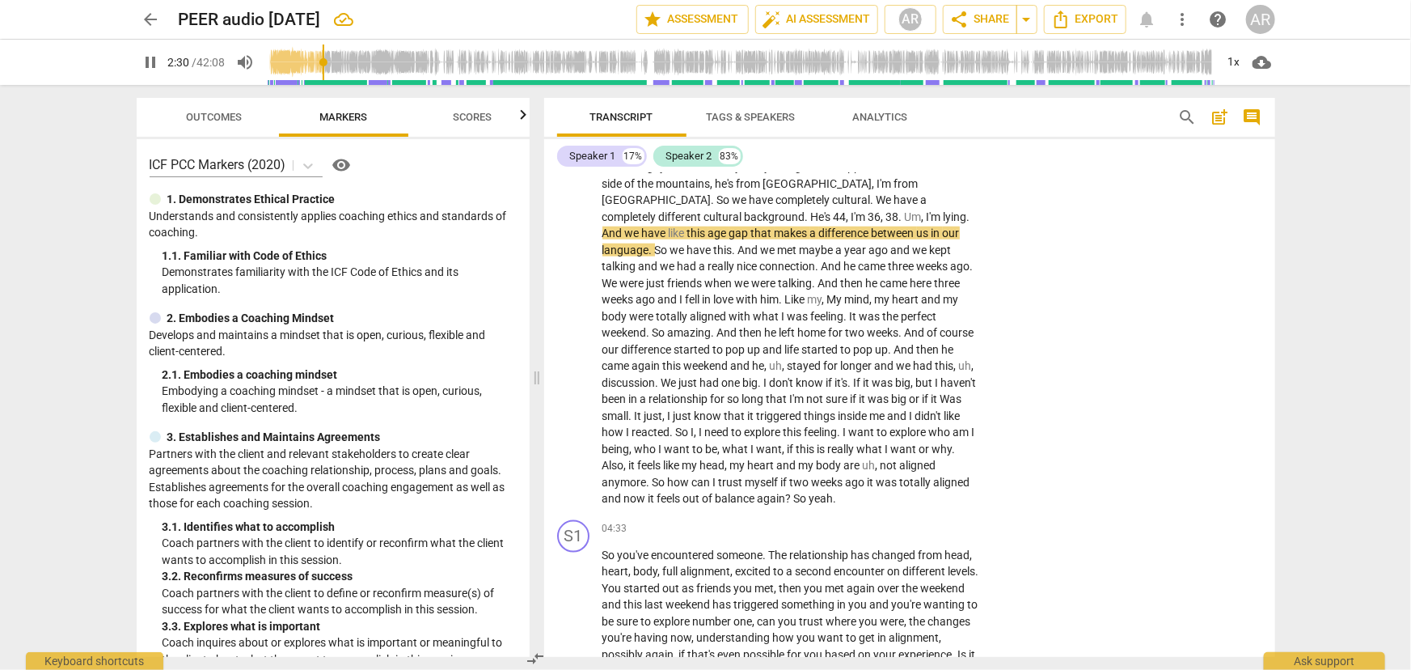
drag, startPoint x: 471, startPoint y: 120, endPoint x: 465, endPoint y: 133, distance: 14.5
click at [471, 120] on span "Scores" at bounding box center [473, 117] width 39 height 12
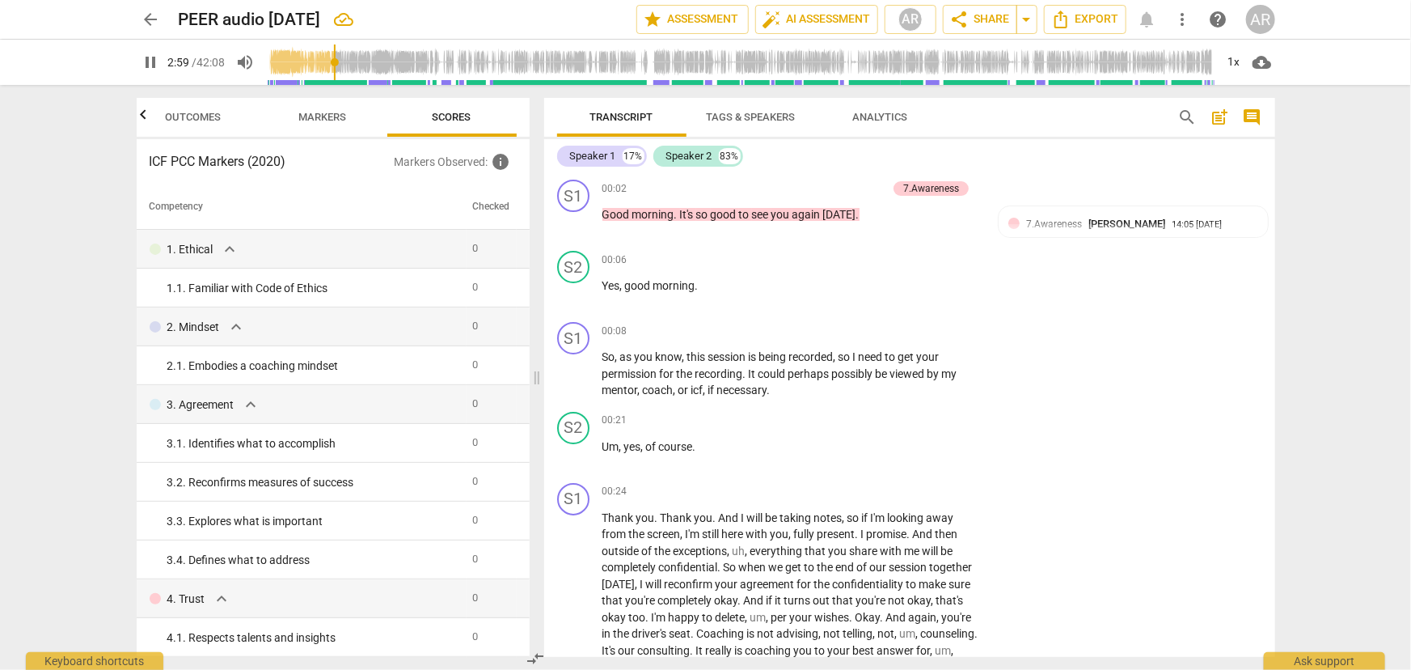
click at [154, 57] on span "pause" at bounding box center [151, 62] width 19 height 19
type input "180"
click at [323, 118] on span "Markers" at bounding box center [322, 117] width 48 height 12
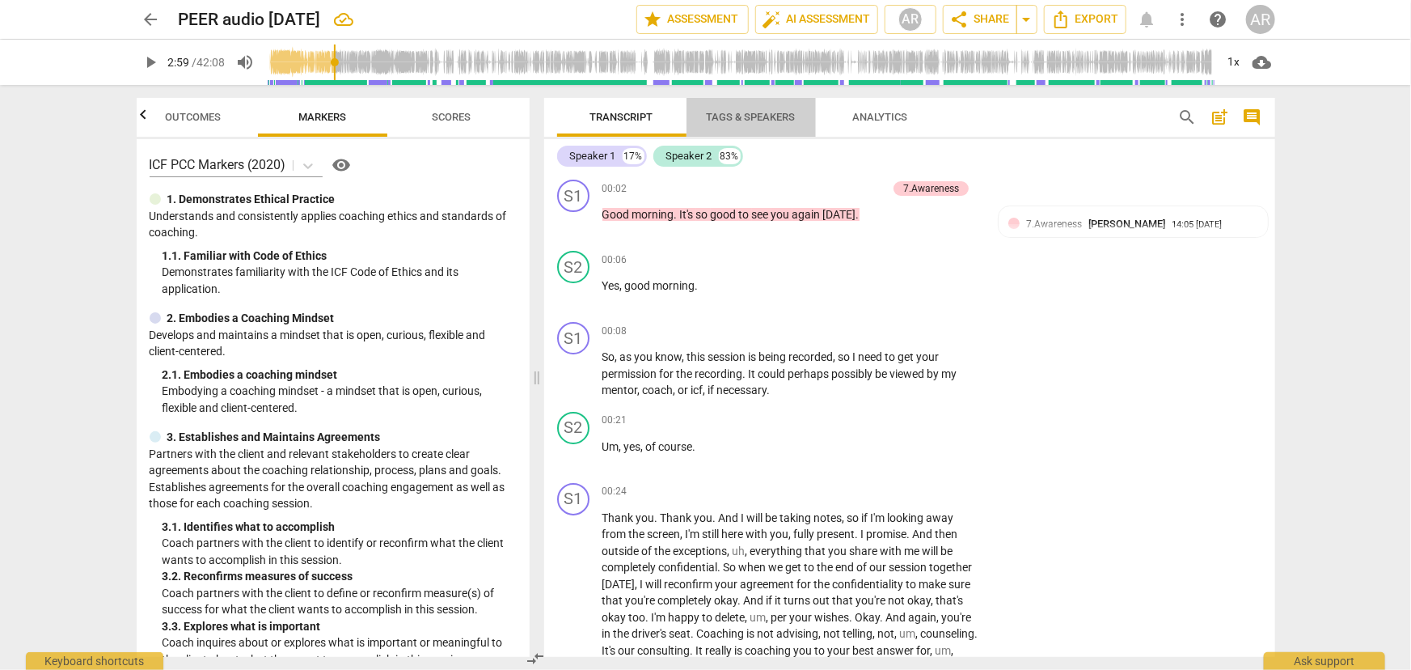
click at [738, 121] on span "Tags & Speakers" at bounding box center [751, 117] width 89 height 12
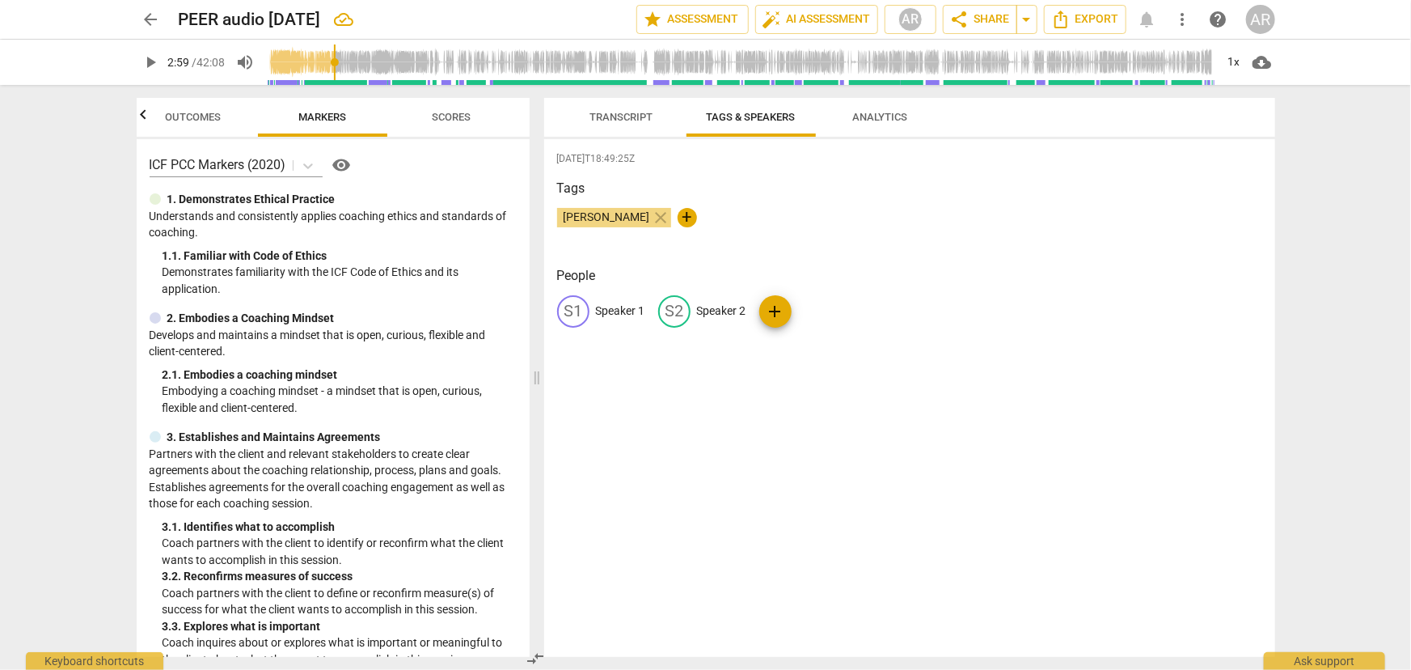
click at [628, 309] on p "Speaker 1" at bounding box center [620, 310] width 49 height 17
type input "O"
type input "COACH"
click at [837, 307] on p "Speaker 2" at bounding box center [826, 310] width 49 height 17
type input "CLIENT"
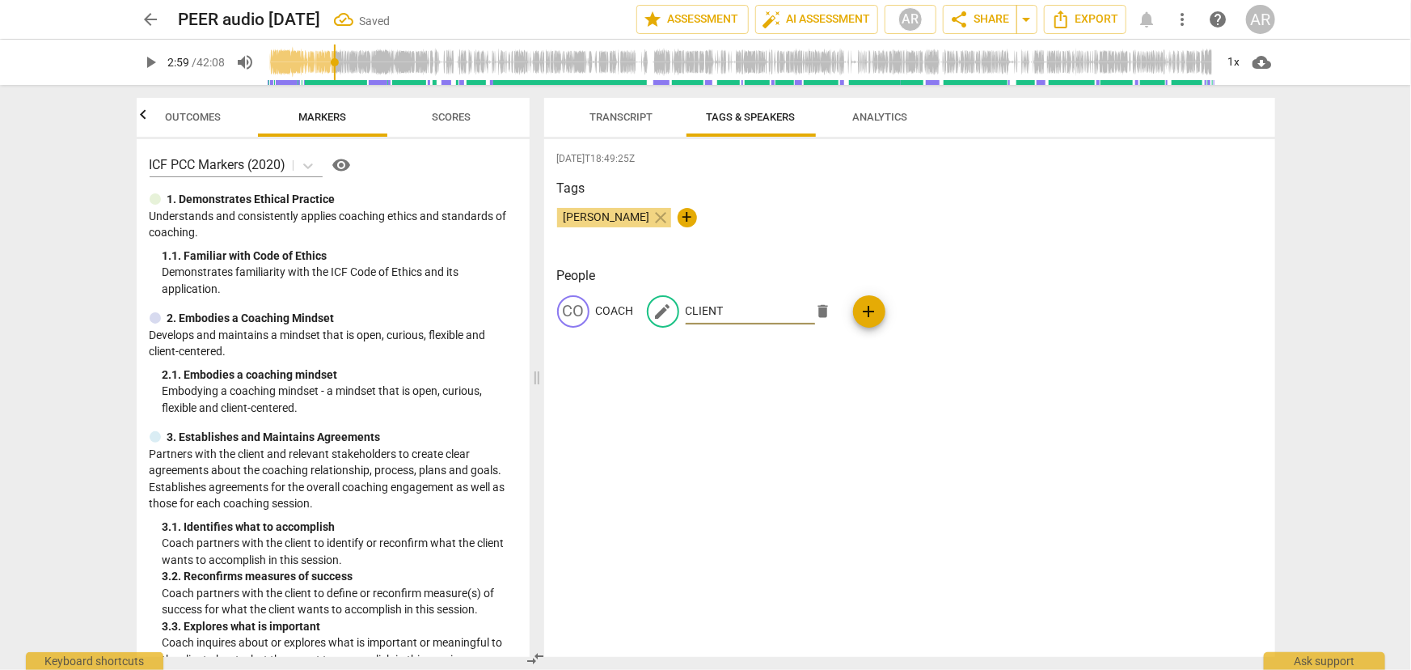
click at [725, 405] on div "[DATE]T18:49:25Z Tags [PERSON_NAME] close + People CO COACH edit CLIENT delete …" at bounding box center [909, 398] width 731 height 518
click at [206, 126] on span "Outcomes" at bounding box center [193, 118] width 95 height 22
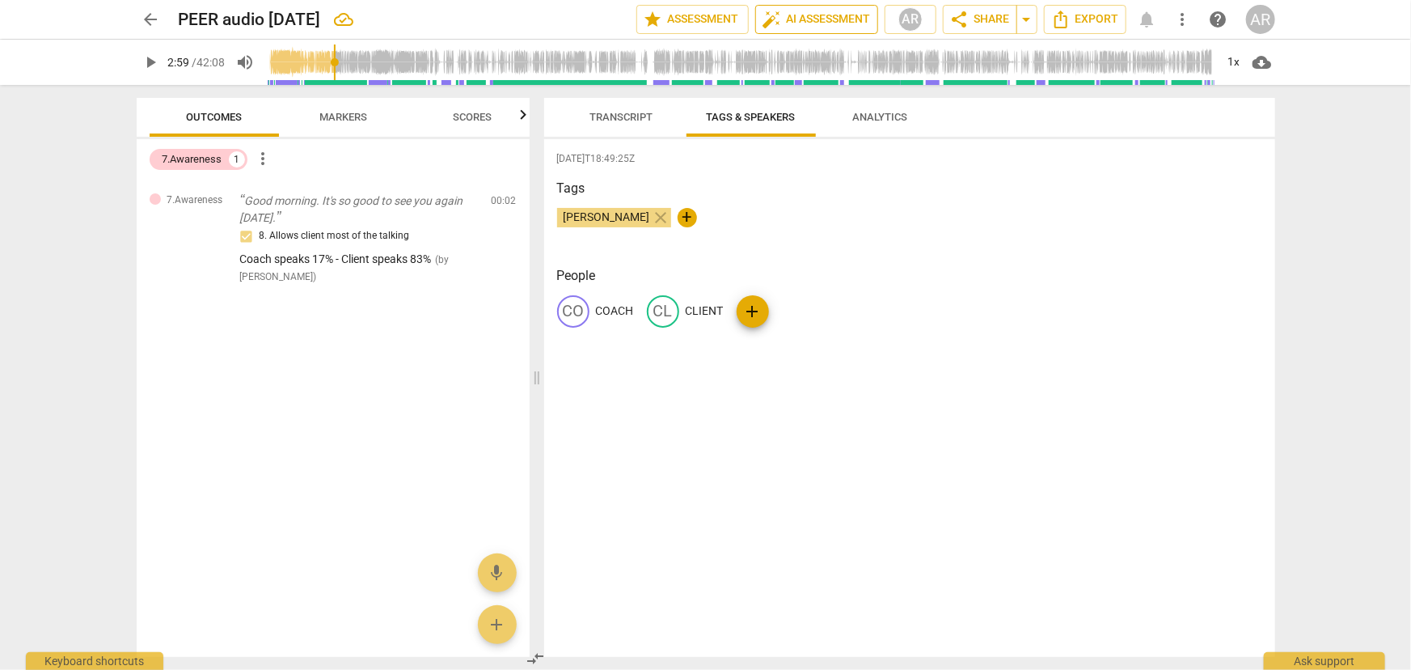
click at [807, 19] on span "auto_fix_high AI Assessment" at bounding box center [817, 19] width 108 height 19
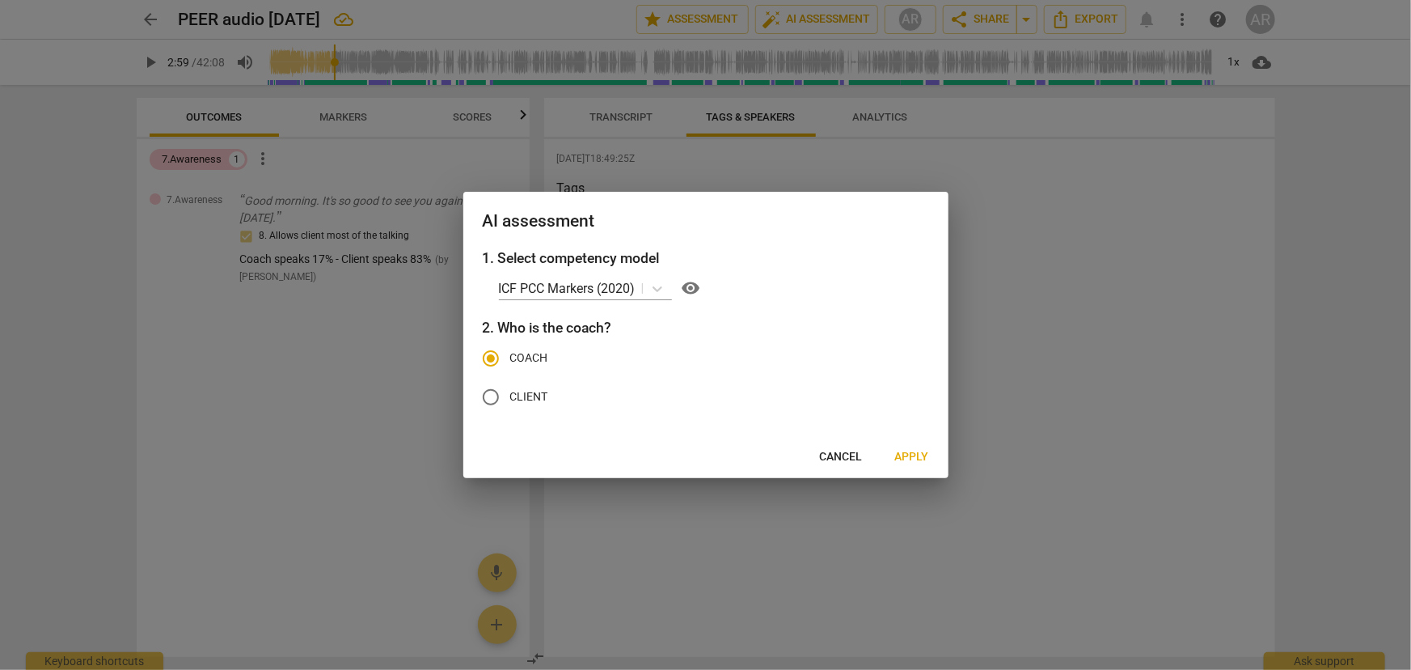
click at [913, 454] on span "Apply" at bounding box center [912, 457] width 34 height 16
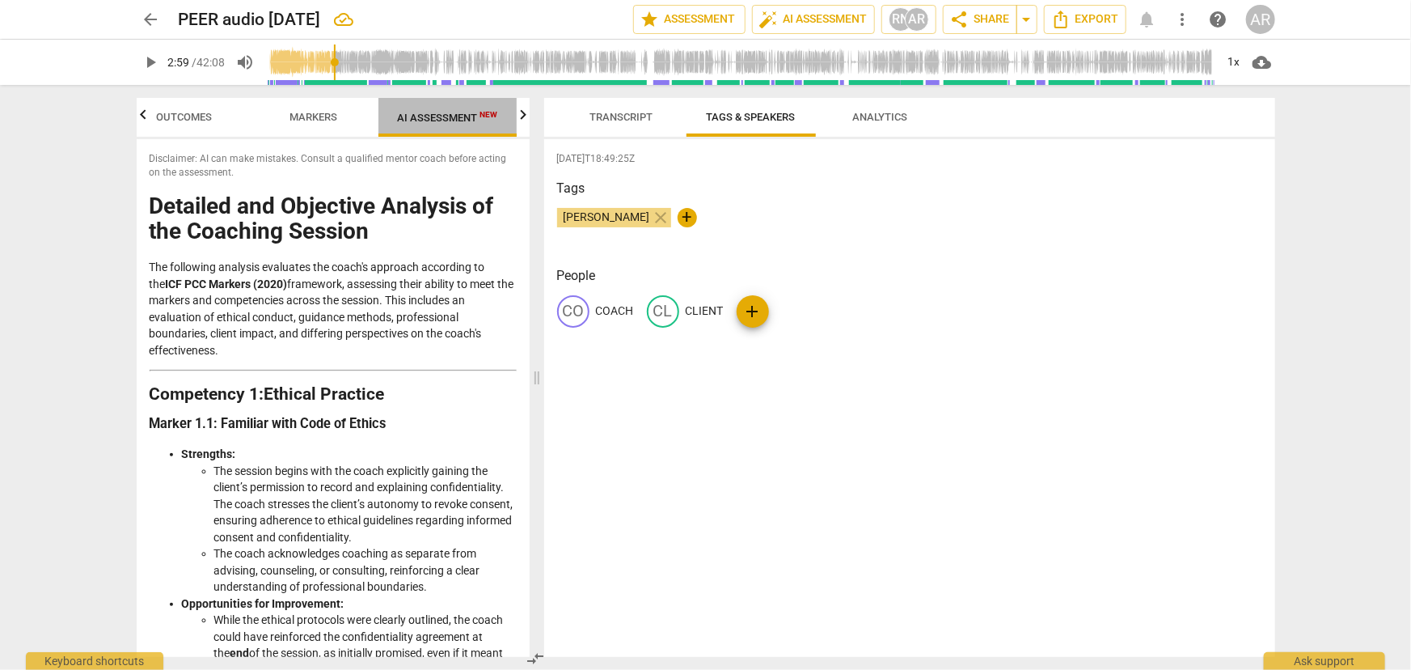
click at [446, 121] on span "AI Assessment New" at bounding box center [448, 118] width 100 height 12
click at [599, 119] on span "Transcript" at bounding box center [621, 117] width 63 height 12
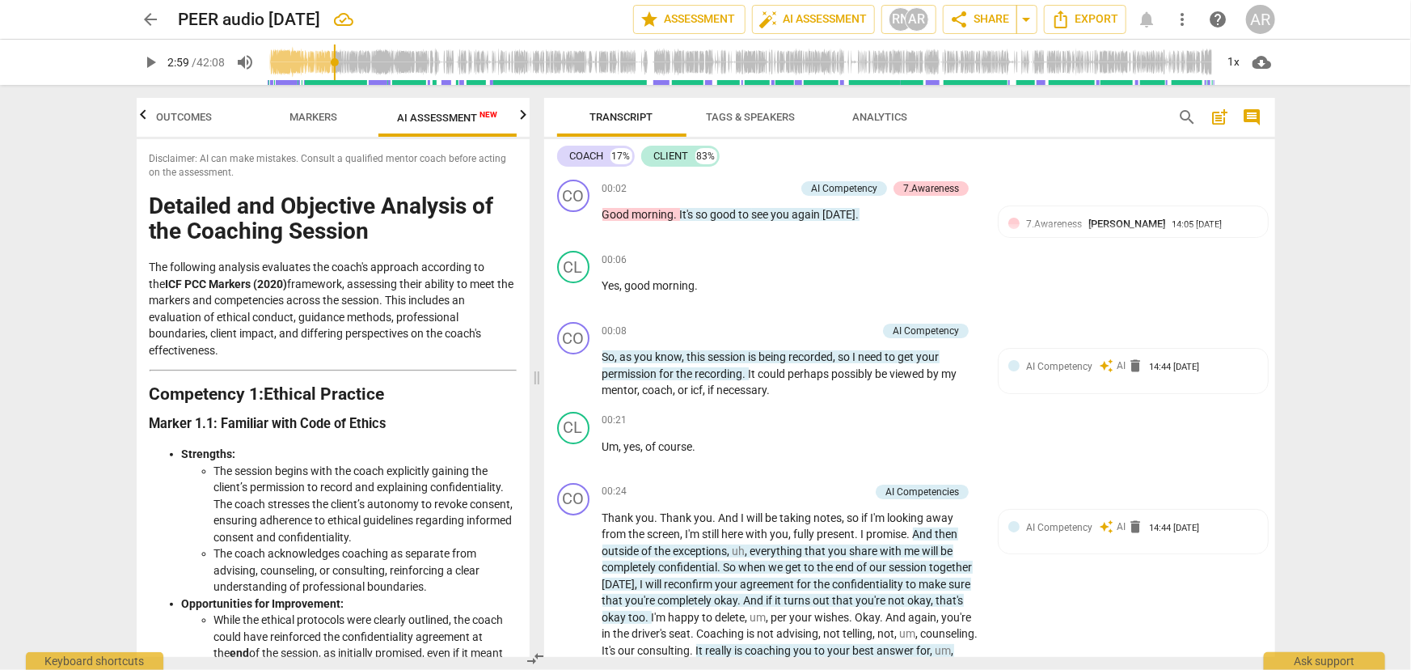
type input "180"
